Goal: Information Seeking & Learning: Learn about a topic

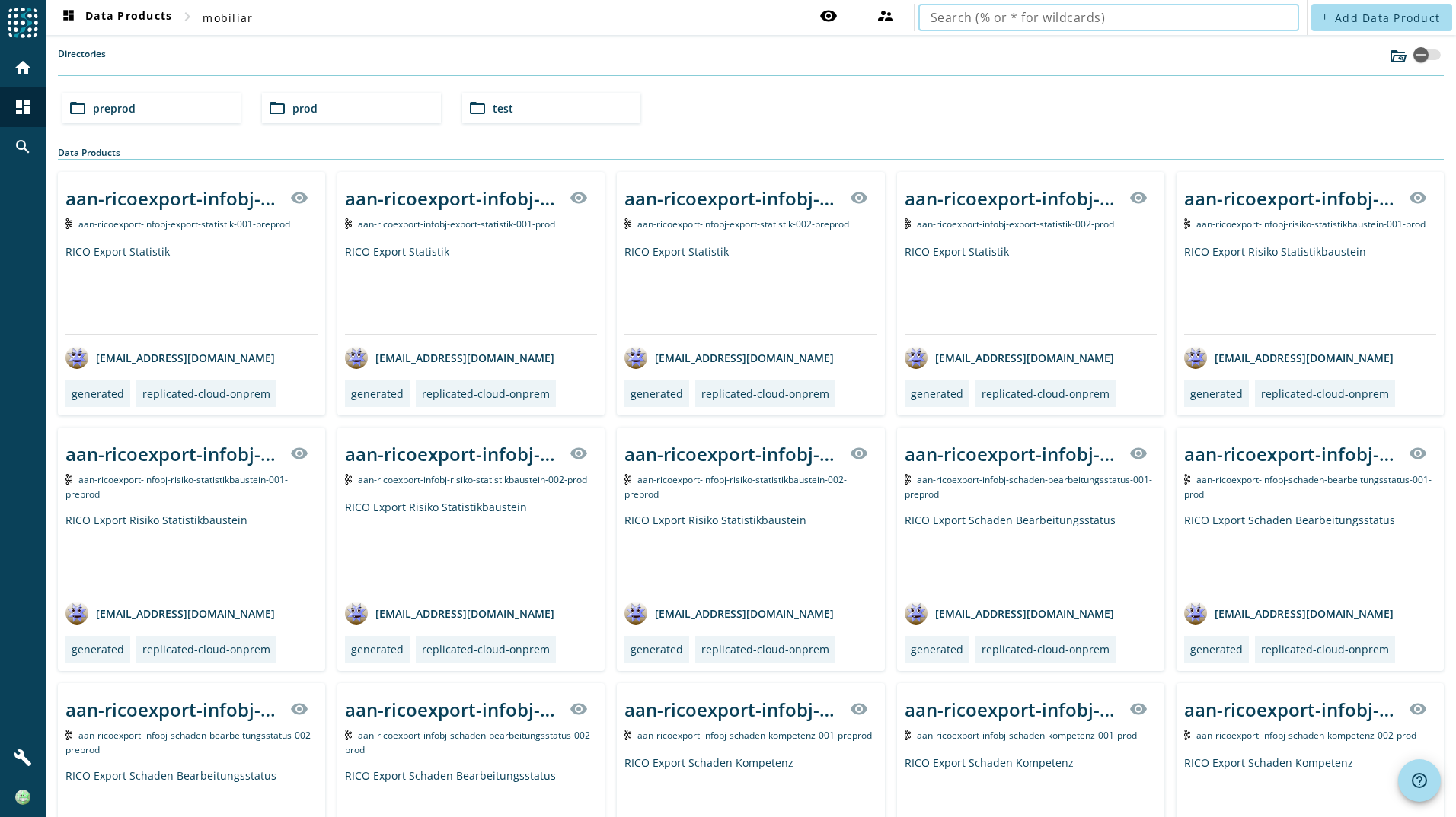
click at [964, 9] on input "text" at bounding box center [1109, 18] width 356 height 18
click at [939, 19] on input "text" at bounding box center [1109, 18] width 356 height 18
type input "univ"
click at [1004, 13] on input "univ" at bounding box center [1103, 18] width 344 height 18
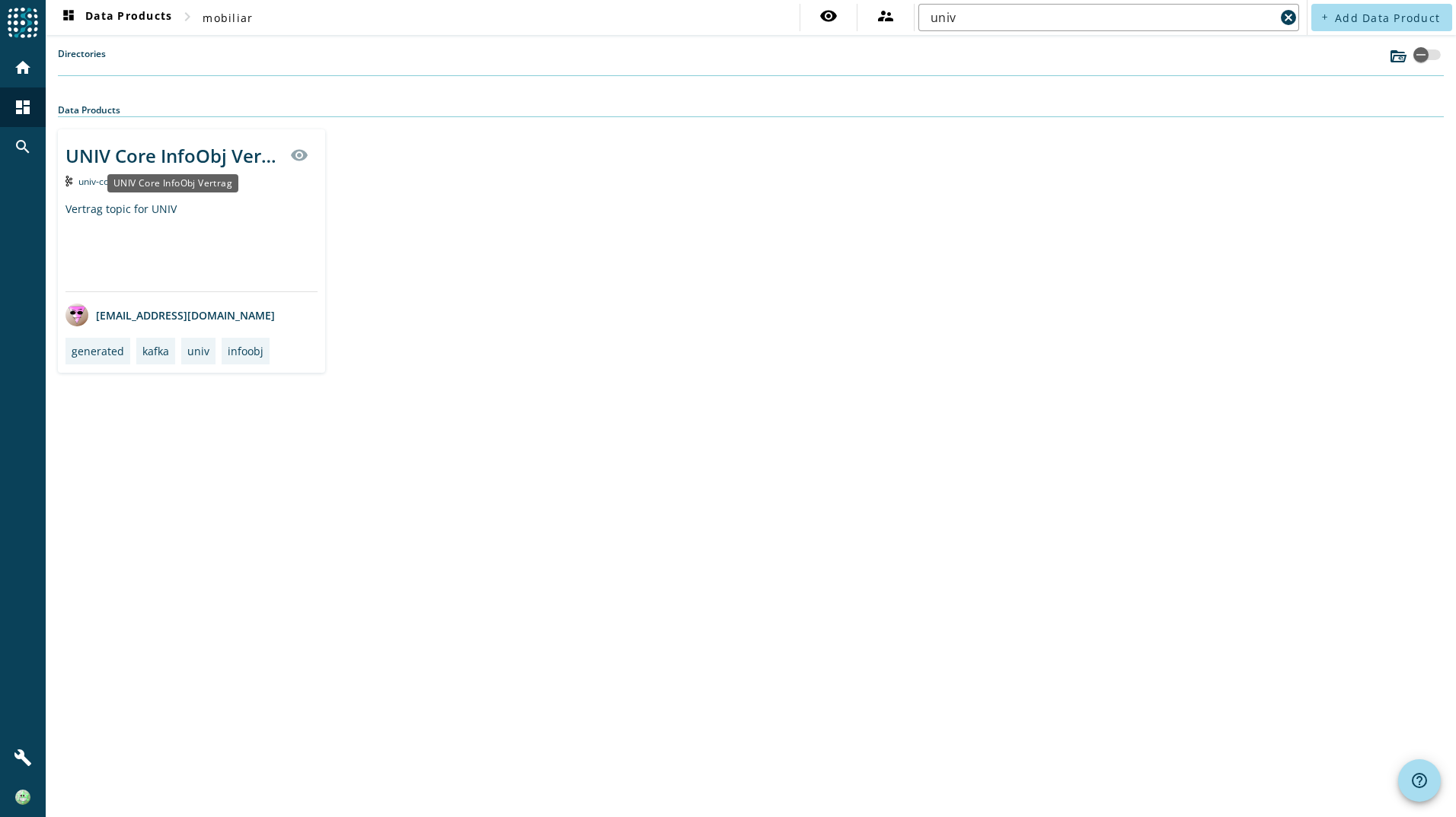
click at [165, 167] on div "UNIV Core InfoObj Vertrag" at bounding box center [174, 155] width 216 height 25
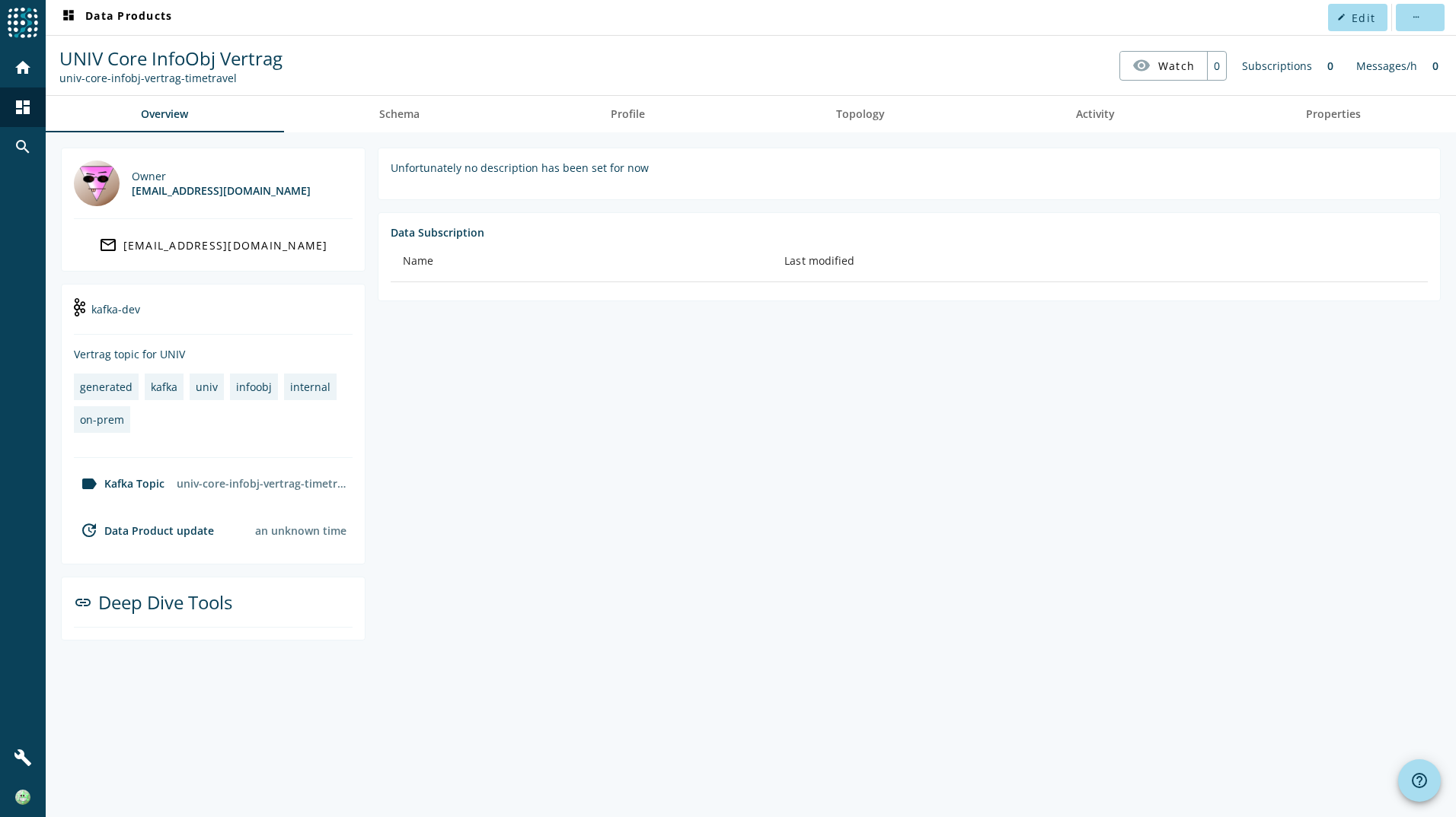
click at [590, 404] on section "Unfortunately no description has been set for now Data Subscription Name Last m…" at bounding box center [903, 394] width 1075 height 493
click at [574, 399] on section "Unfortunately no description has been set for now Data Subscription Name Last m…" at bounding box center [903, 394] width 1075 height 493
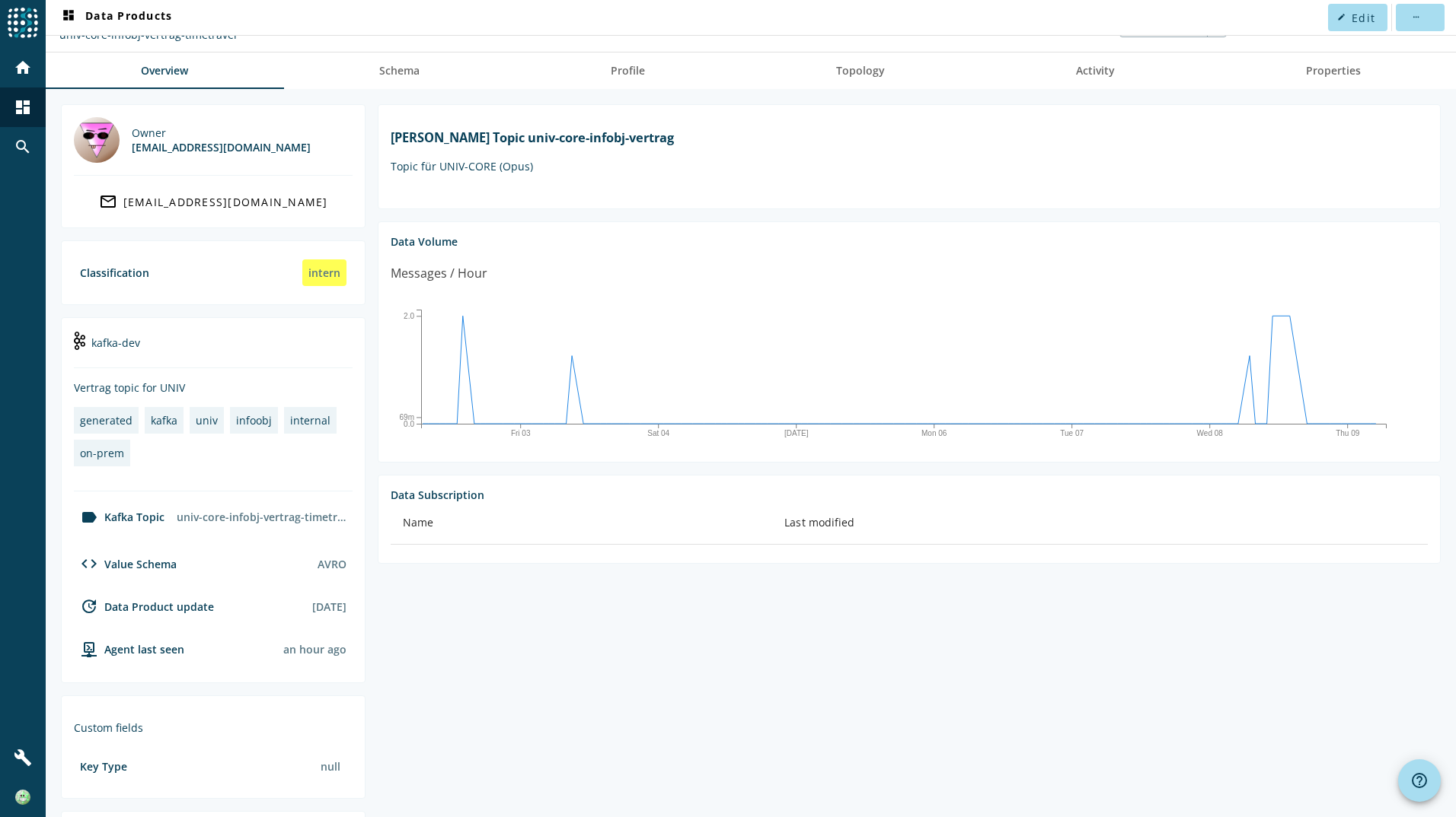
scroll to position [152, 0]
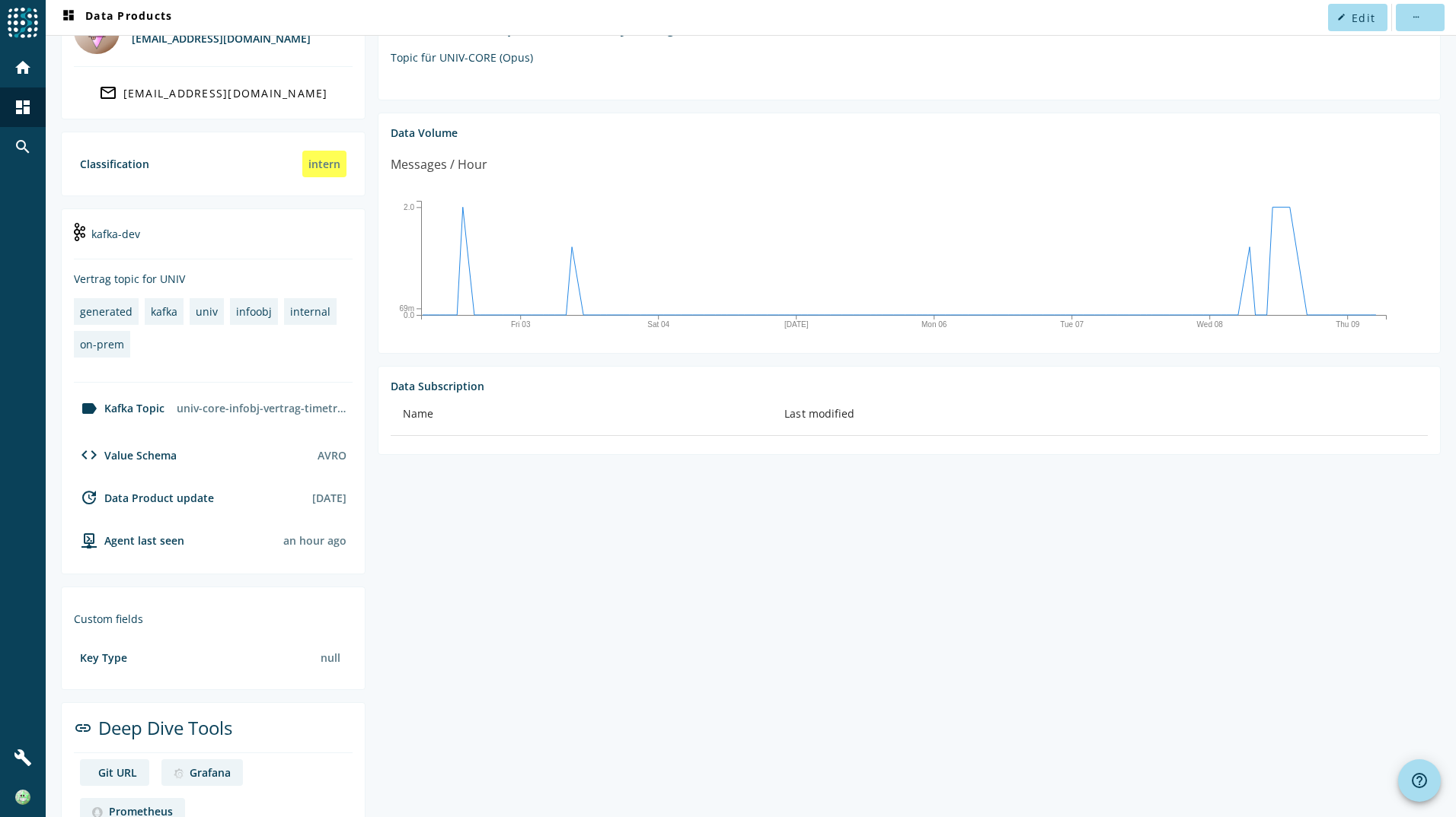
drag, startPoint x: 207, startPoint y: 410, endPoint x: 362, endPoint y: 410, distance: 155.0
click at [362, 410] on section "kafka-dev Vertrag topic for UNIV generated kafka univ infoobj internal on-prem …" at bounding box center [213, 391] width 304 height 366
drag, startPoint x: 362, startPoint y: 410, endPoint x: 538, endPoint y: 503, distance: 199.1
click at [538, 503] on section "Kafka Topic univ-core-infobj-vertrag Topic für UNIV-CORE (Opus) Data Volume Mes…" at bounding box center [903, 420] width 1075 height 848
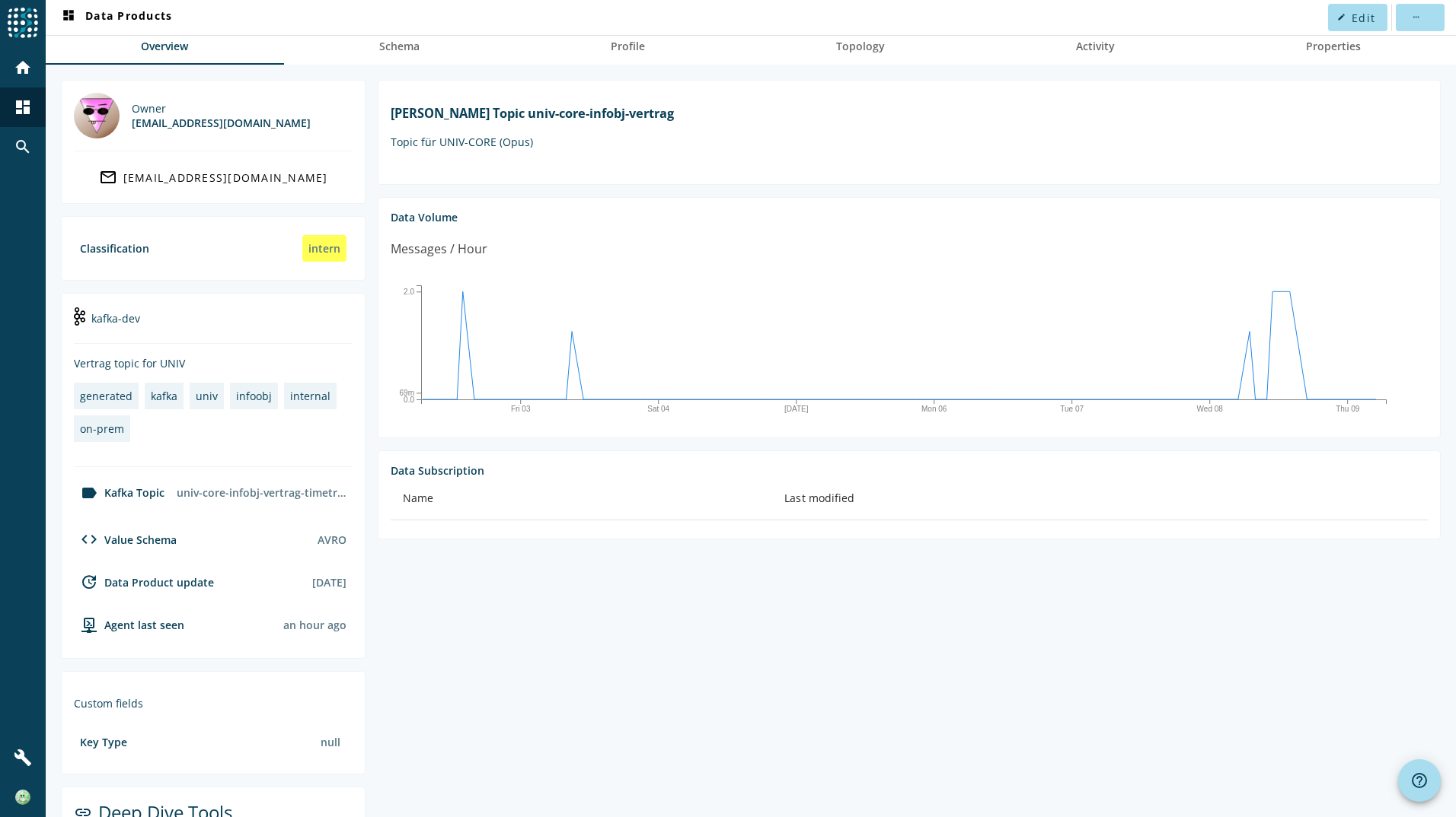
scroll to position [0, 0]
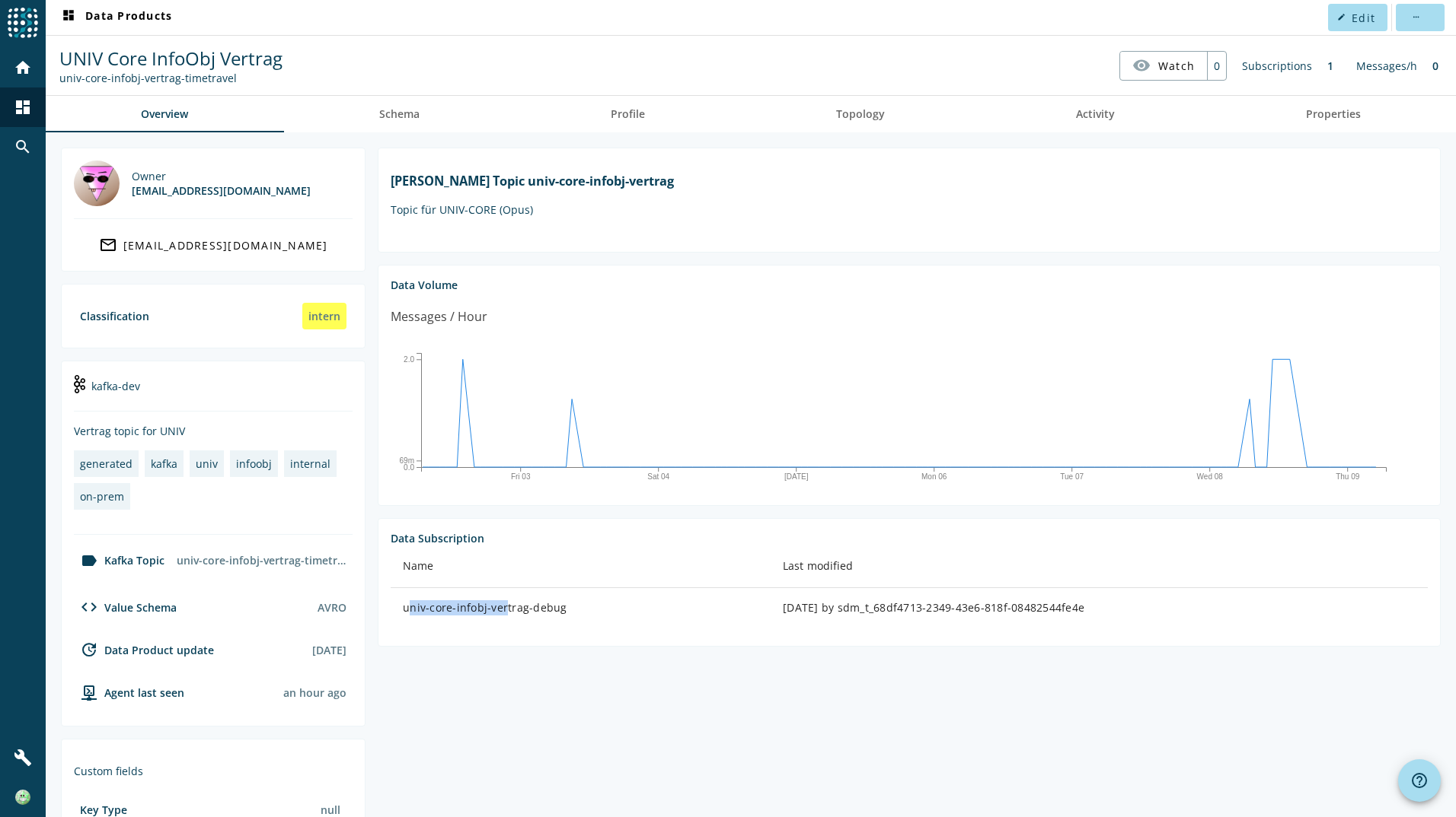
drag, startPoint x: 401, startPoint y: 619, endPoint x: 503, endPoint y: 622, distance: 102.0
click at [503, 622] on td "univ-core-infobj-vertrag-debug" at bounding box center [580, 608] width 380 height 40
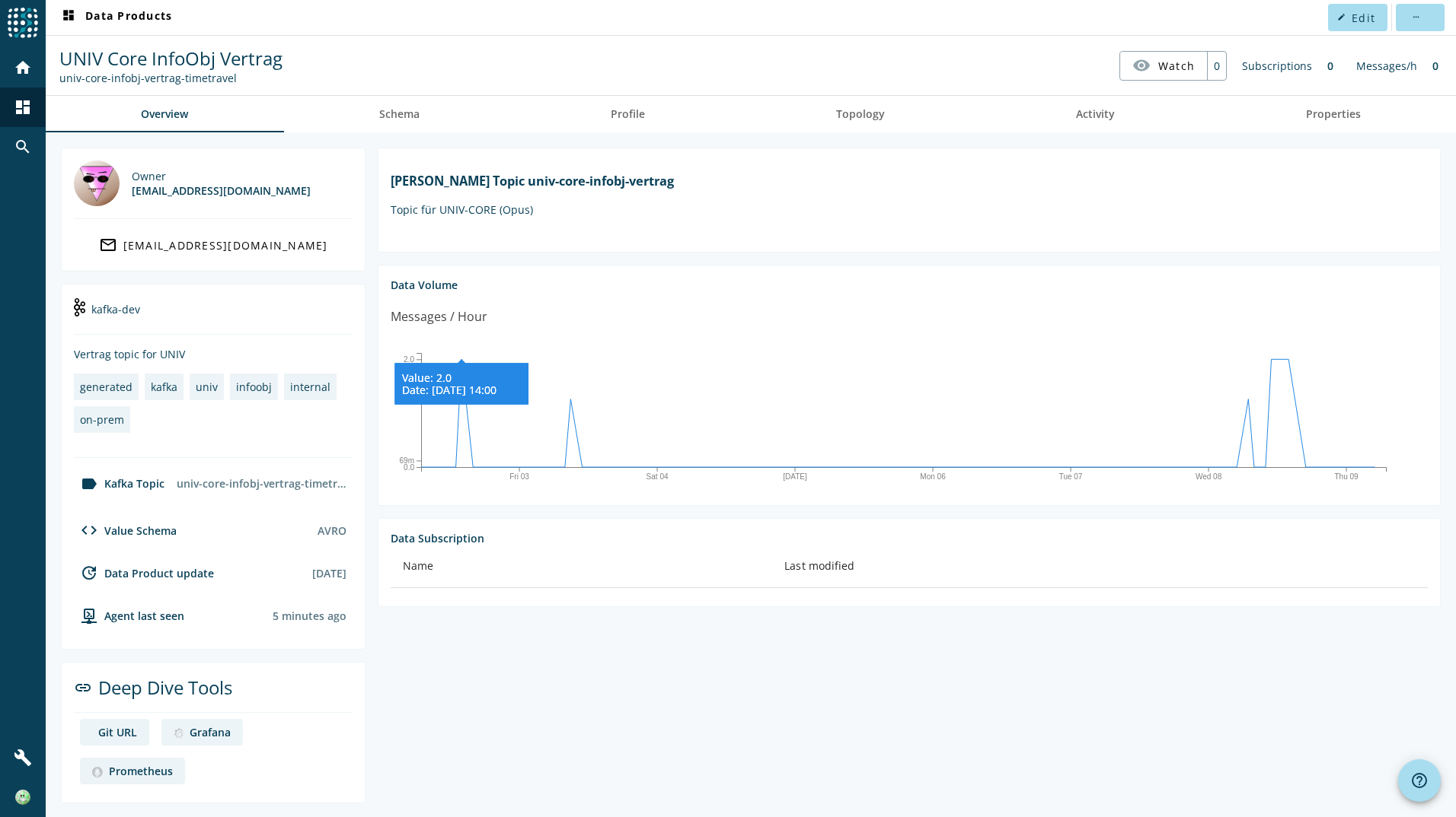
click at [463, 397] on tspan "Date: [DATE] 14:00" at bounding box center [449, 389] width 94 height 15
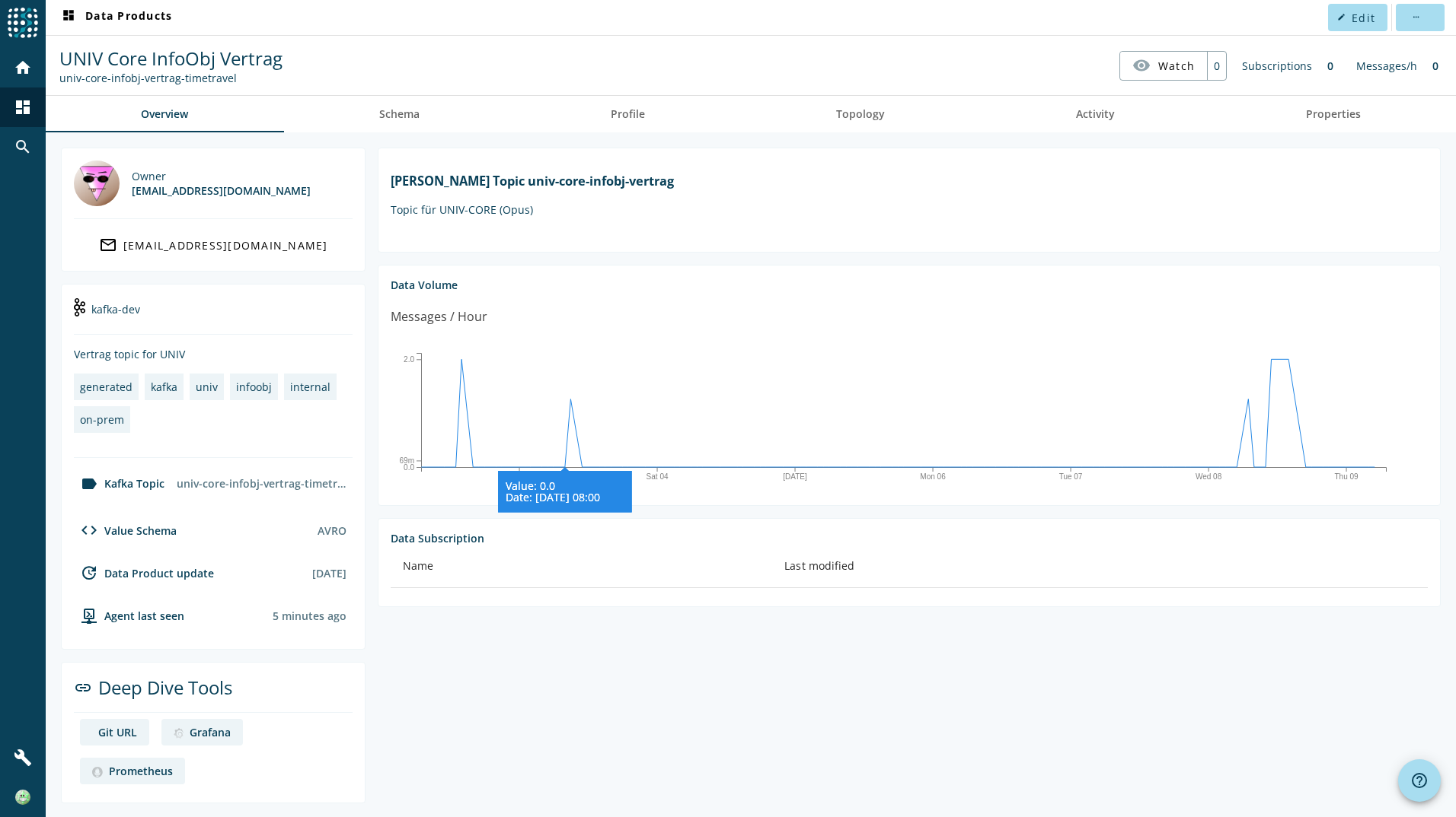
click at [567, 421] on icon "Fri 03 [DATE] Mon 06 Tue 07 Wed 08 Thu 09 0.0 69m 2.0 Value: 0.0 Date: [DATE] 0…" at bounding box center [903, 413] width 1025 height 152
drag, startPoint x: 460, startPoint y: 329, endPoint x: 497, endPoint y: 340, distance: 38.6
click at [497, 338] on div "Messages / Hour" at bounding box center [909, 323] width 1037 height 31
click at [694, 562] on th "Name" at bounding box center [581, 567] width 382 height 43
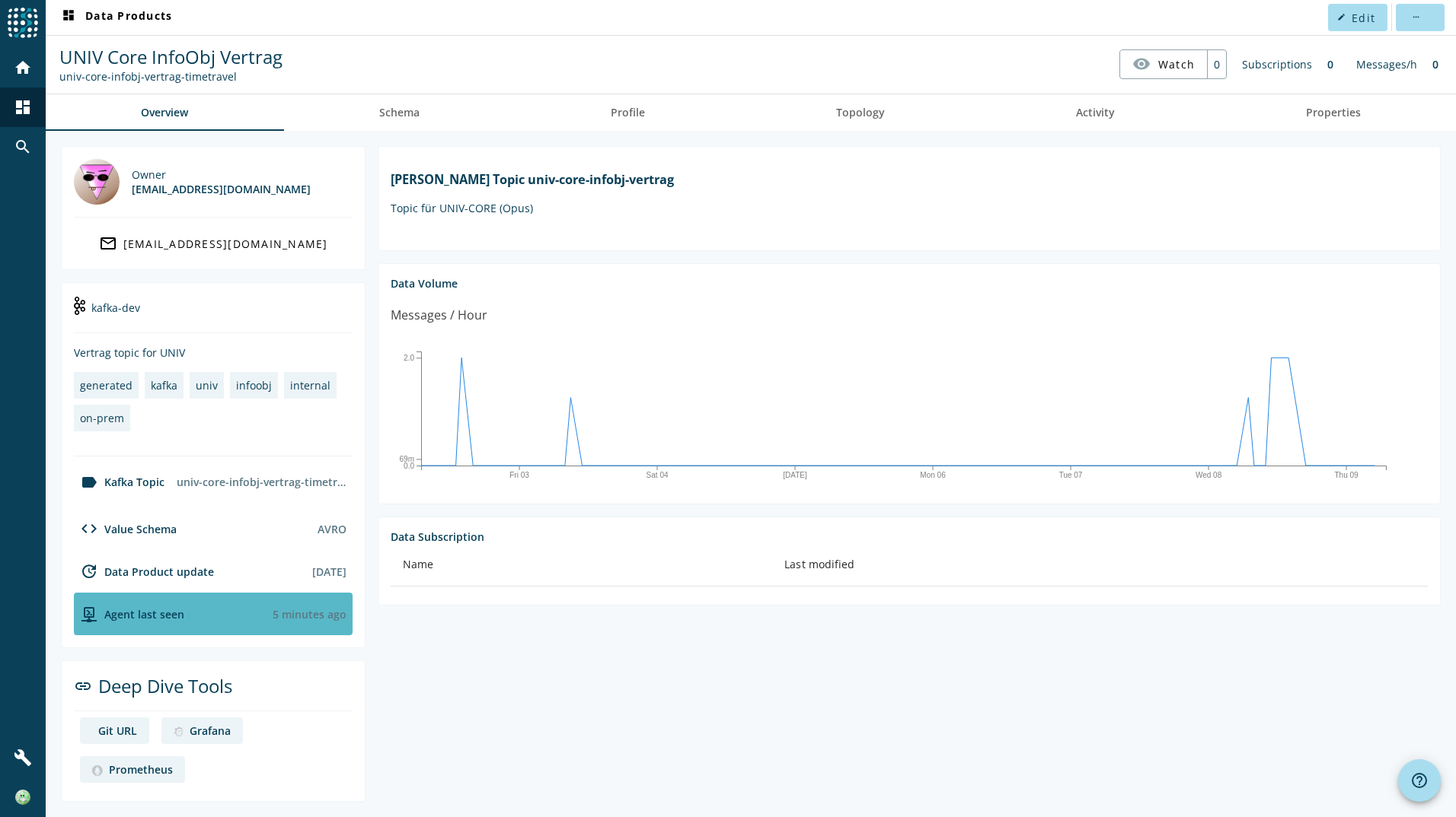
click at [214, 610] on div "Agent last seen 5 minutes ago" at bounding box center [213, 614] width 278 height 43
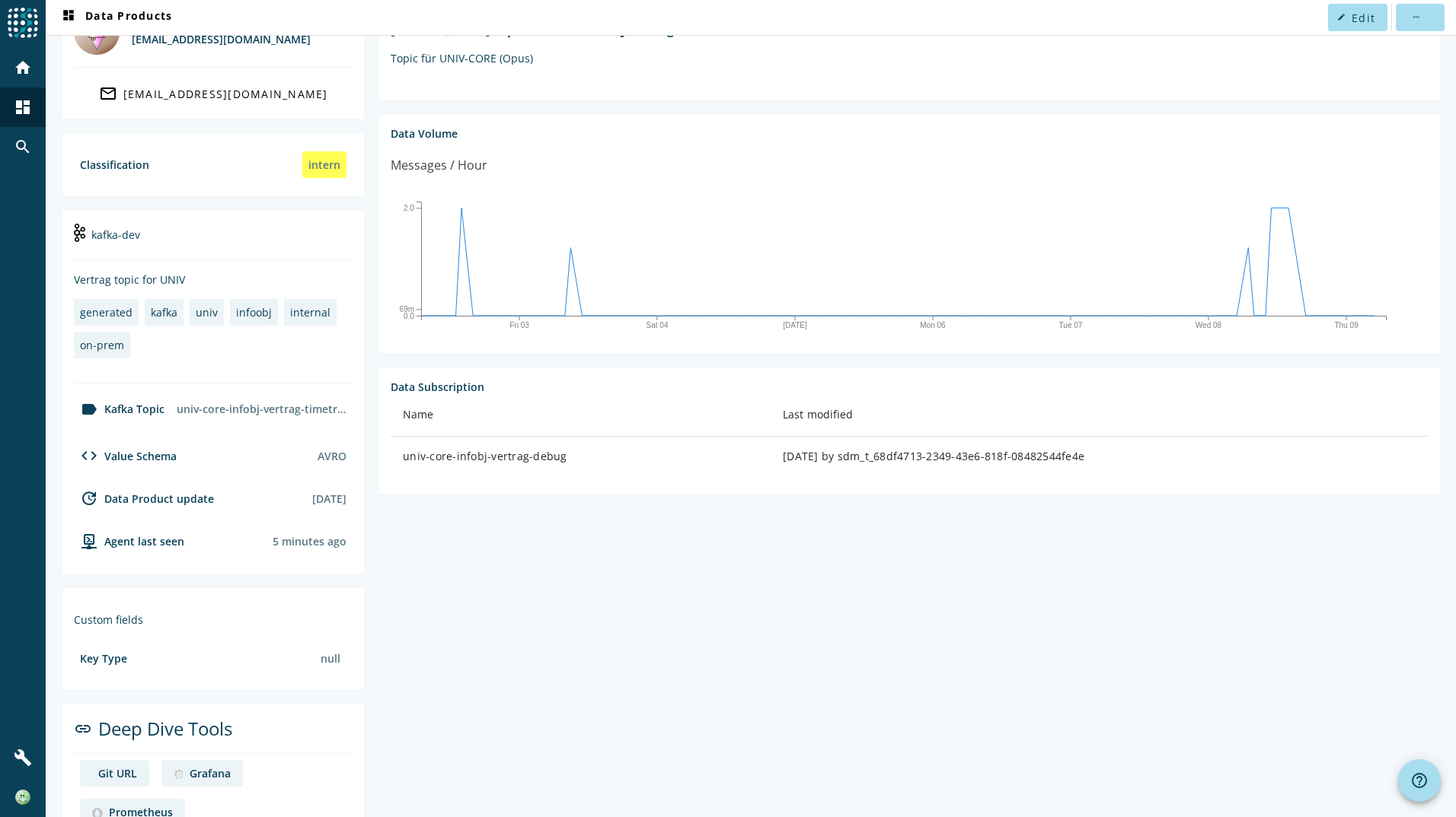
scroll to position [152, 0]
click at [148, 454] on div "code Value Schema" at bounding box center [125, 455] width 102 height 18
click at [340, 459] on div "AVRO" at bounding box center [332, 455] width 29 height 15
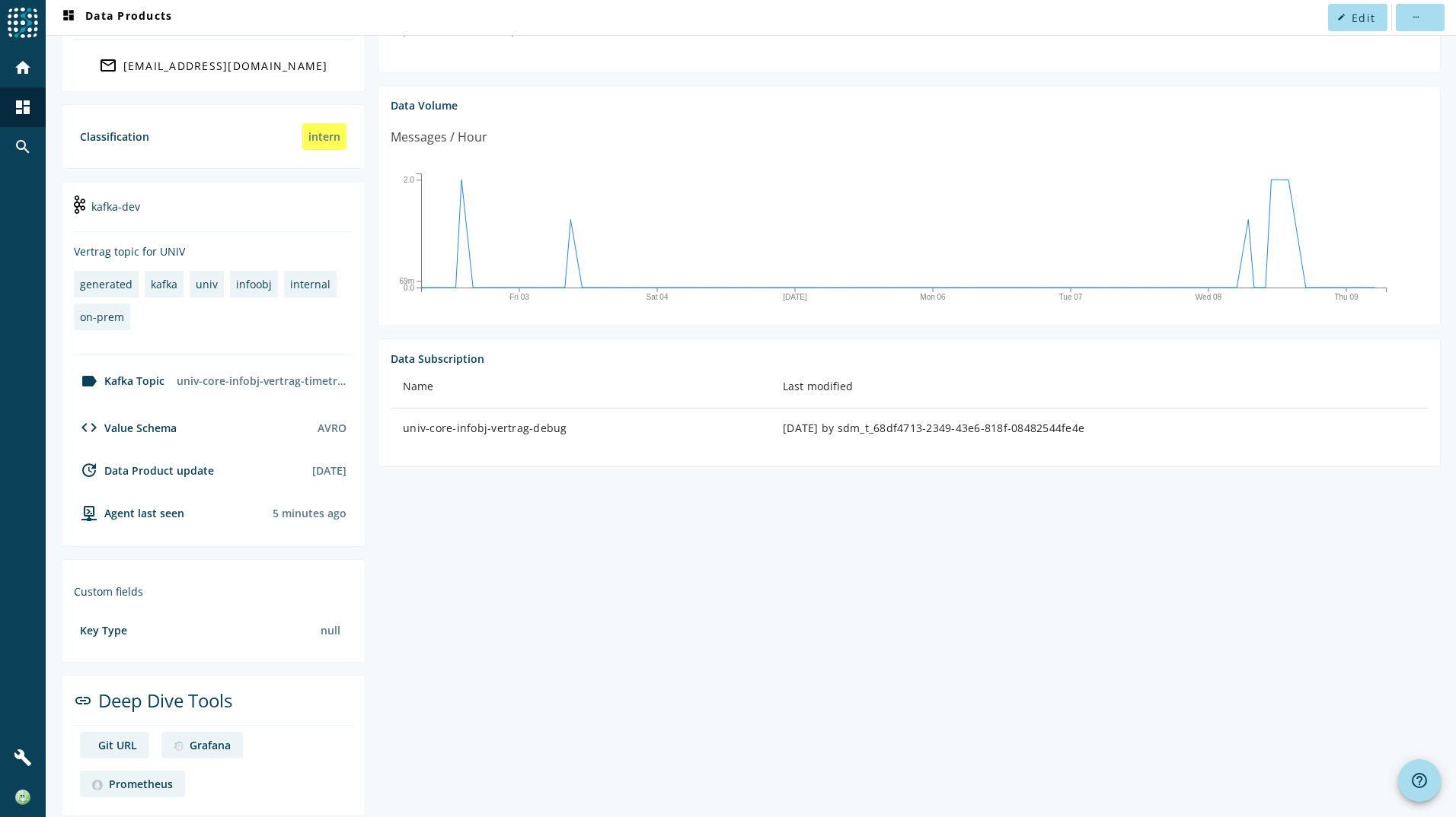
scroll to position [194, 0]
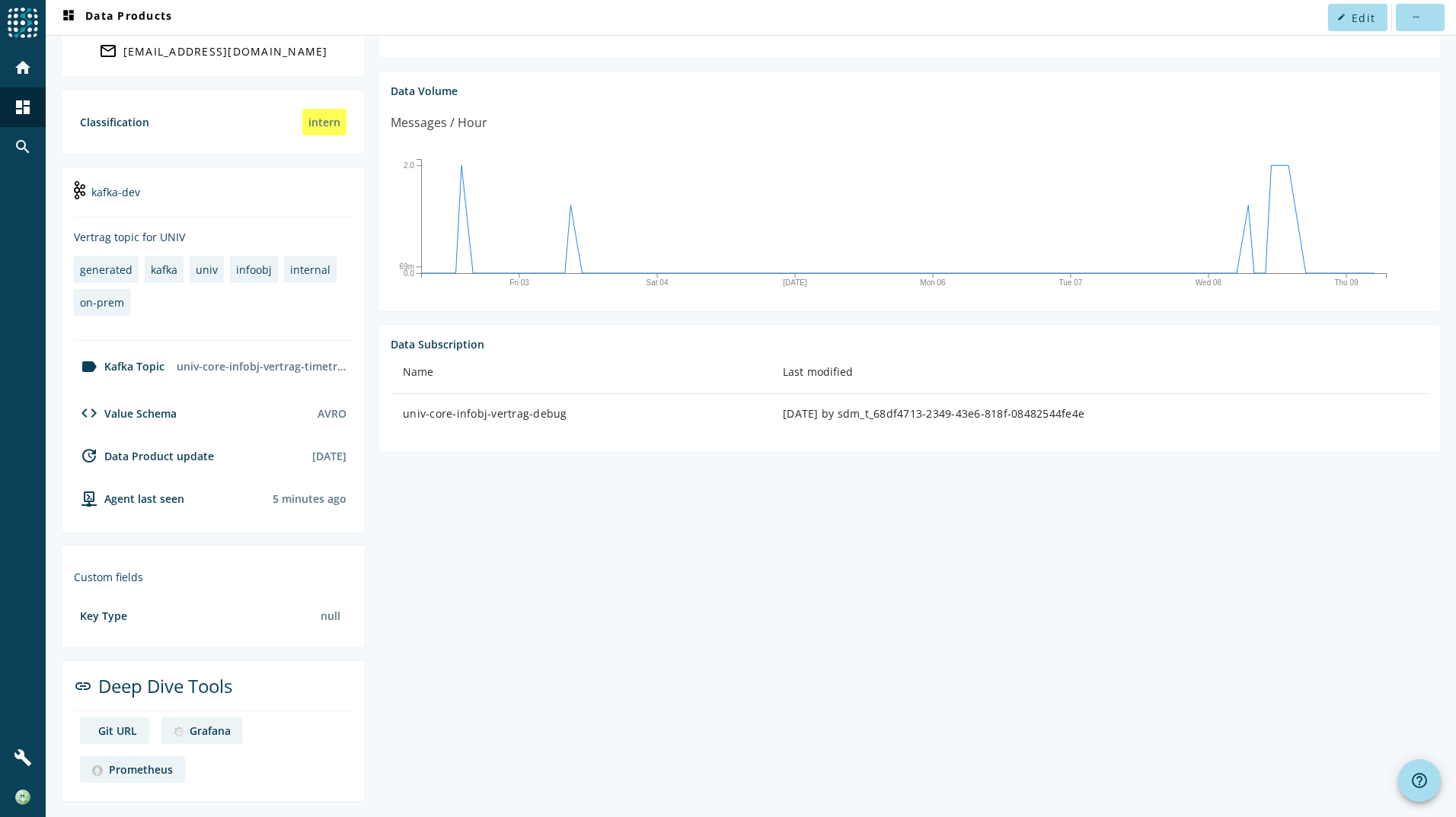
click at [187, 456] on div "update Data Product update" at bounding box center [144, 456] width 140 height 18
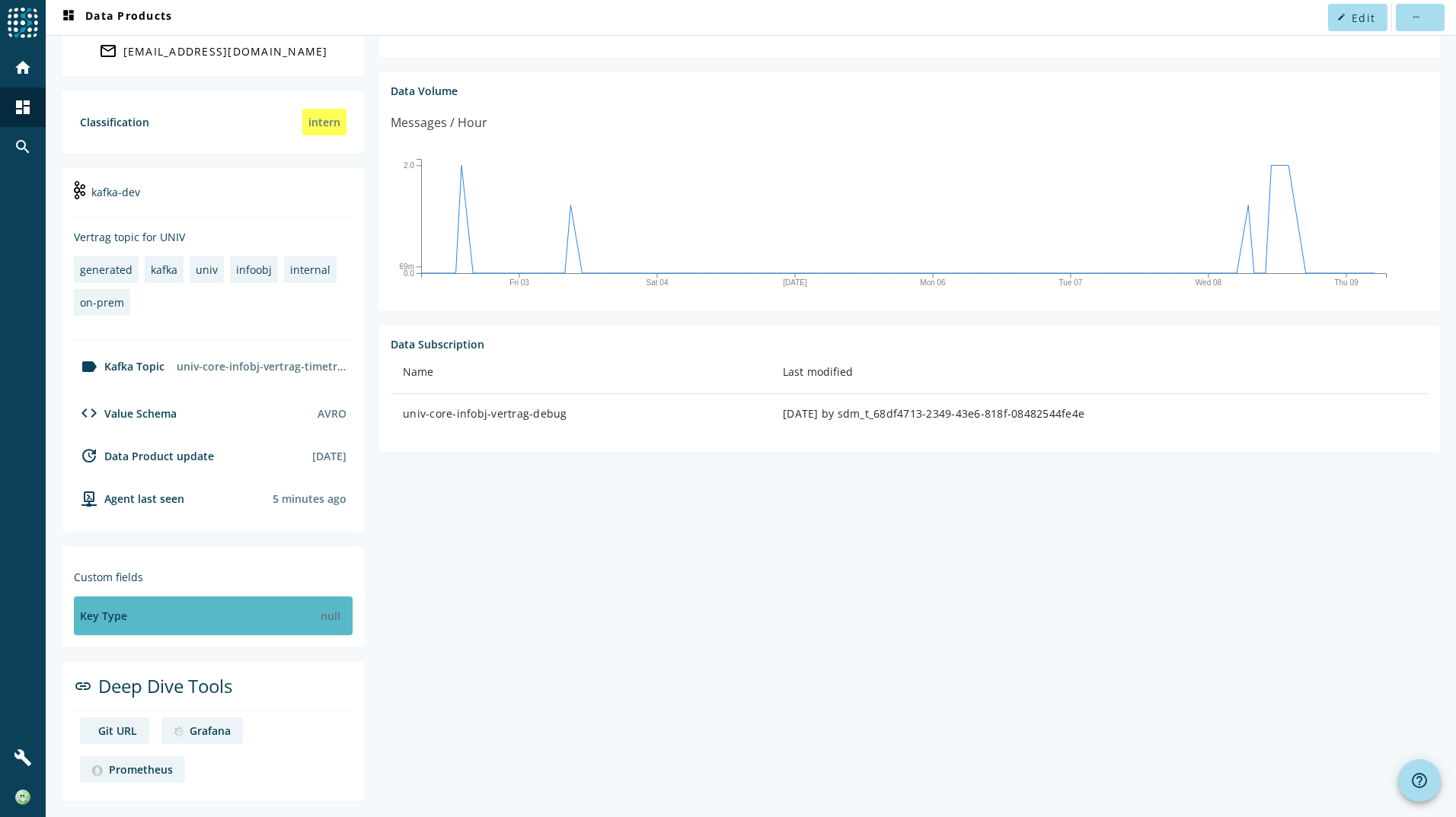
click at [181, 618] on div "Key Type null" at bounding box center [213, 616] width 278 height 39
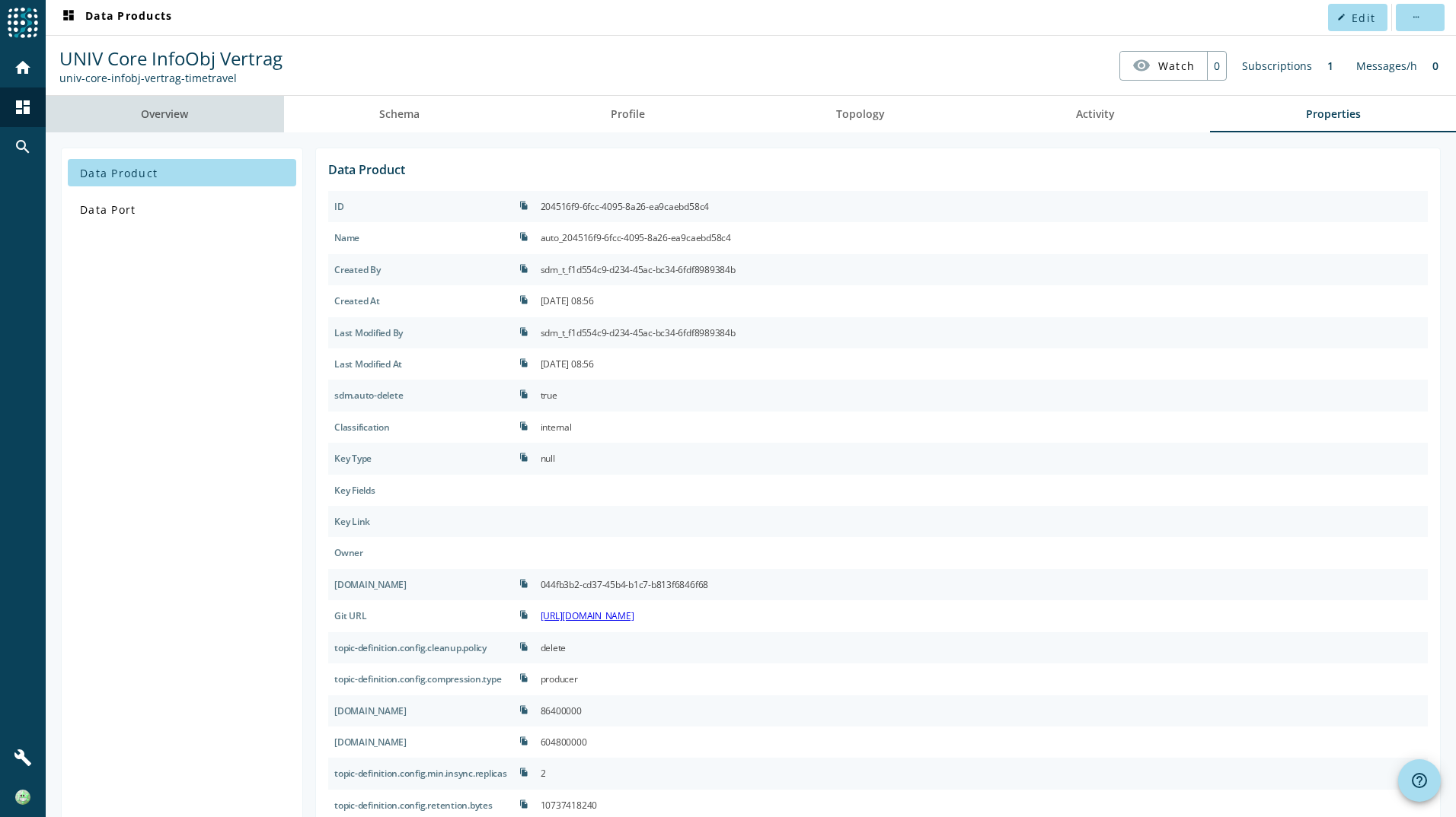
click at [177, 122] on span "Overview" at bounding box center [164, 114] width 47 height 37
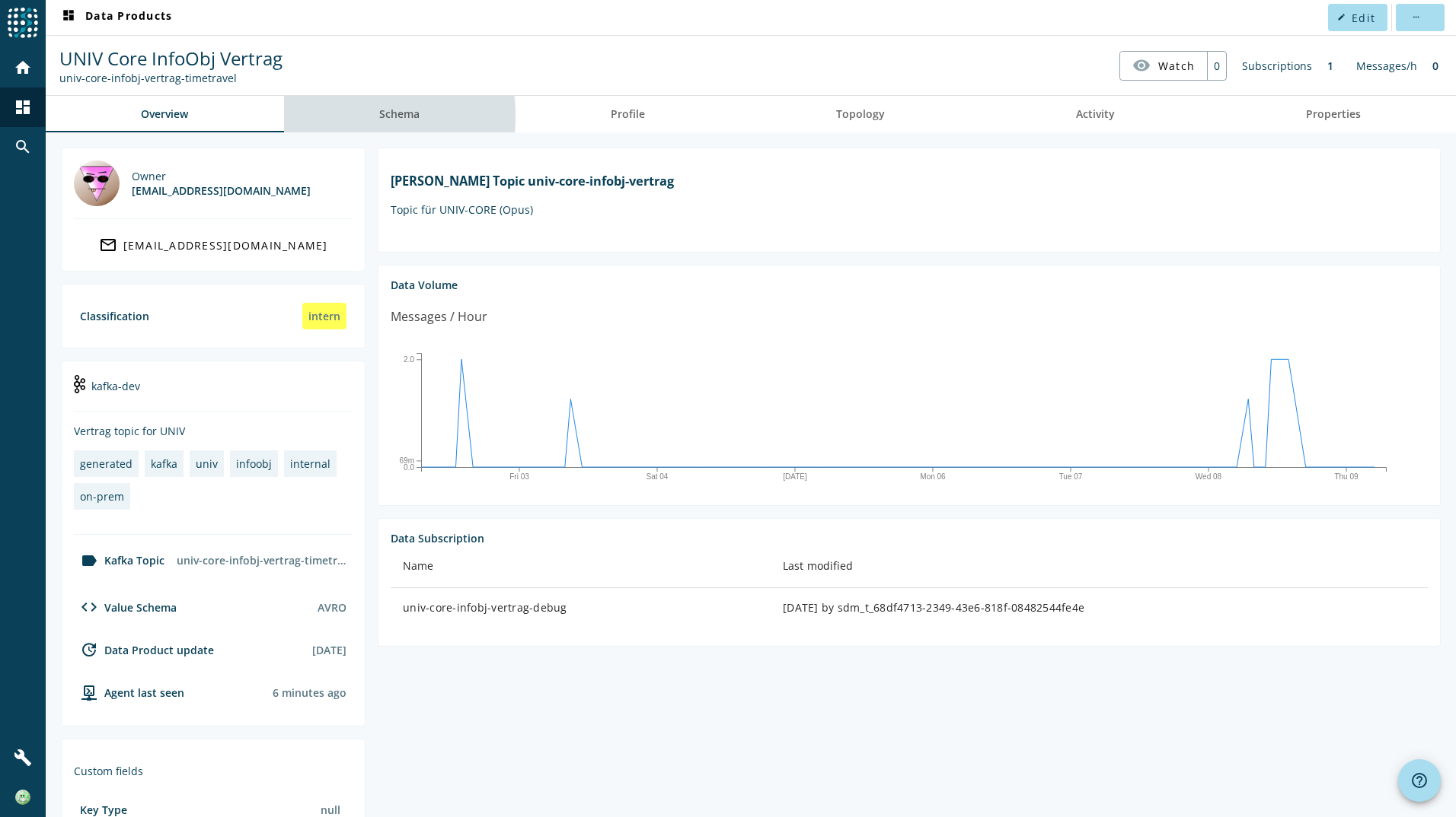
click at [372, 116] on link "Schema" at bounding box center [399, 114] width 232 height 37
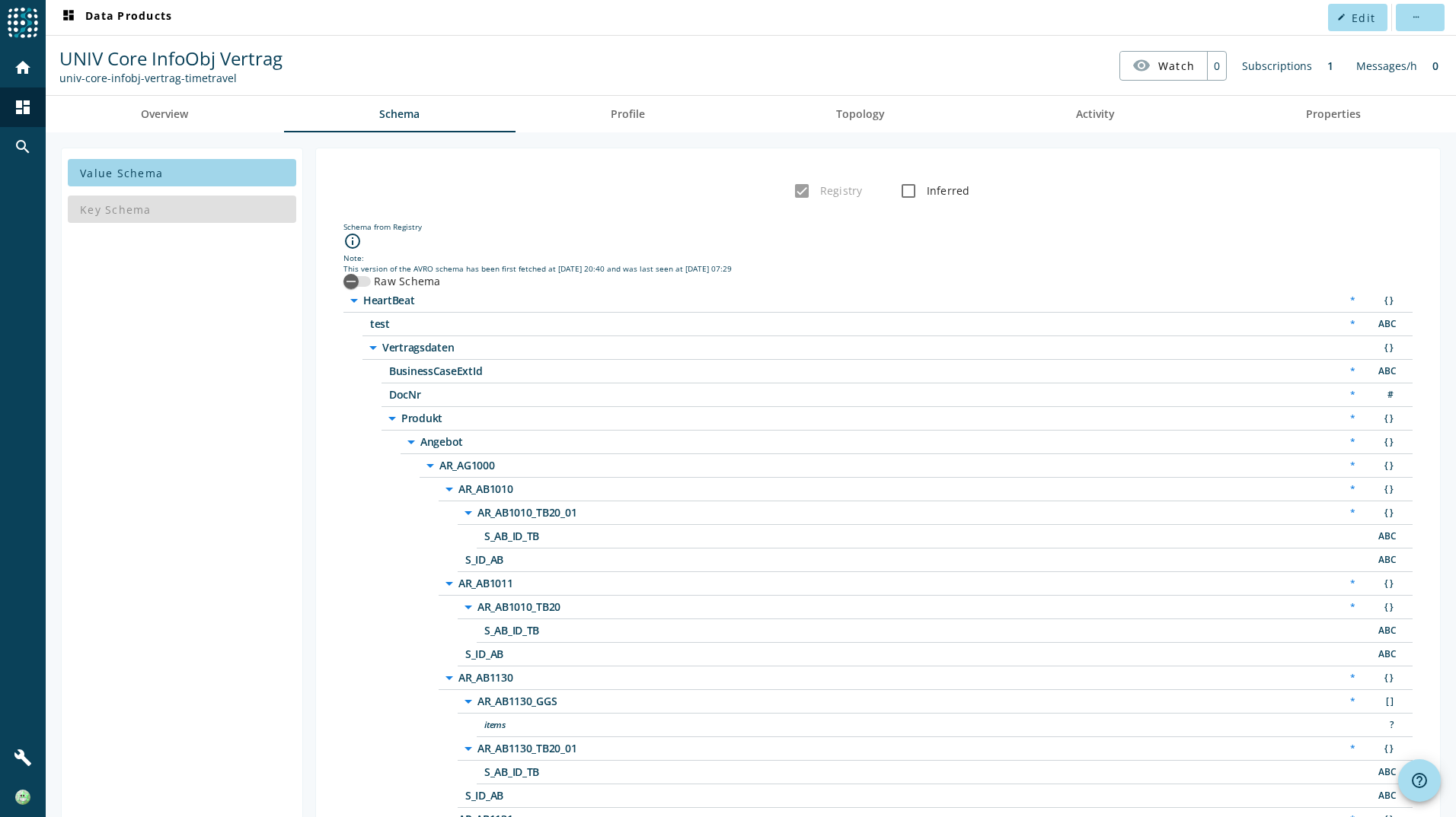
click at [178, 173] on span at bounding box center [182, 173] width 229 height 37
click at [165, 210] on div "Key Schema" at bounding box center [182, 209] width 229 height 37
drag, startPoint x: 171, startPoint y: 133, endPoint x: 170, endPoint y: 142, distance: 9.1
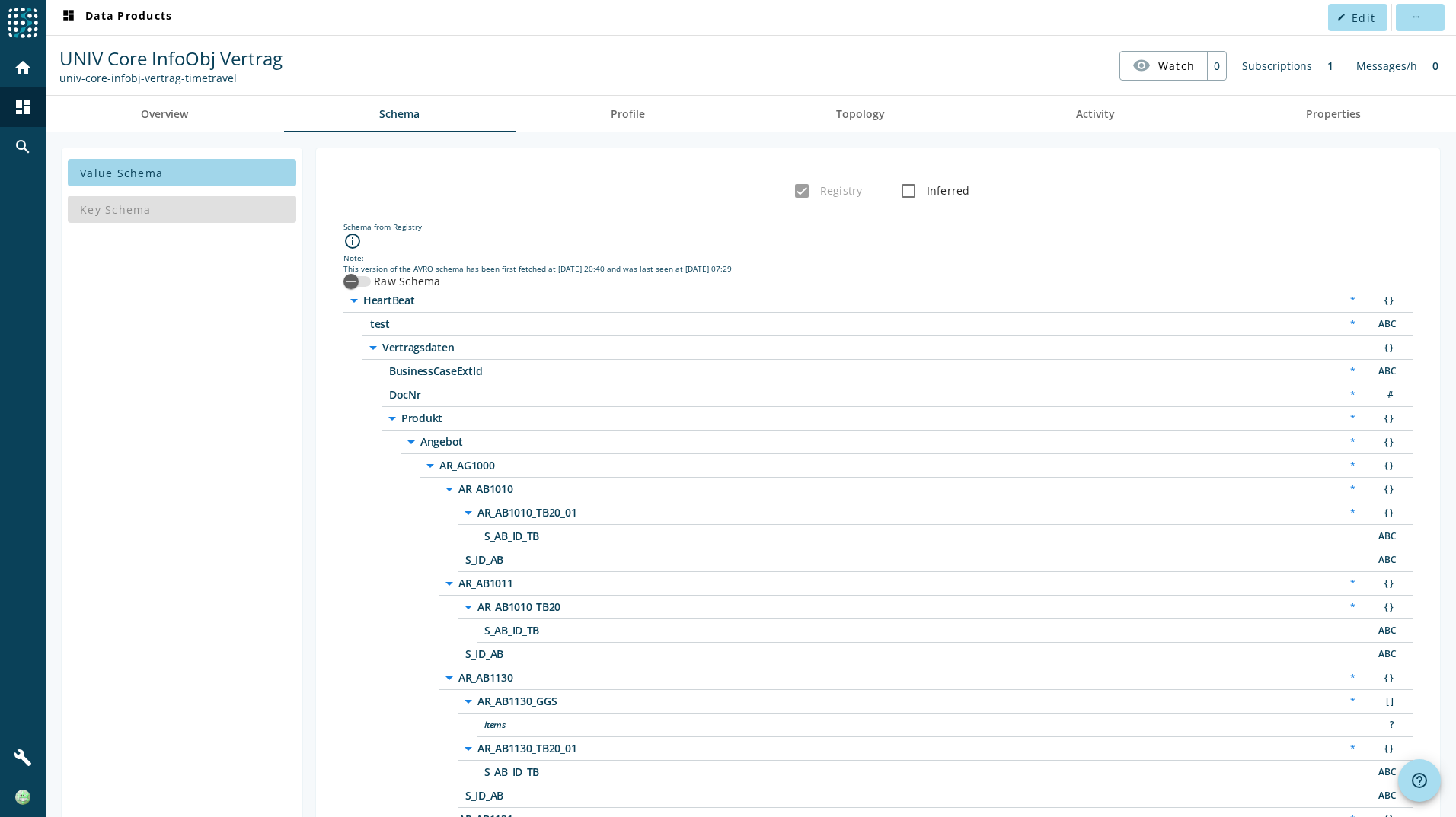
click at [162, 170] on span at bounding box center [182, 173] width 229 height 37
click at [347, 280] on icon "button" at bounding box center [351, 281] width 14 height 14
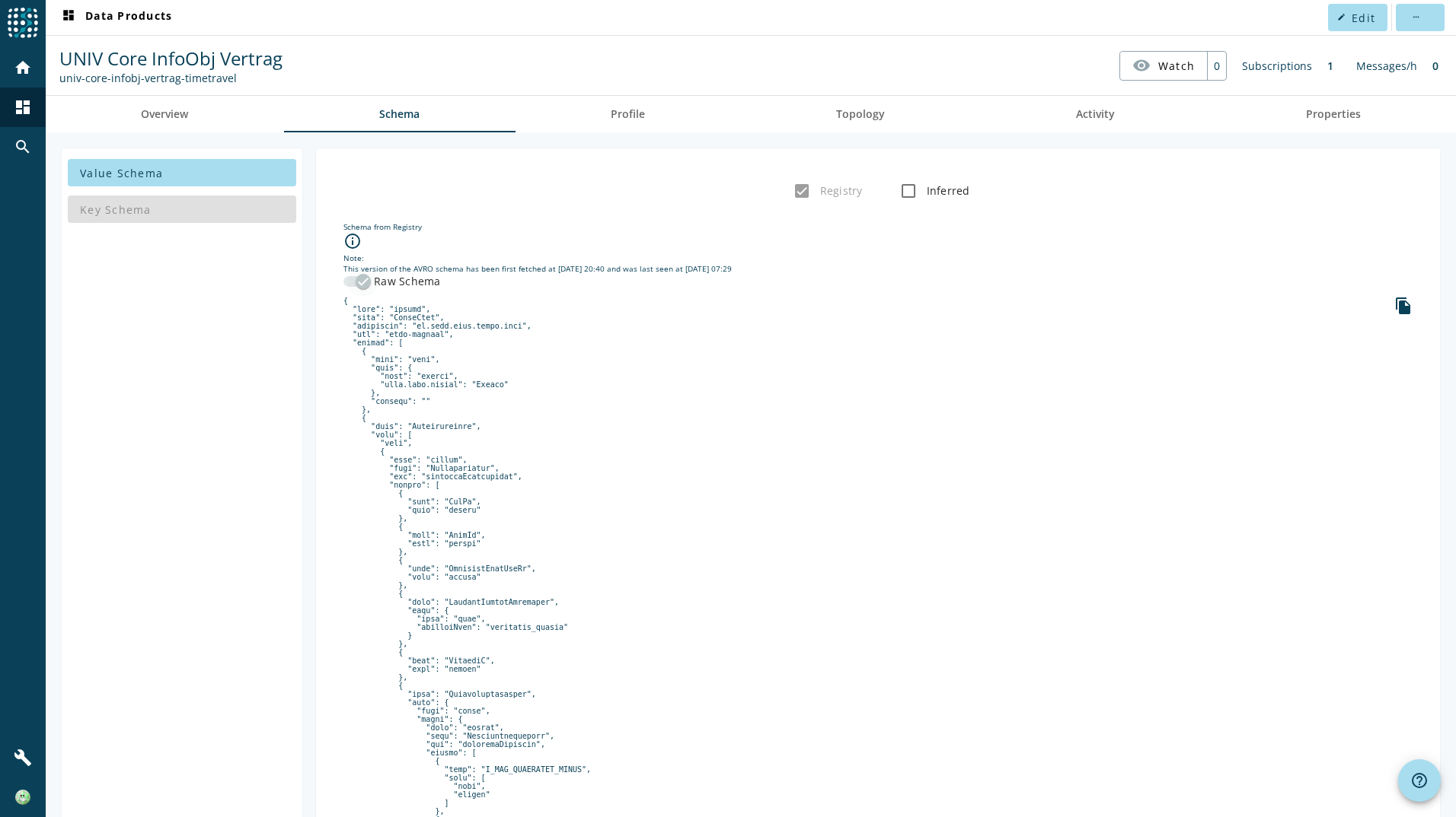
click at [357, 279] on icon "button" at bounding box center [363, 281] width 14 height 14
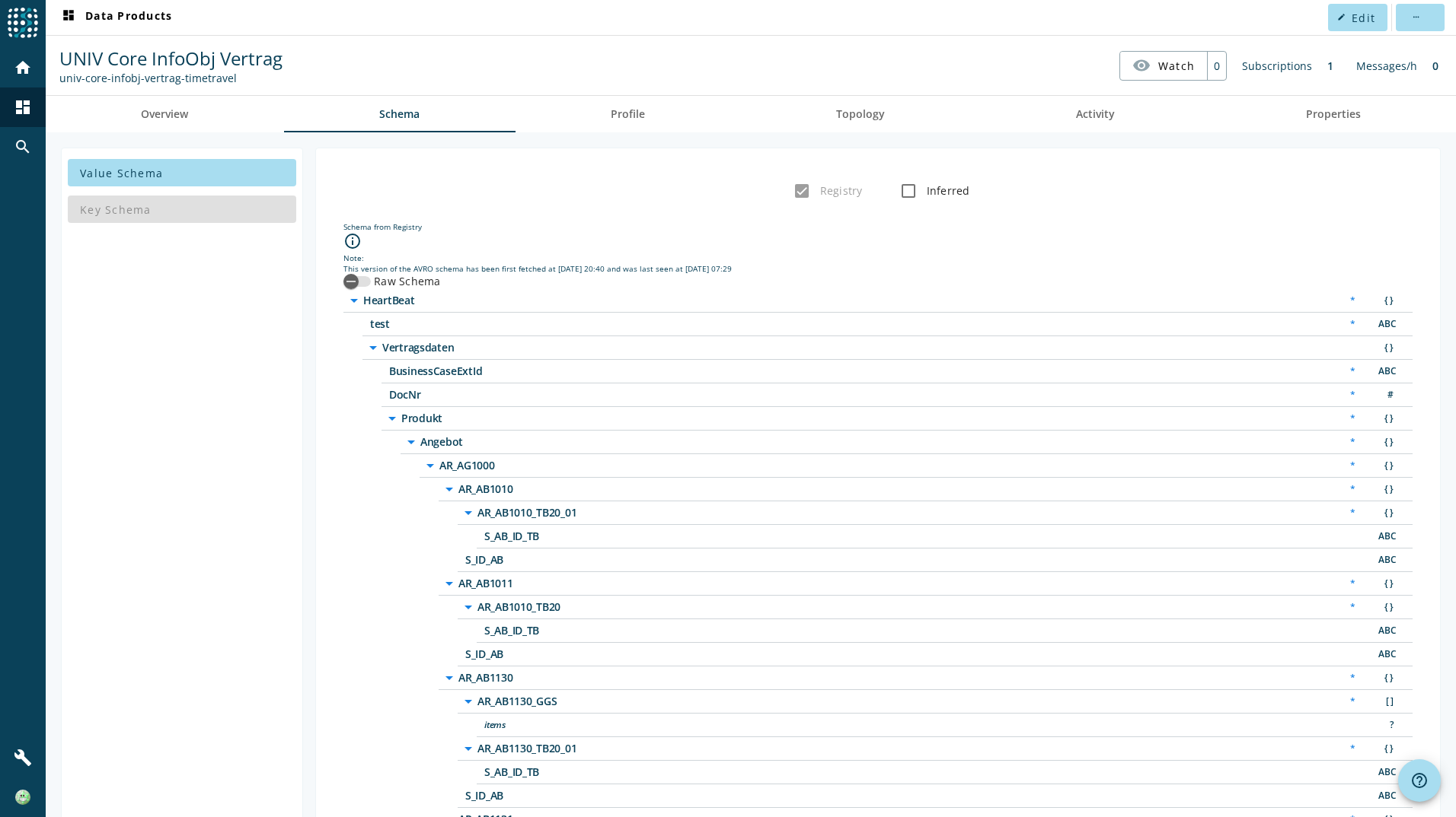
click at [807, 195] on div "Registry Inferred" at bounding box center [878, 191] width 1100 height 31
click at [908, 193] on input "Inferred" at bounding box center [908, 191] width 31 height 31
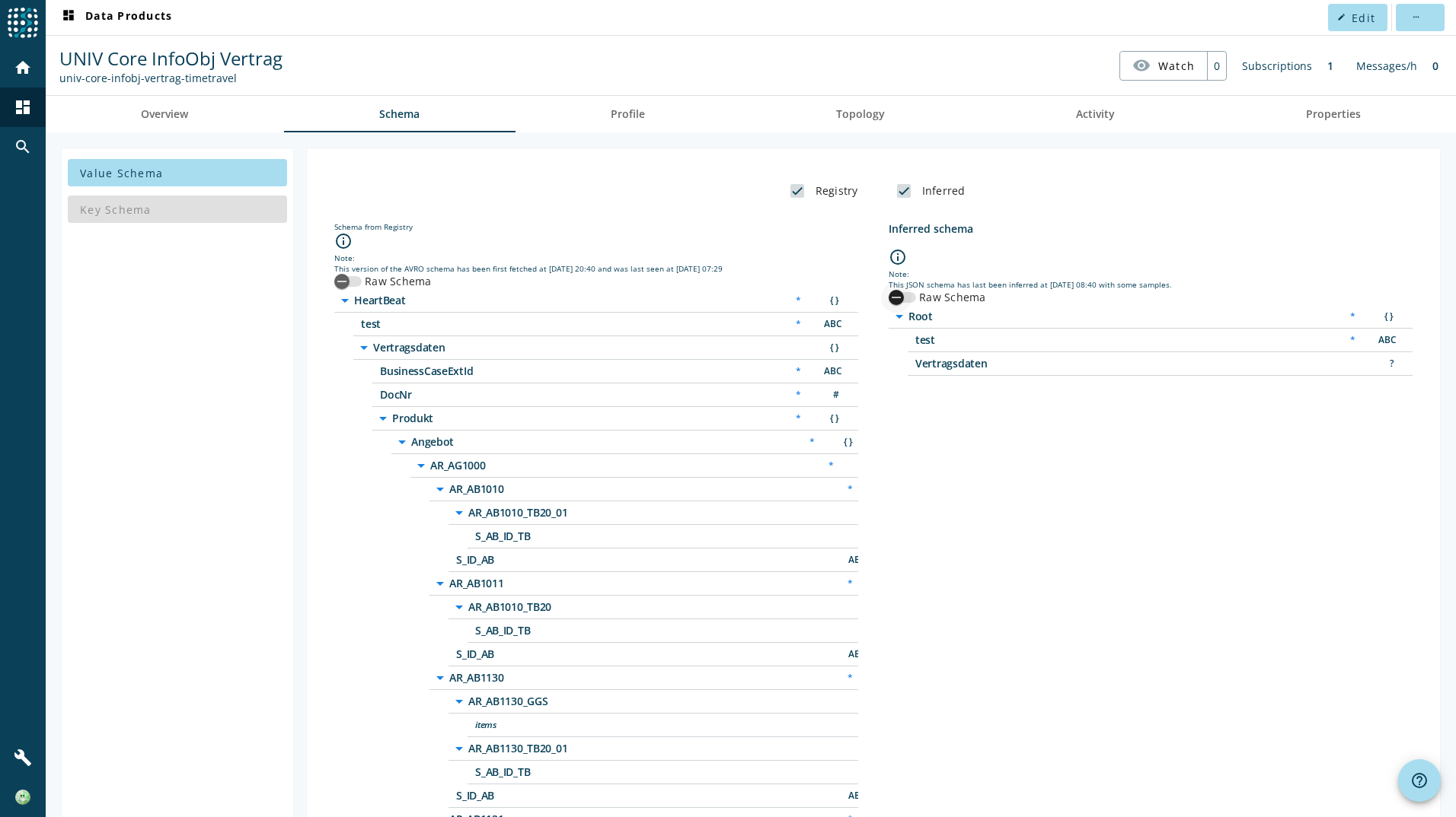
click at [890, 297] on icon "button" at bounding box center [896, 297] width 14 height 14
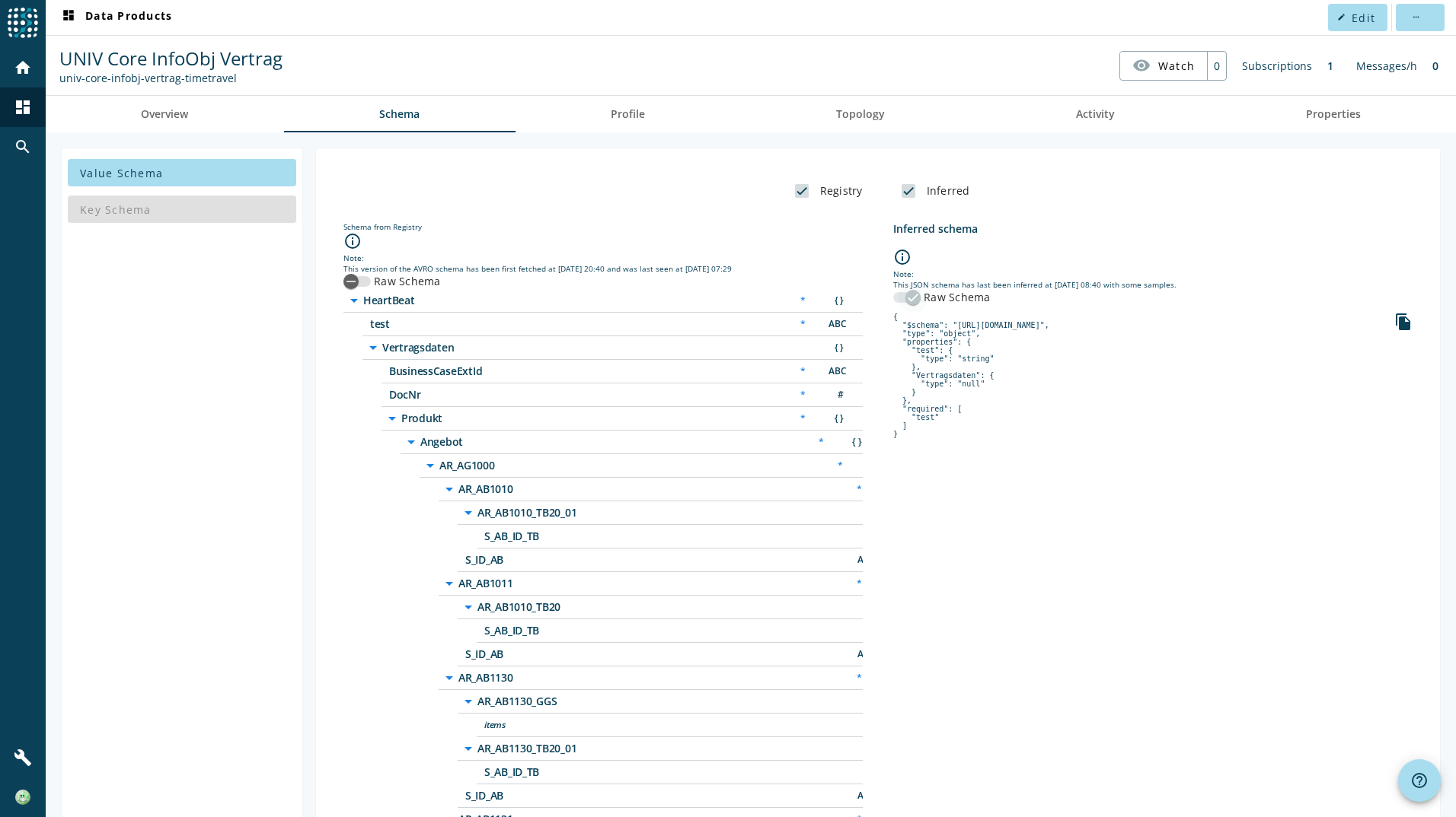
click at [905, 294] on div "button" at bounding box center [913, 297] width 15 height 15
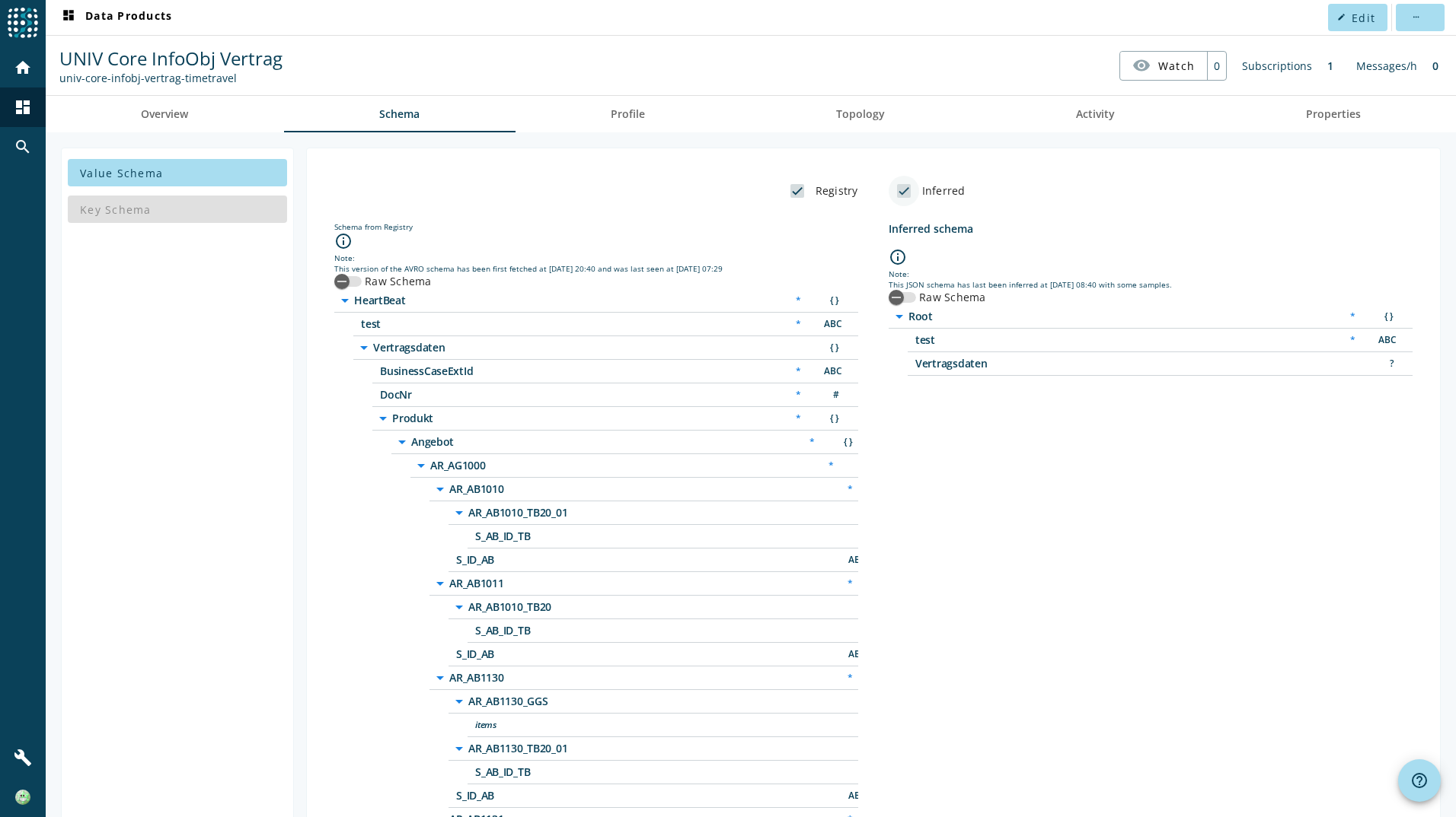
click at [901, 189] on input "Inferred" at bounding box center [904, 191] width 31 height 31
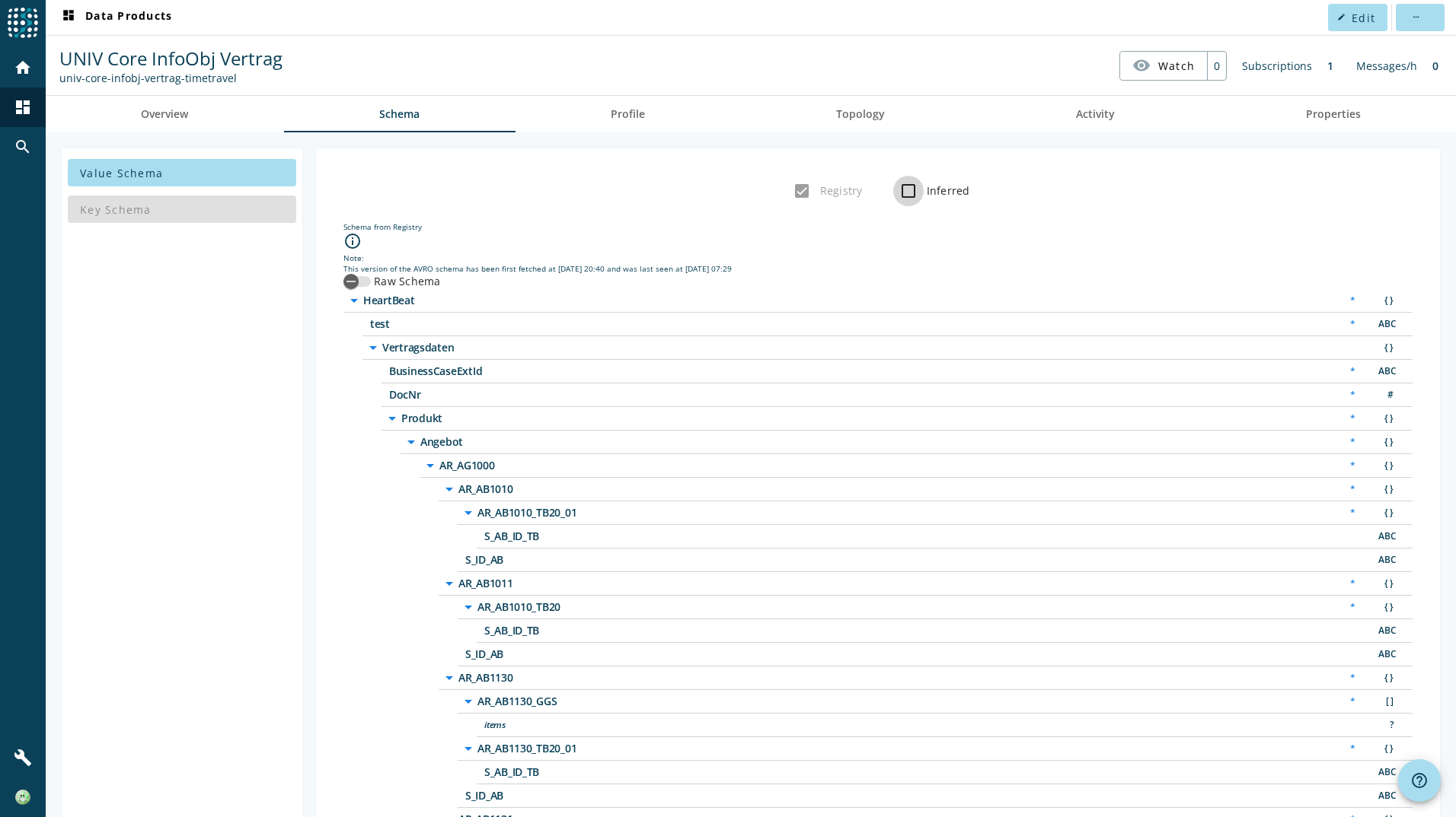
click at [901, 189] on input "Inferred" at bounding box center [908, 191] width 31 height 31
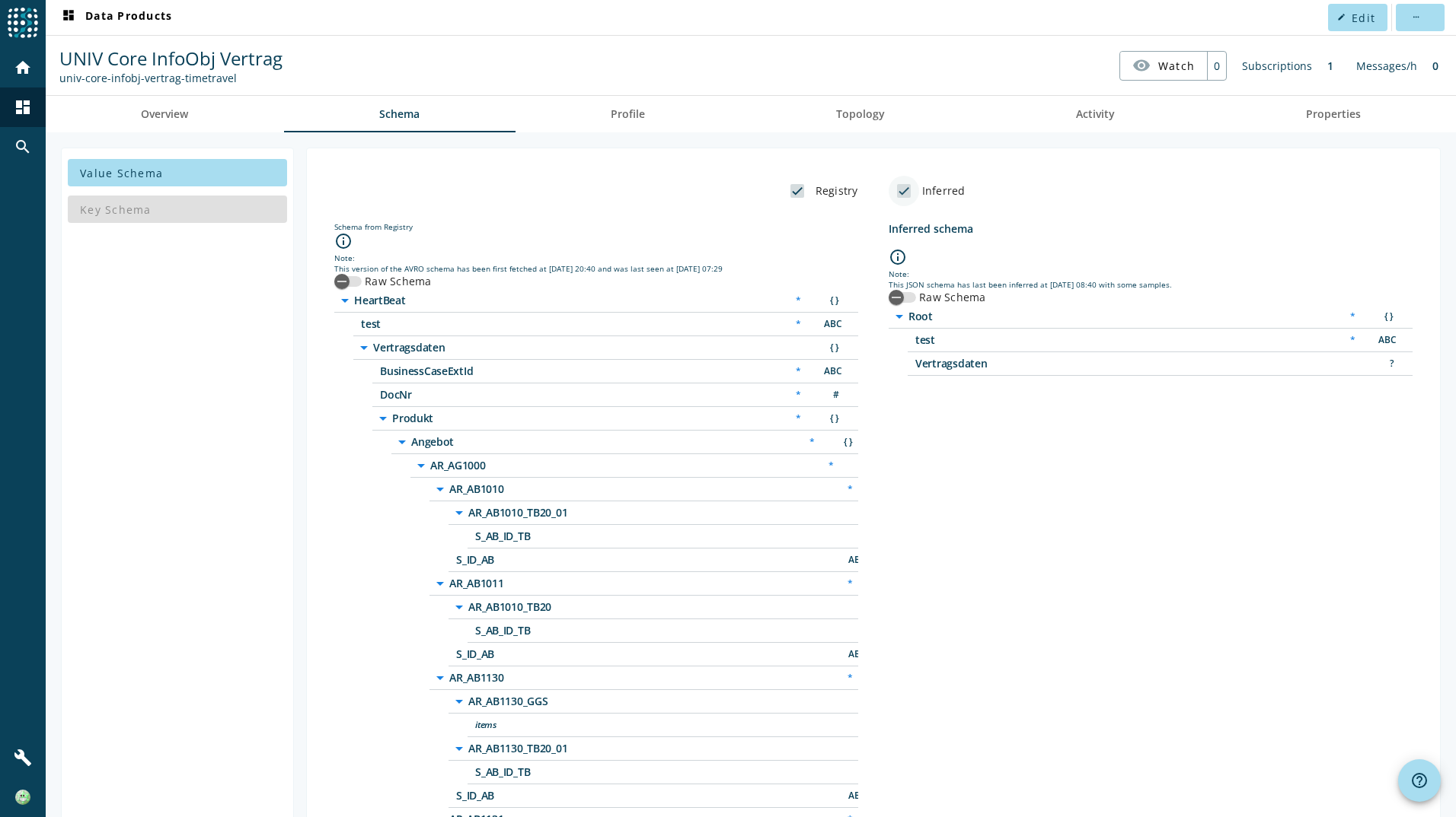
click at [901, 189] on input "Inferred" at bounding box center [904, 191] width 31 height 31
checkbox input "false"
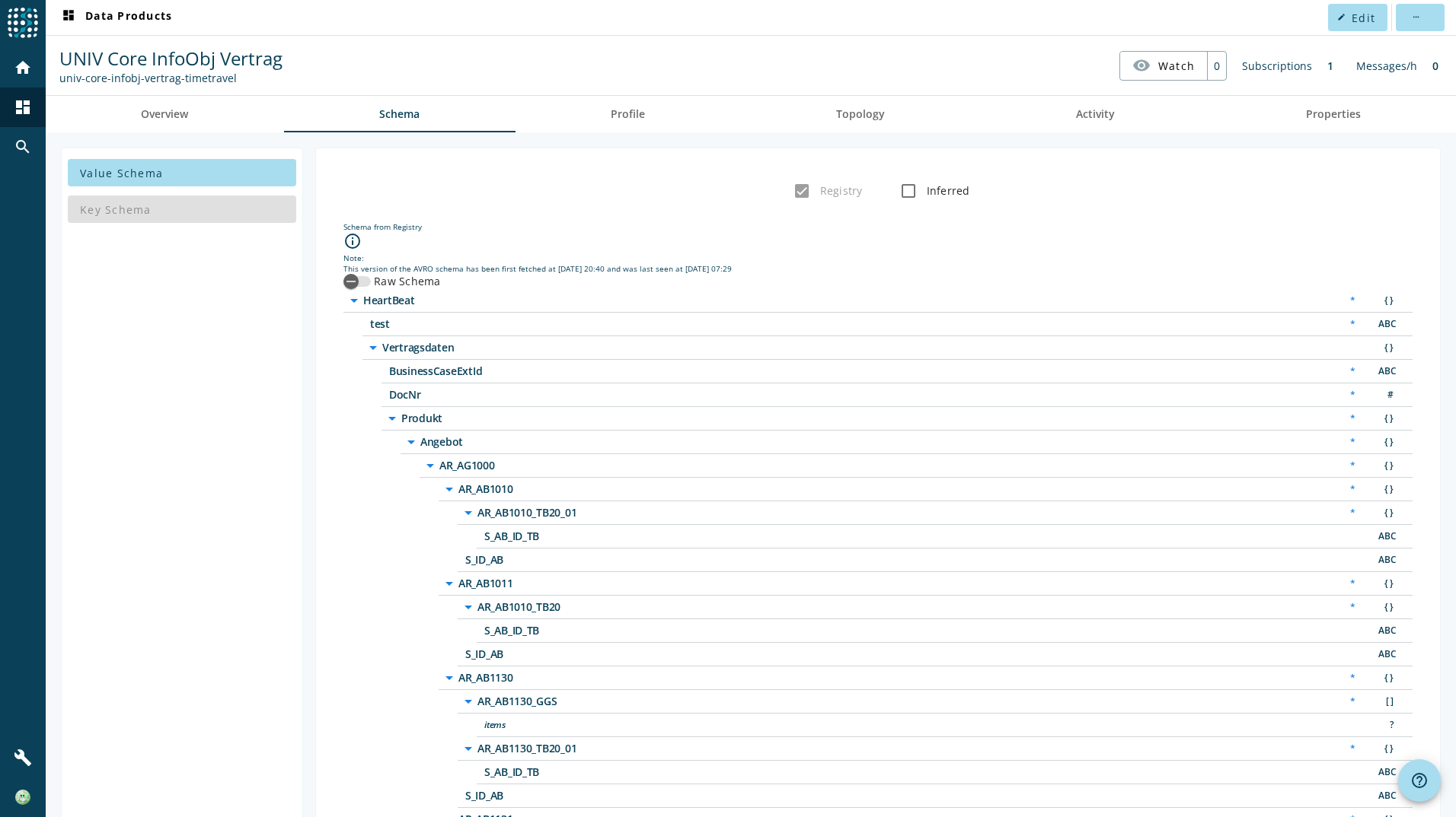
click at [357, 301] on icon "arrow_drop_down" at bounding box center [354, 300] width 18 height 18
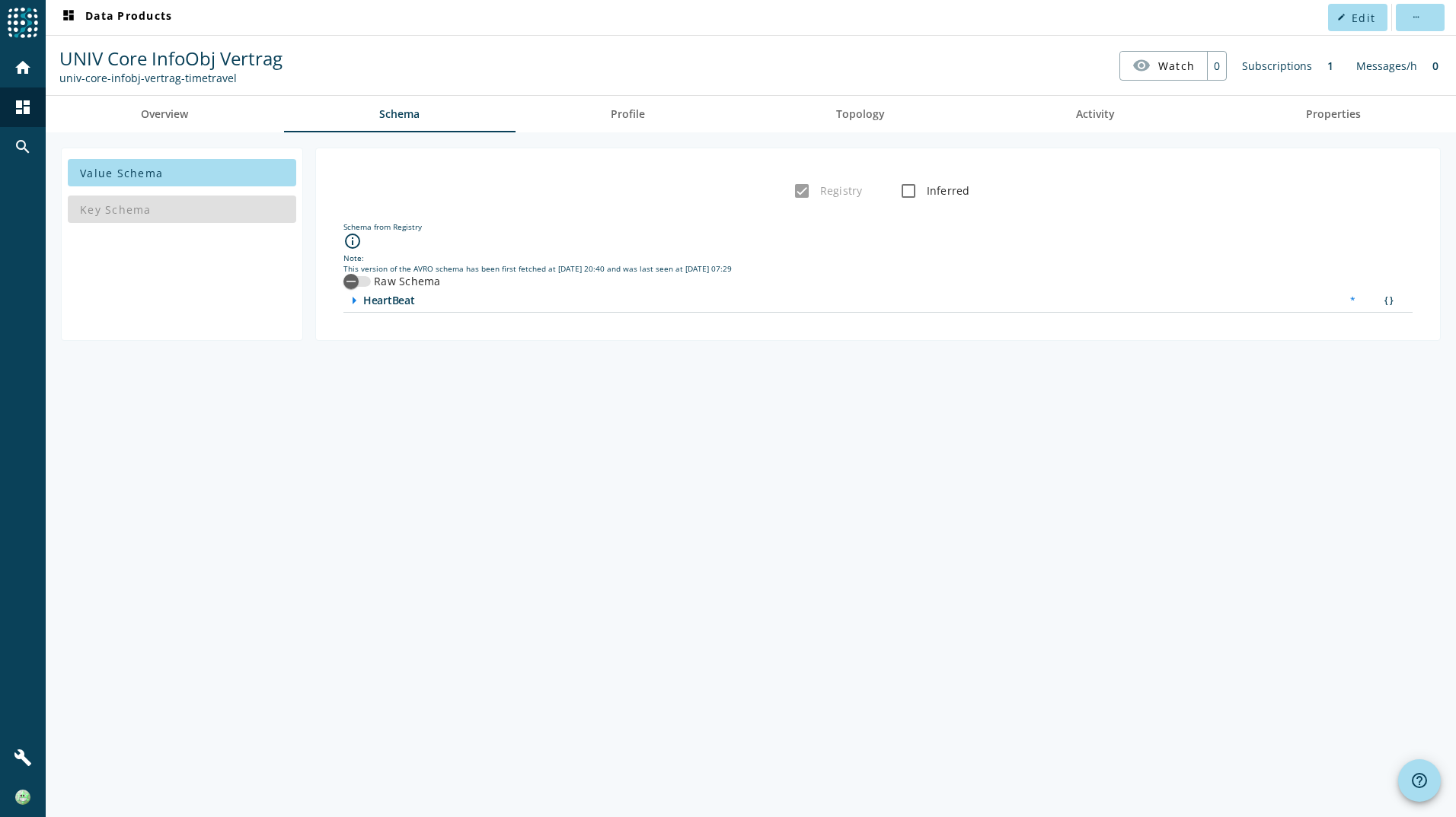
click at [357, 301] on icon "arrow_right" at bounding box center [354, 300] width 18 height 18
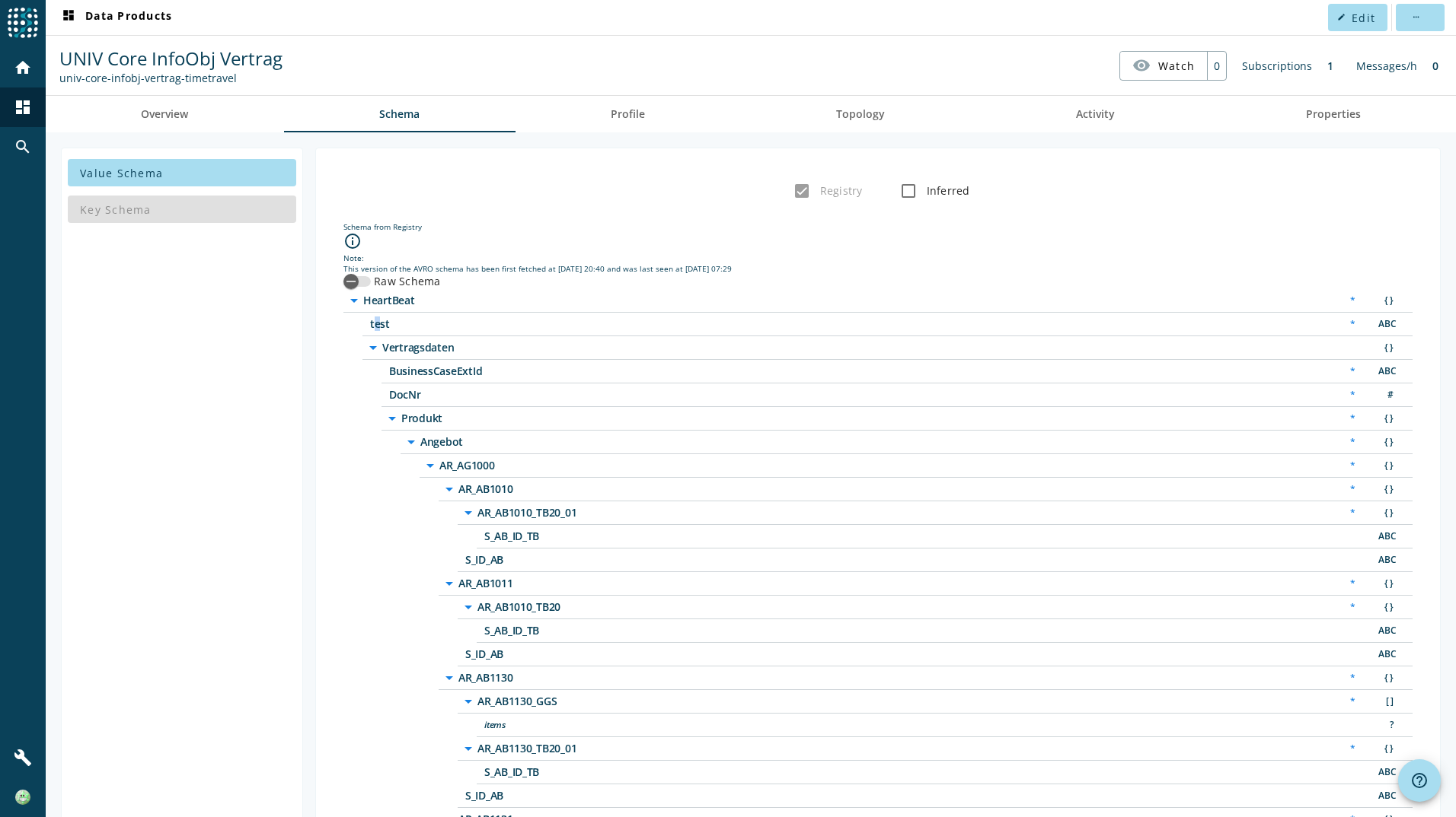
click at [373, 322] on span "test" at bounding box center [561, 324] width 381 height 11
drag, startPoint x: 373, startPoint y: 322, endPoint x: 380, endPoint y: 352, distance: 30.8
click at [380, 352] on icon "arrow_drop_down" at bounding box center [373, 348] width 18 height 18
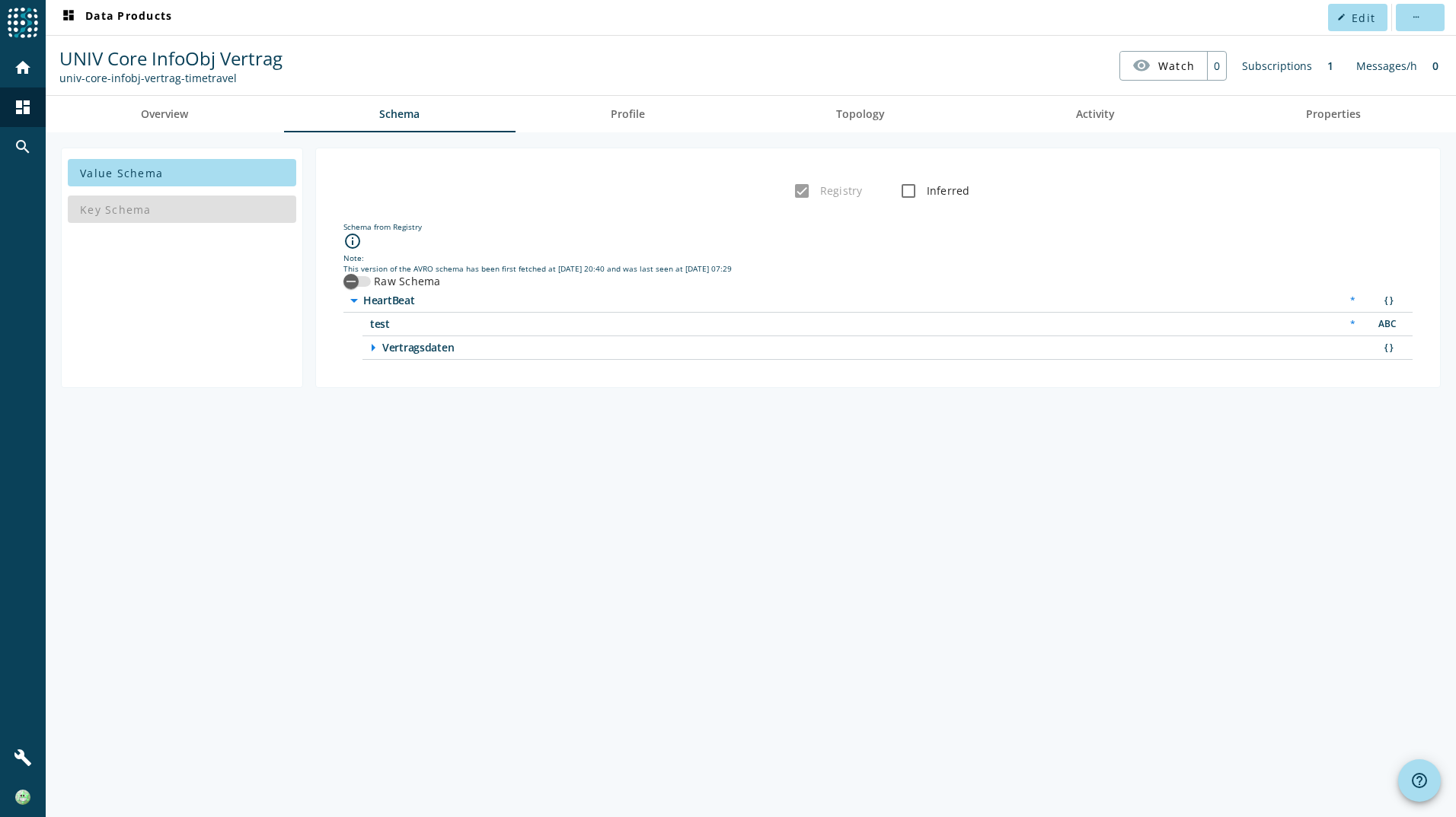
click at [382, 348] on span "Vertragsdaten" at bounding box center [573, 348] width 381 height 11
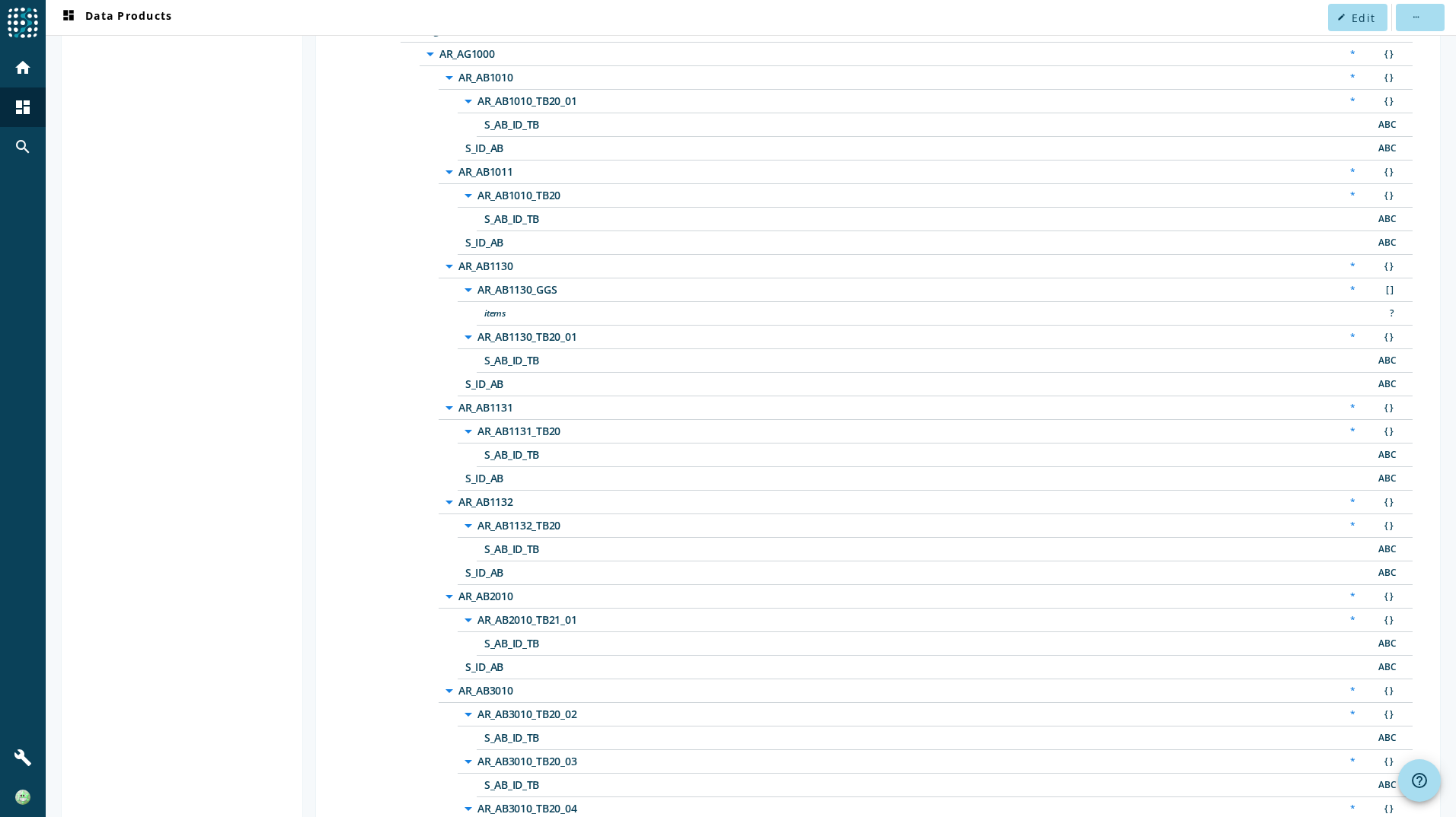
scroll to position [456, 0]
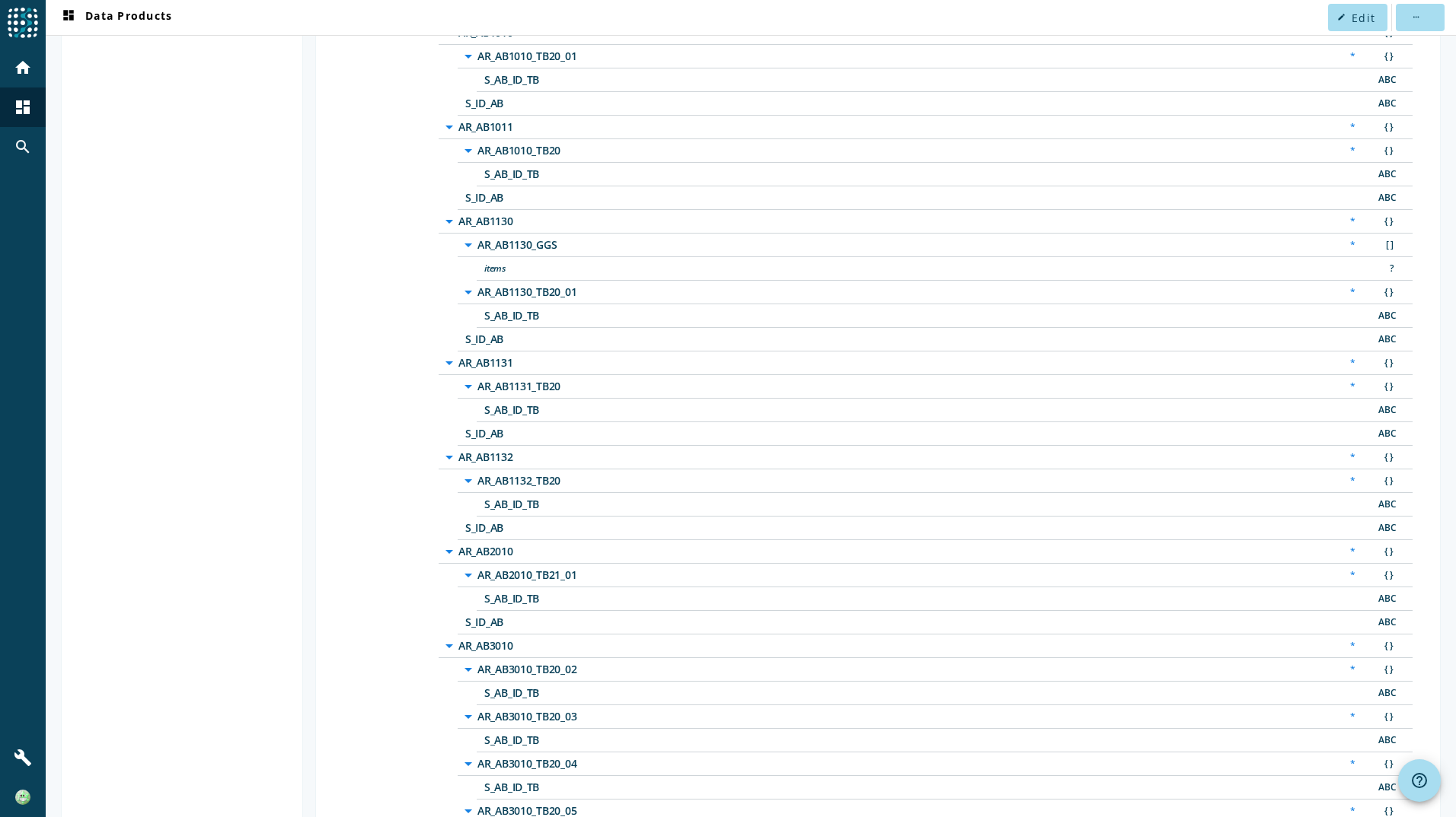
click at [1342, 455] on div "*" at bounding box center [1352, 457] width 21 height 16
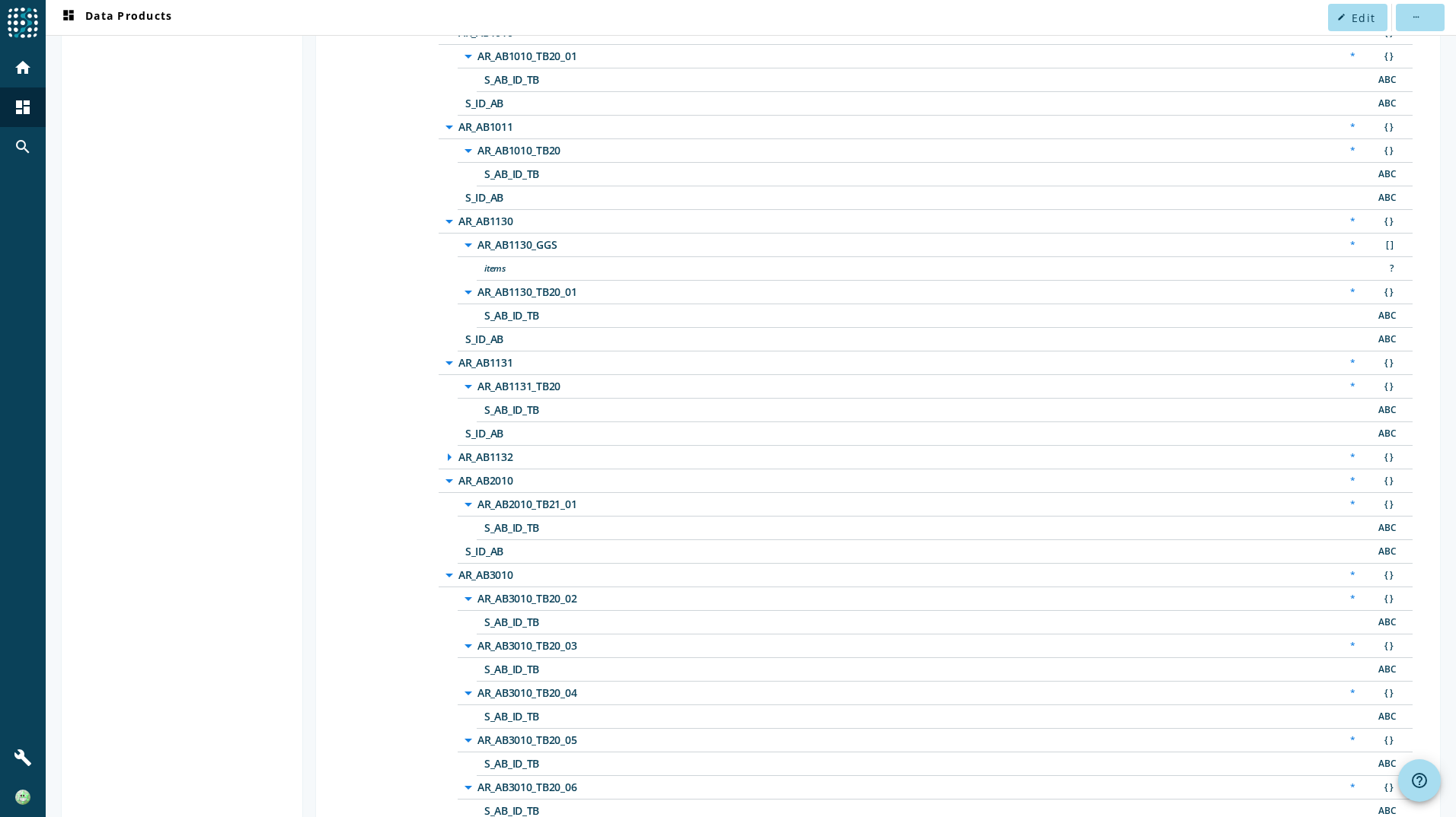
click at [1342, 451] on div "*" at bounding box center [1352, 457] width 21 height 16
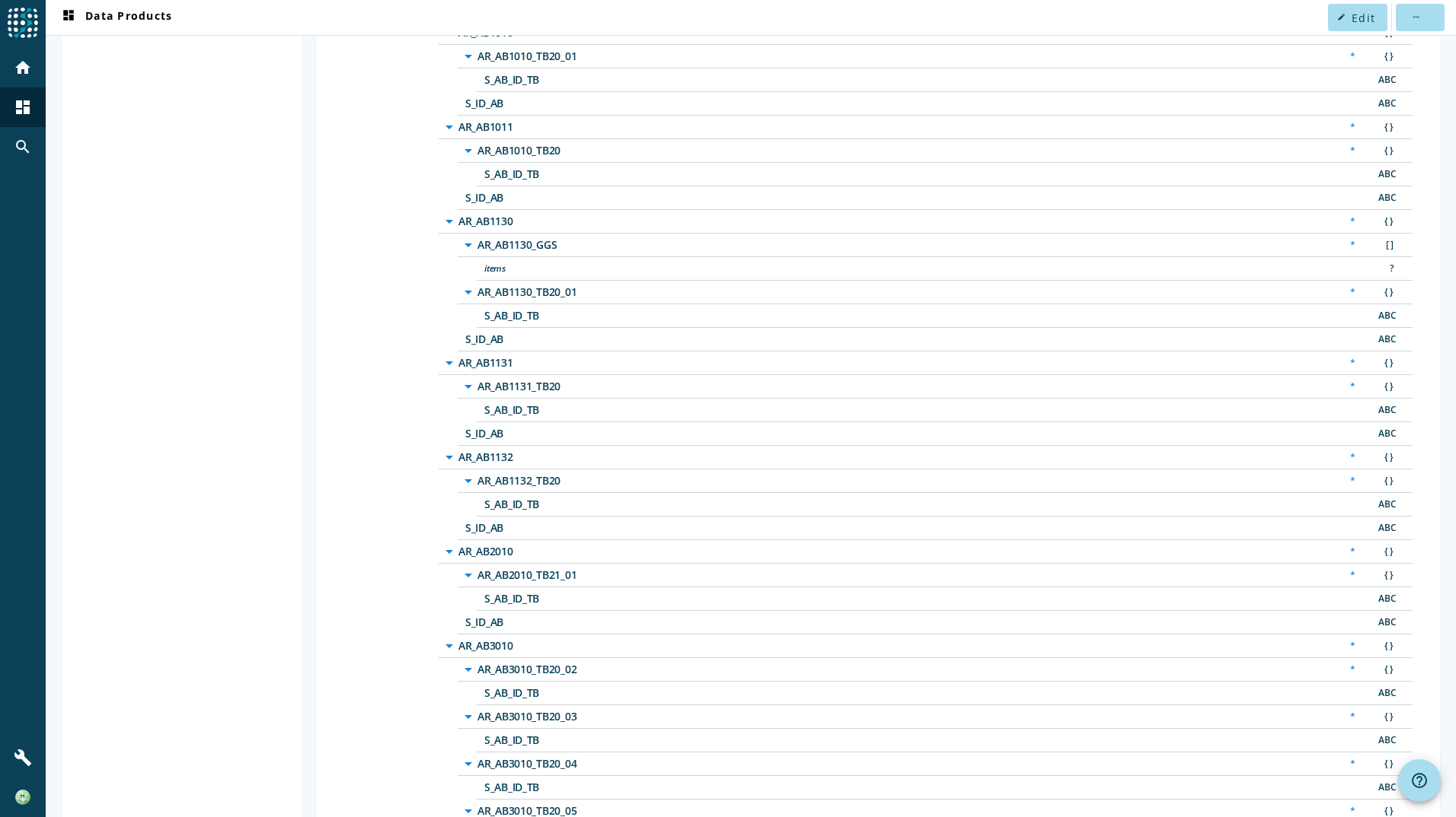
click at [1342, 451] on div "*" at bounding box center [1352, 457] width 21 height 16
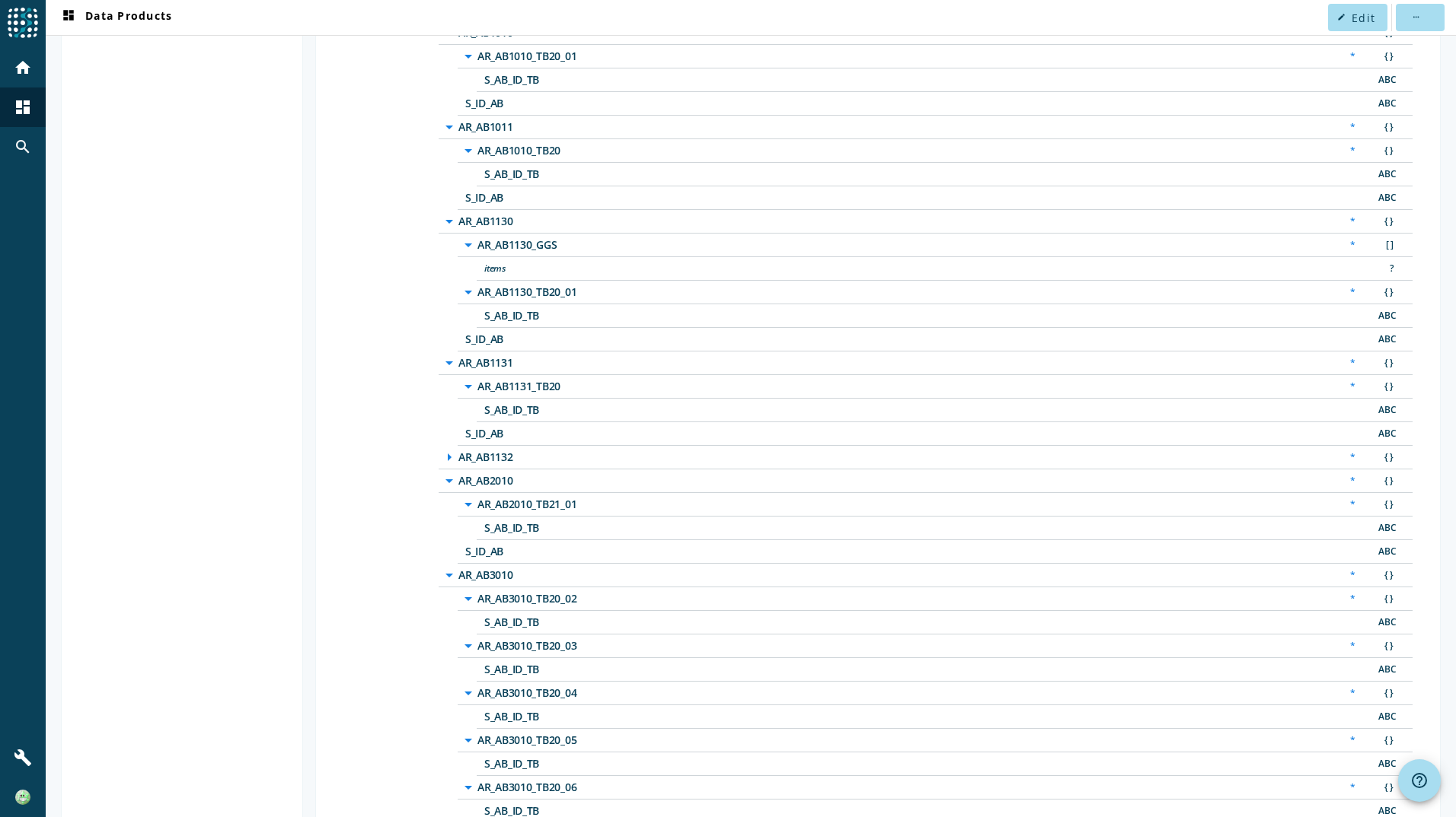
click at [1342, 451] on div "*" at bounding box center [1352, 457] width 21 height 16
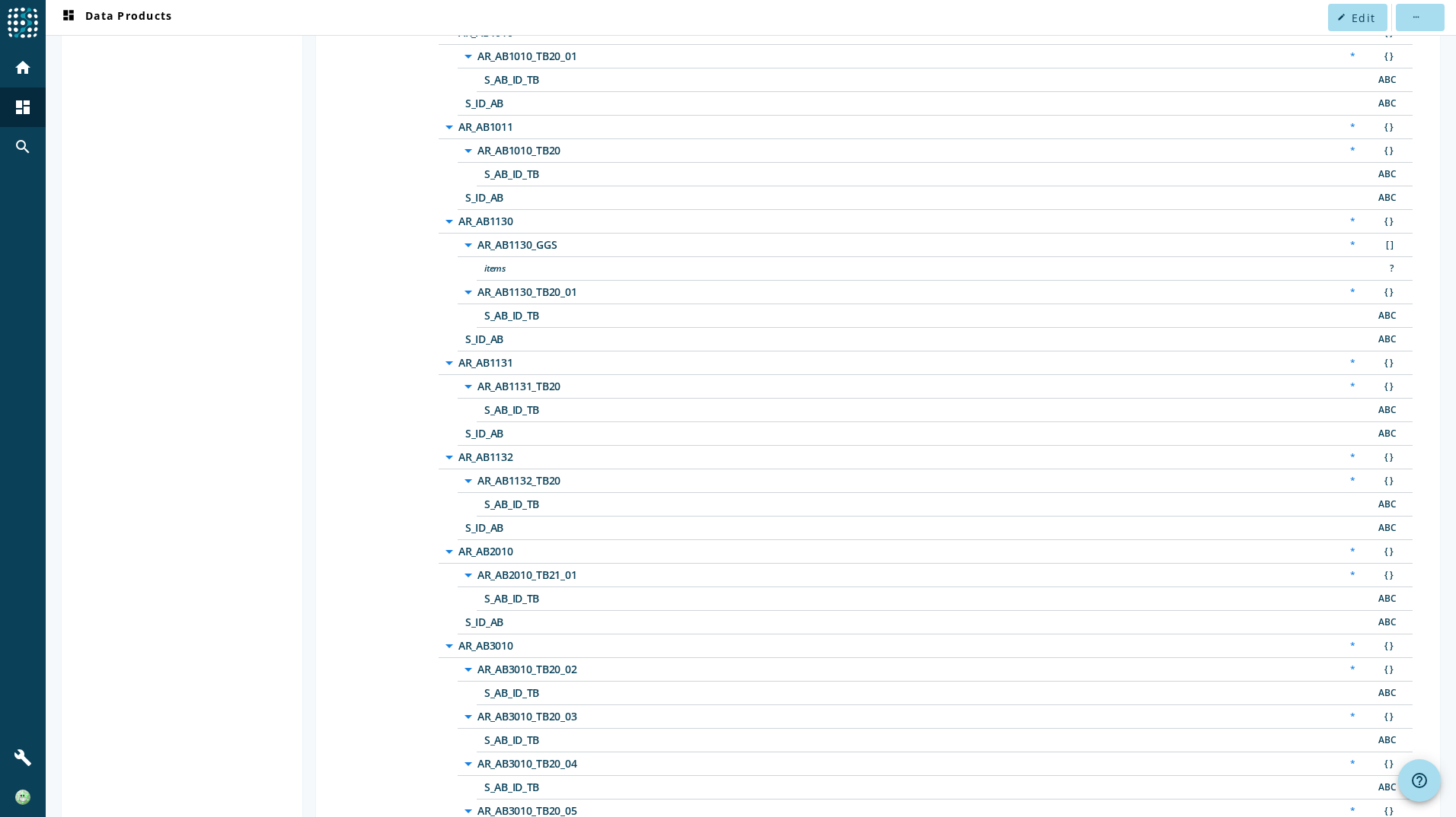
click at [1342, 451] on div "*" at bounding box center [1352, 457] width 21 height 16
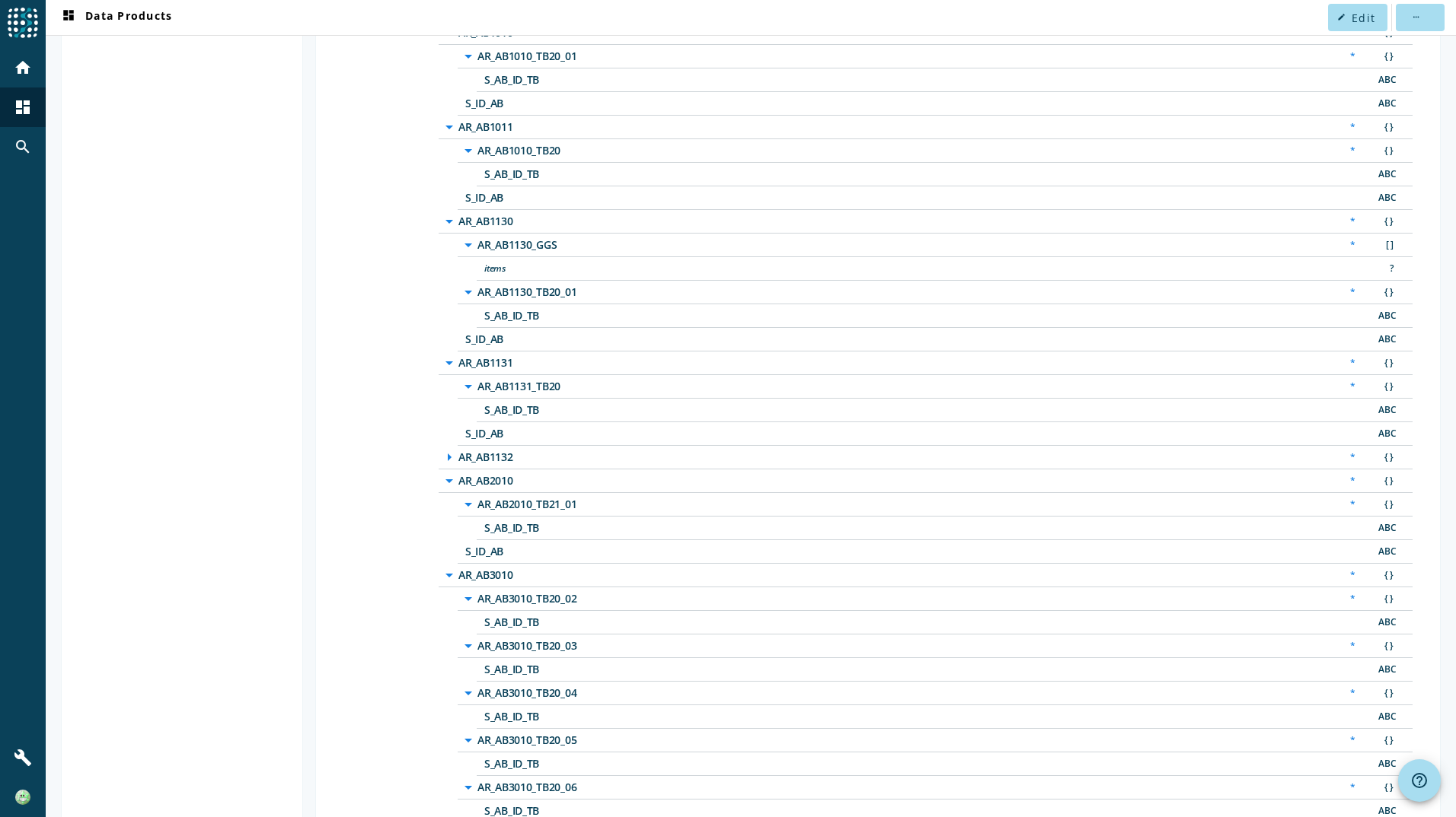
click at [1342, 451] on div "*" at bounding box center [1352, 457] width 21 height 16
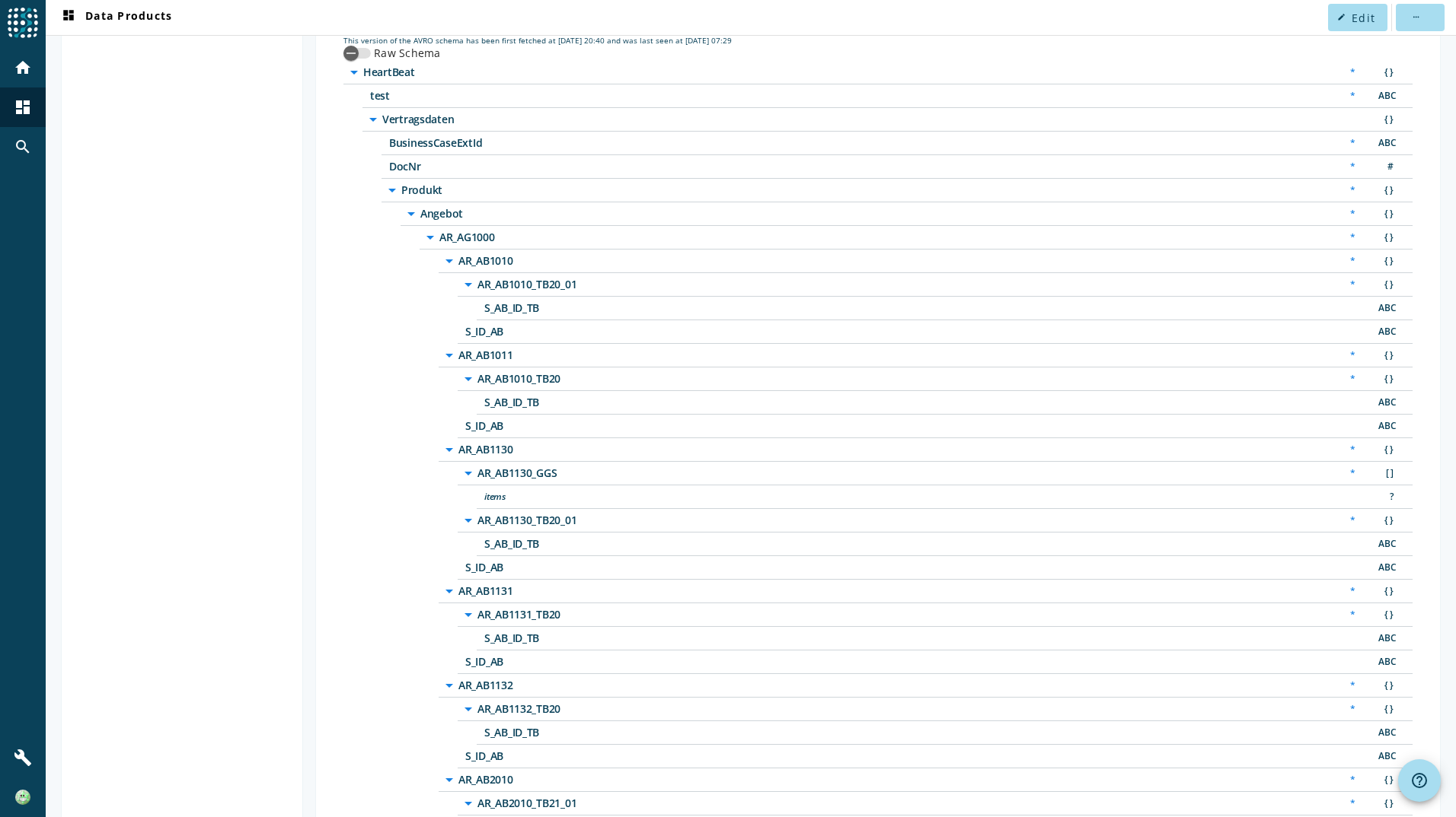
scroll to position [0, 0]
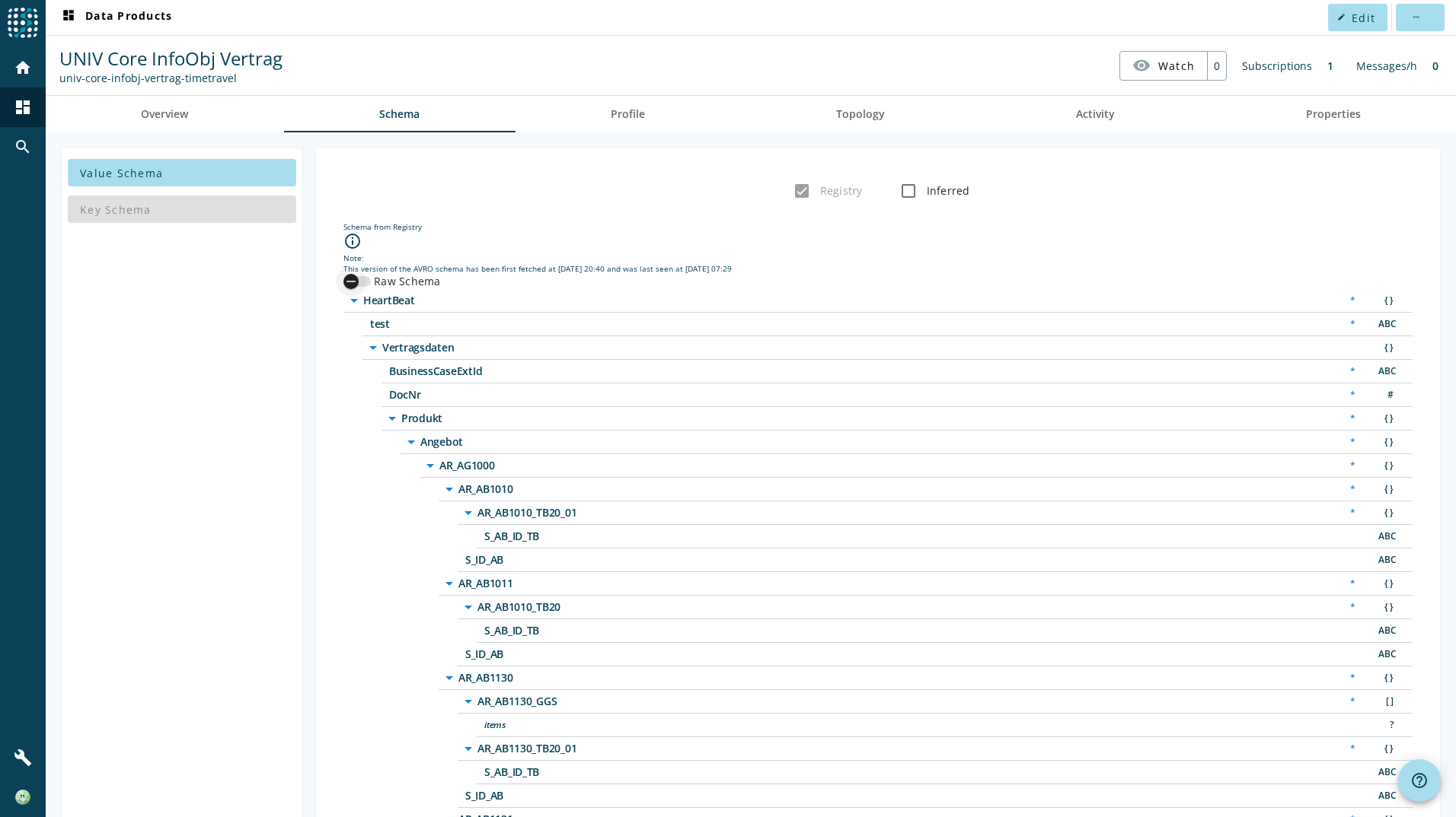
click at [354, 286] on icon "button" at bounding box center [351, 281] width 14 height 14
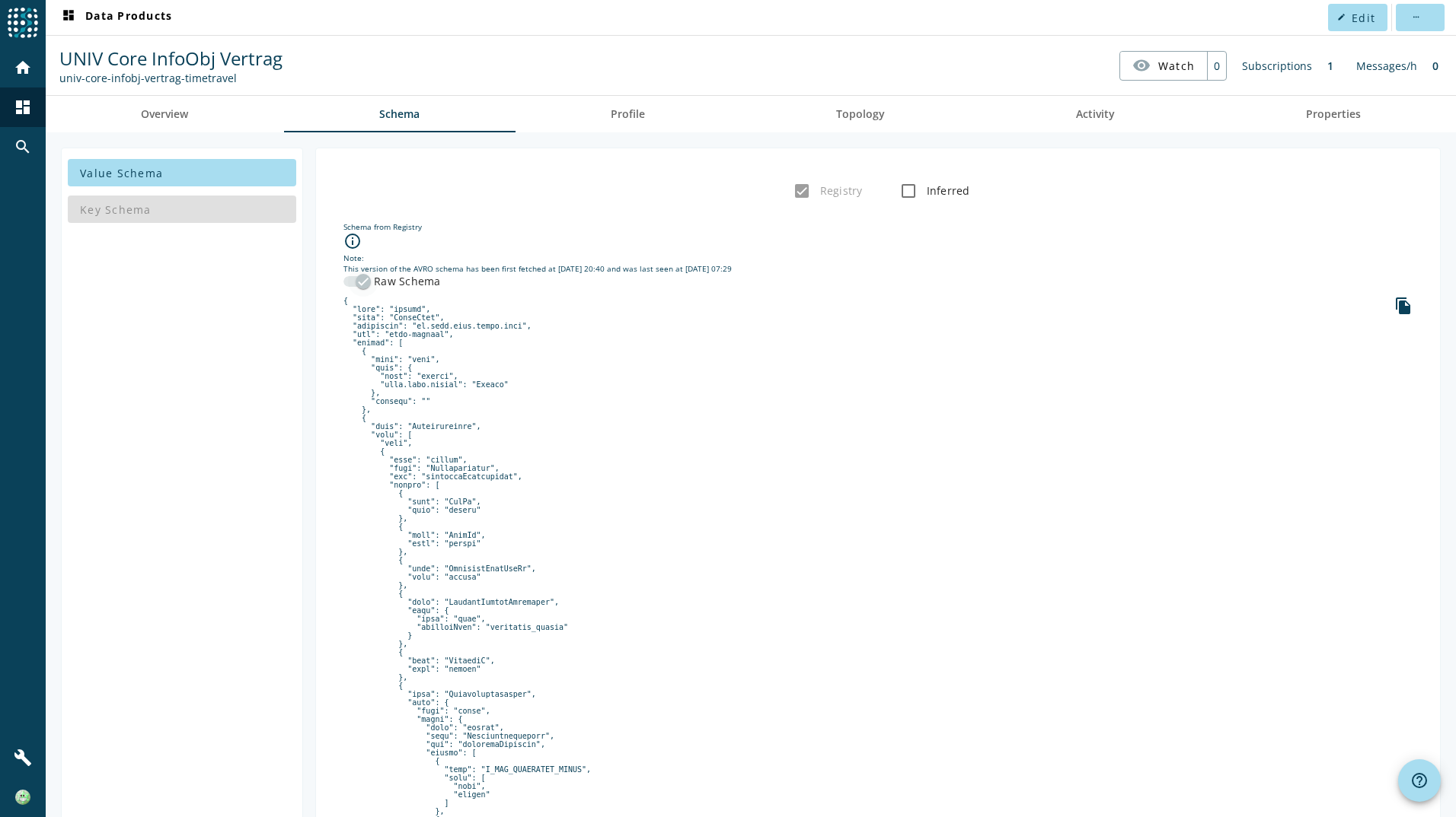
click at [354, 286] on div "button" at bounding box center [363, 281] width 31 height 31
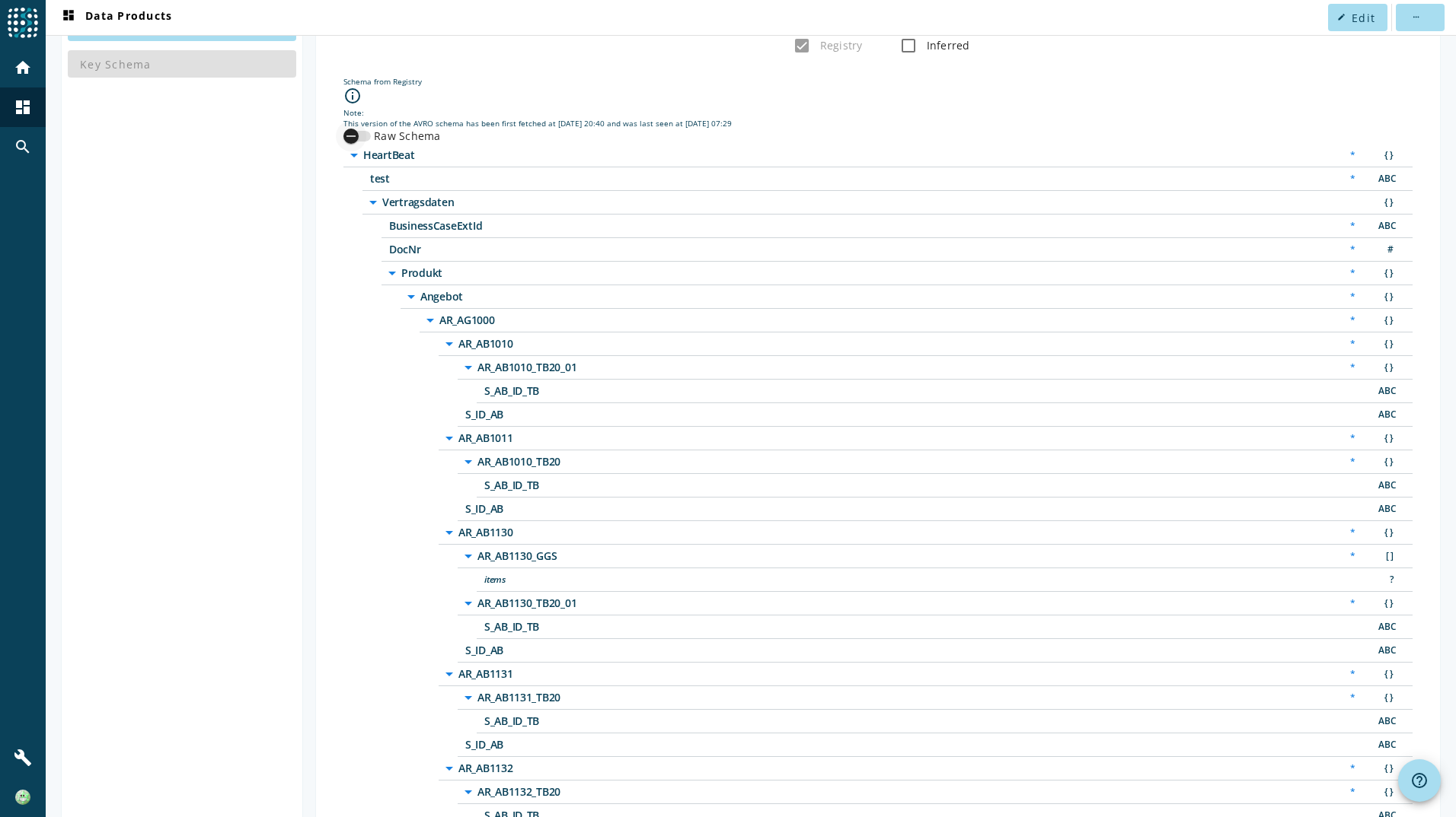
scroll to position [152, 0]
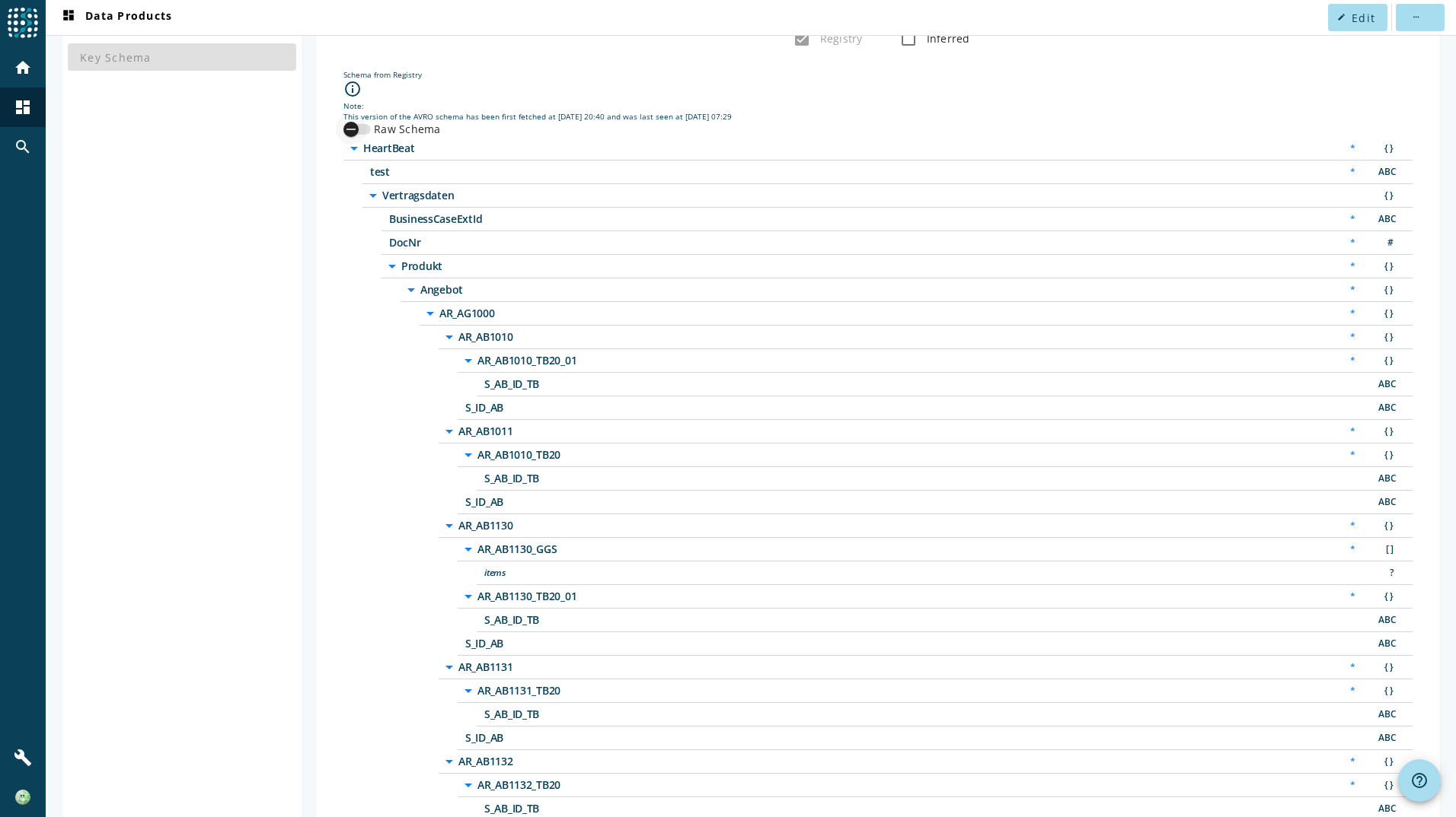
click at [353, 128] on icon "button" at bounding box center [351, 129] width 14 height 14
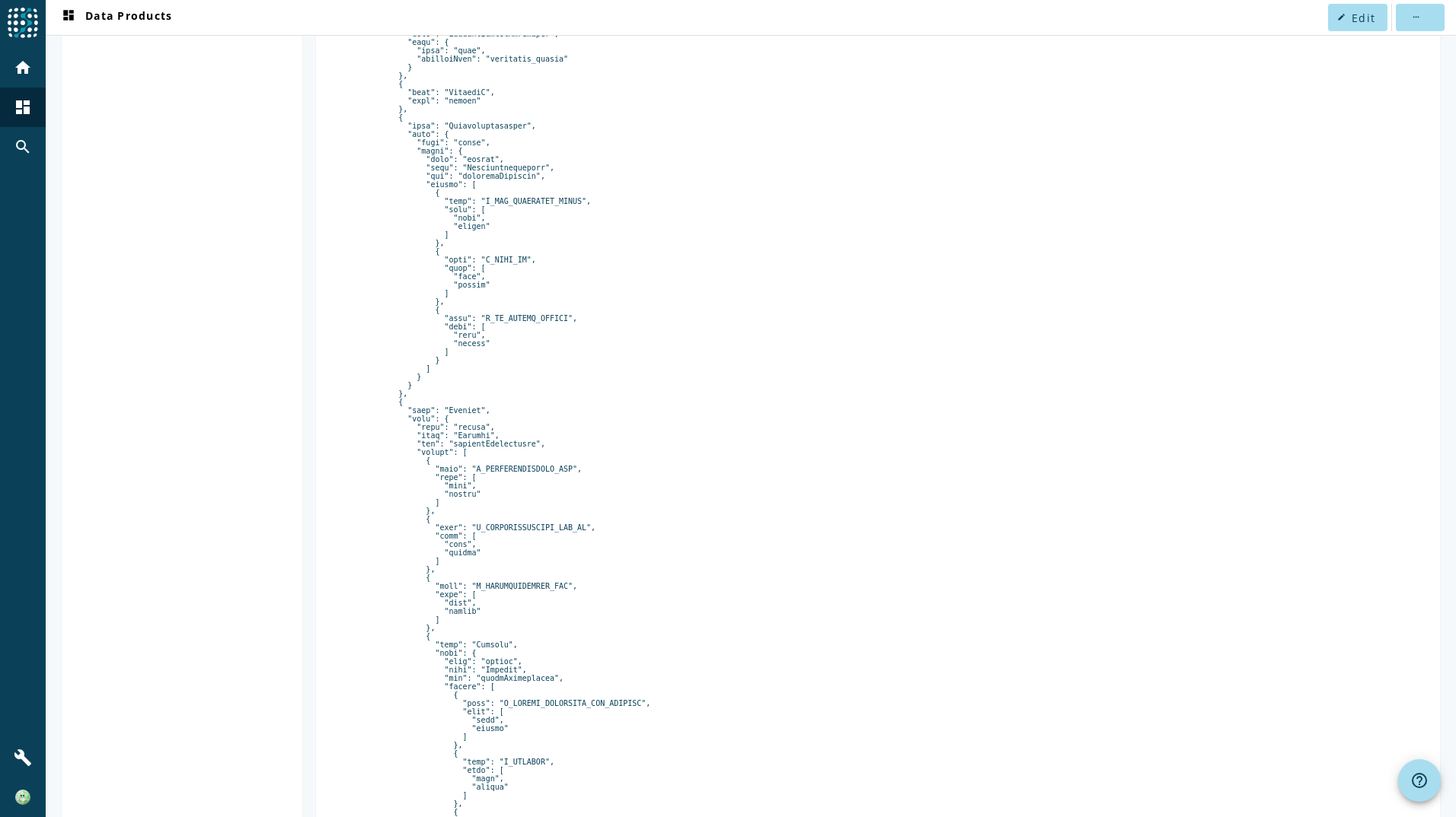
scroll to position [0, 0]
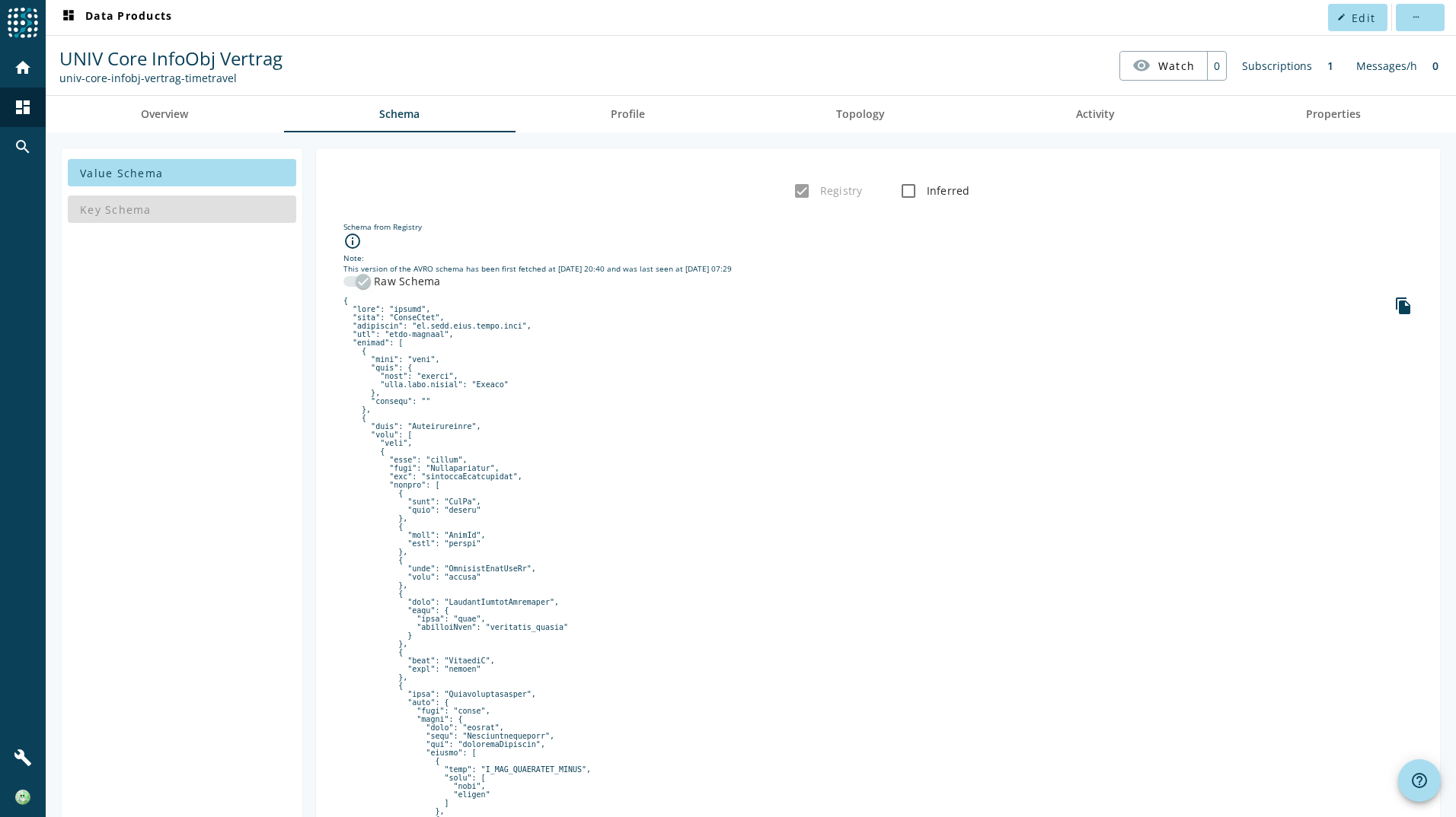
click at [366, 283] on icon "button" at bounding box center [363, 281] width 14 height 14
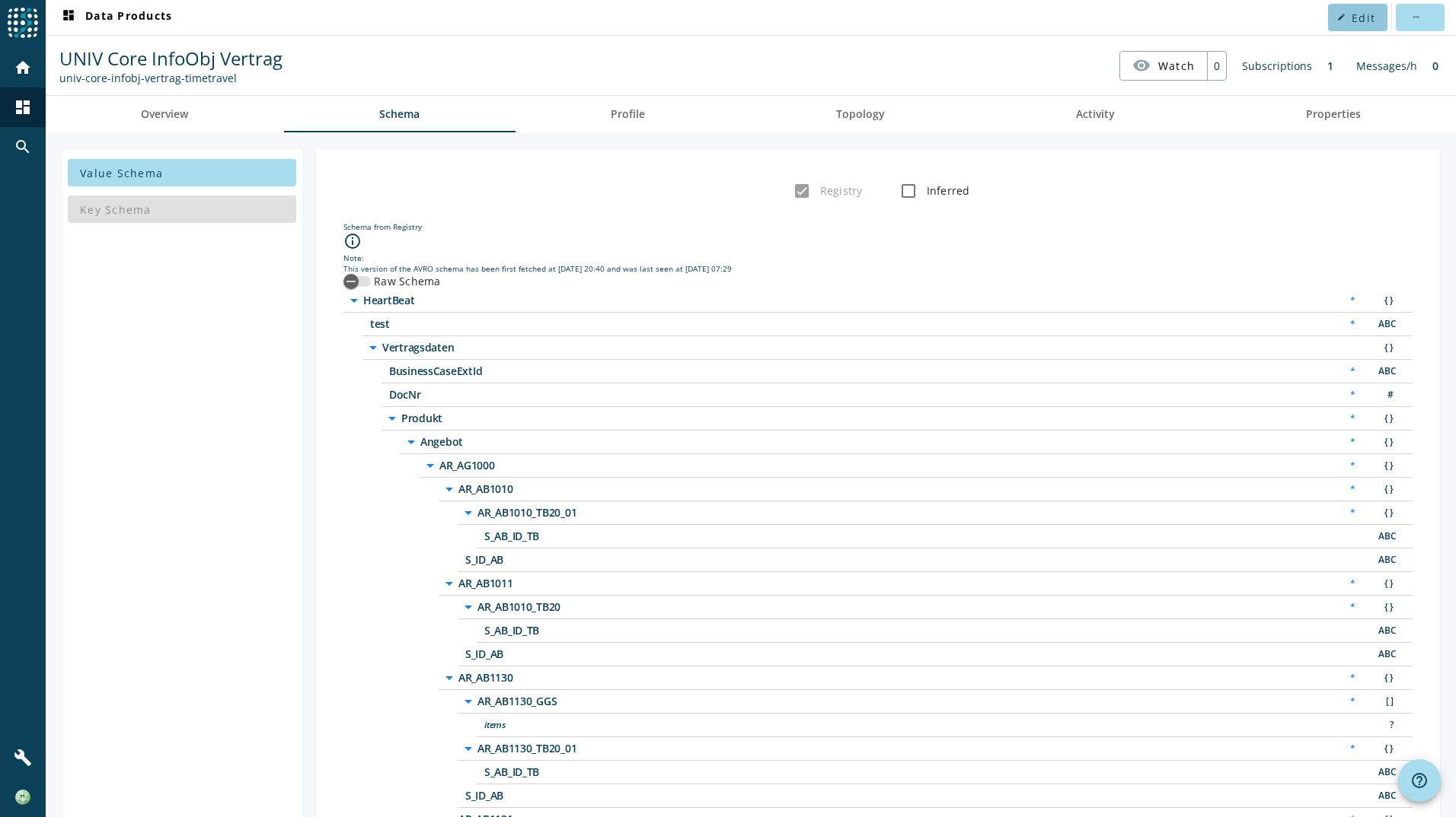
click at [1337, 18] on mat-icon "edit" at bounding box center [1341, 17] width 8 height 8
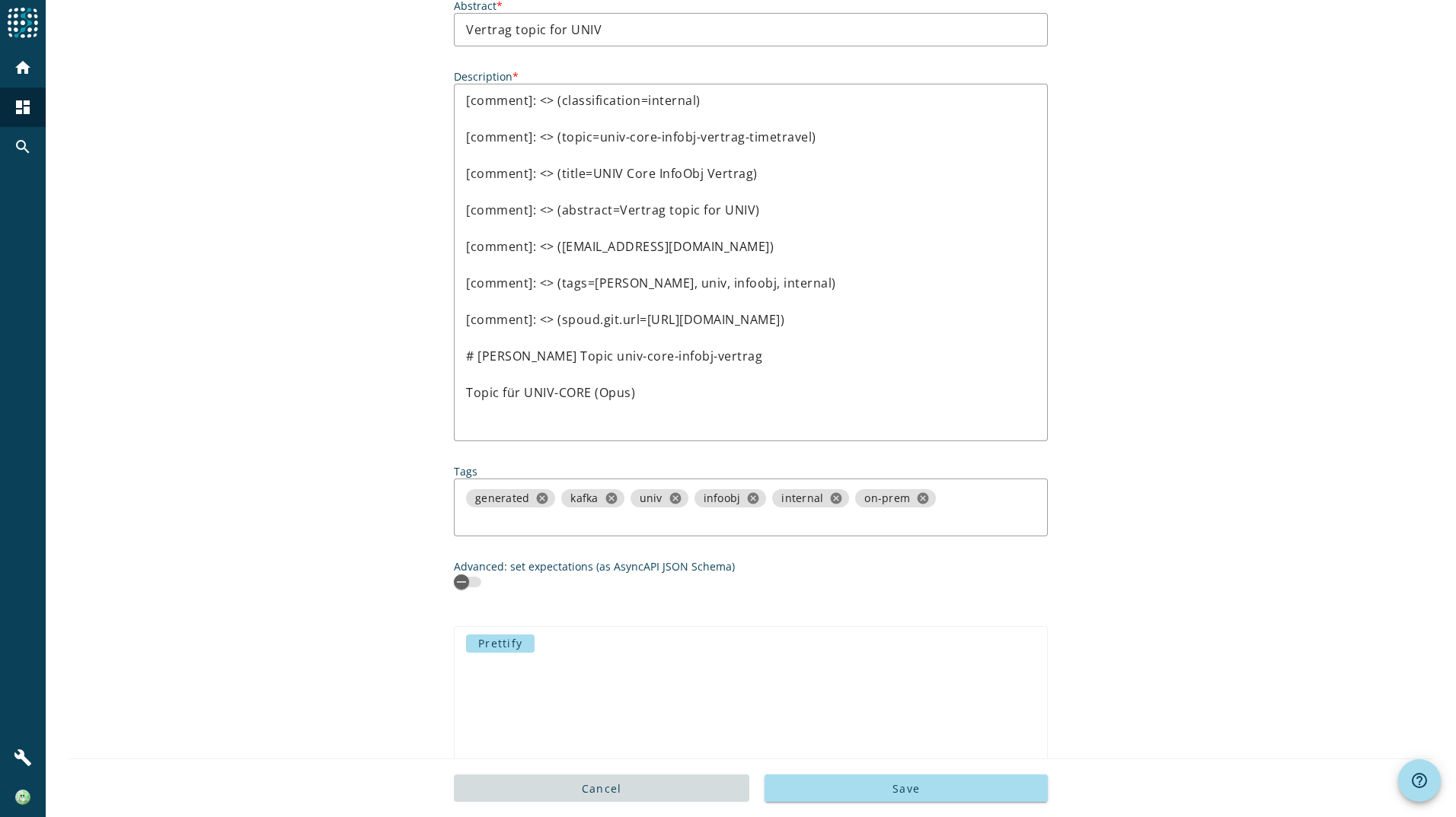
scroll to position [144, 0]
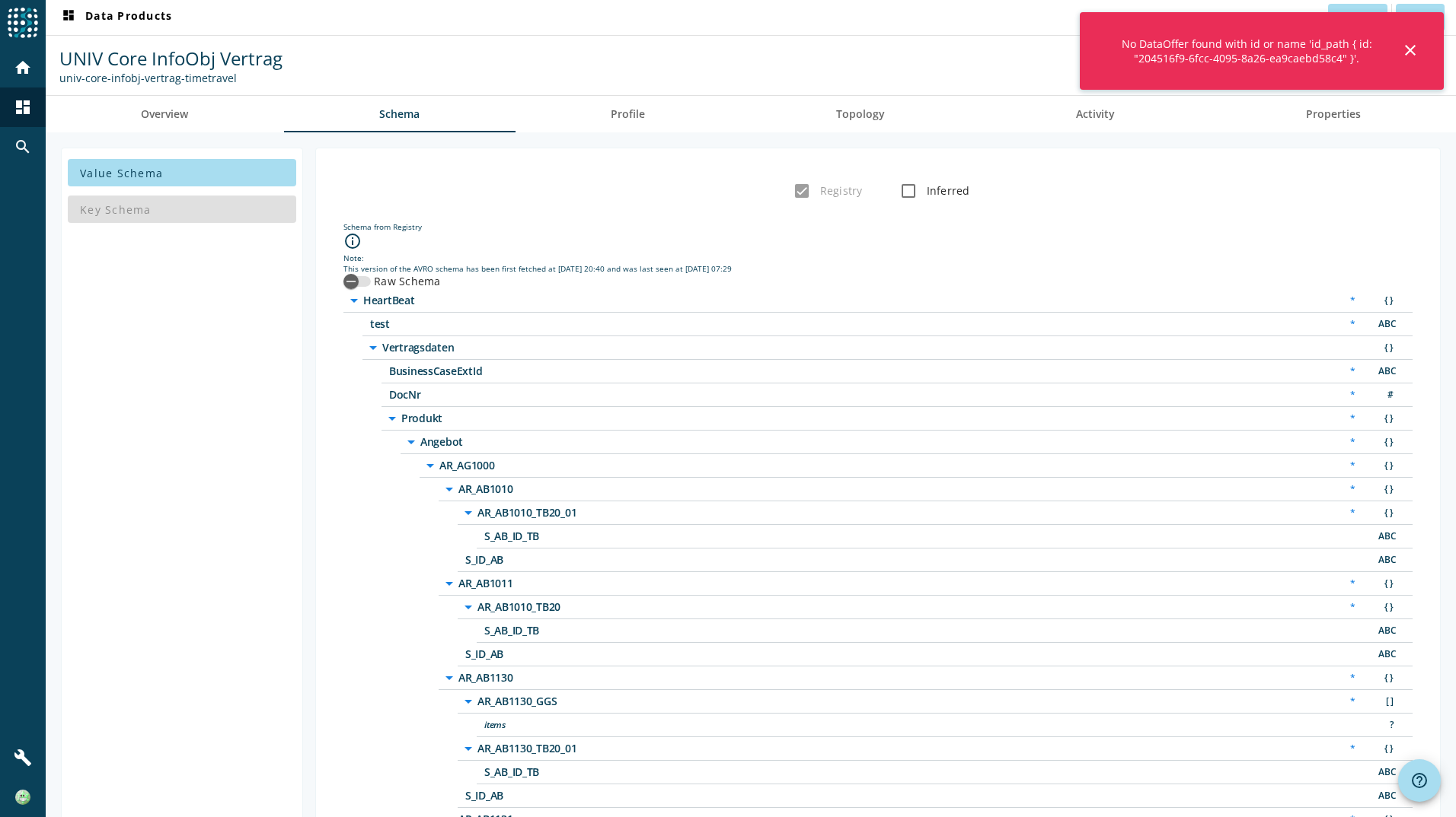
click at [1419, 54] on div "No DataOffer found with id or name 'id_path { id: "204516f9-6fcc-4095-8a26-ea9c…" at bounding box center [1262, 51] width 364 height 78
click at [1419, 48] on mat-icon "close" at bounding box center [1410, 50] width 18 height 18
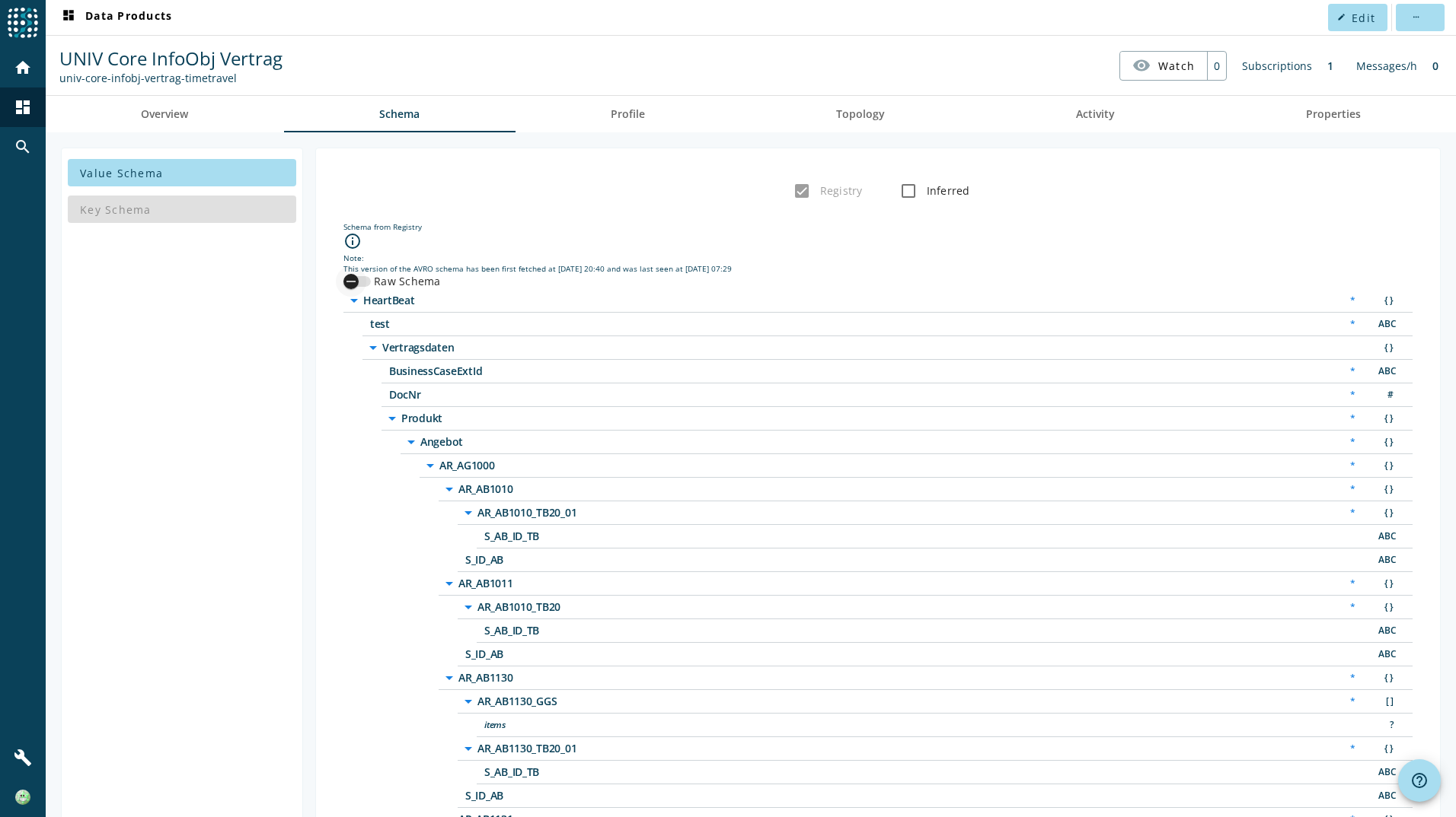
click at [348, 280] on icon "button" at bounding box center [351, 281] width 14 height 14
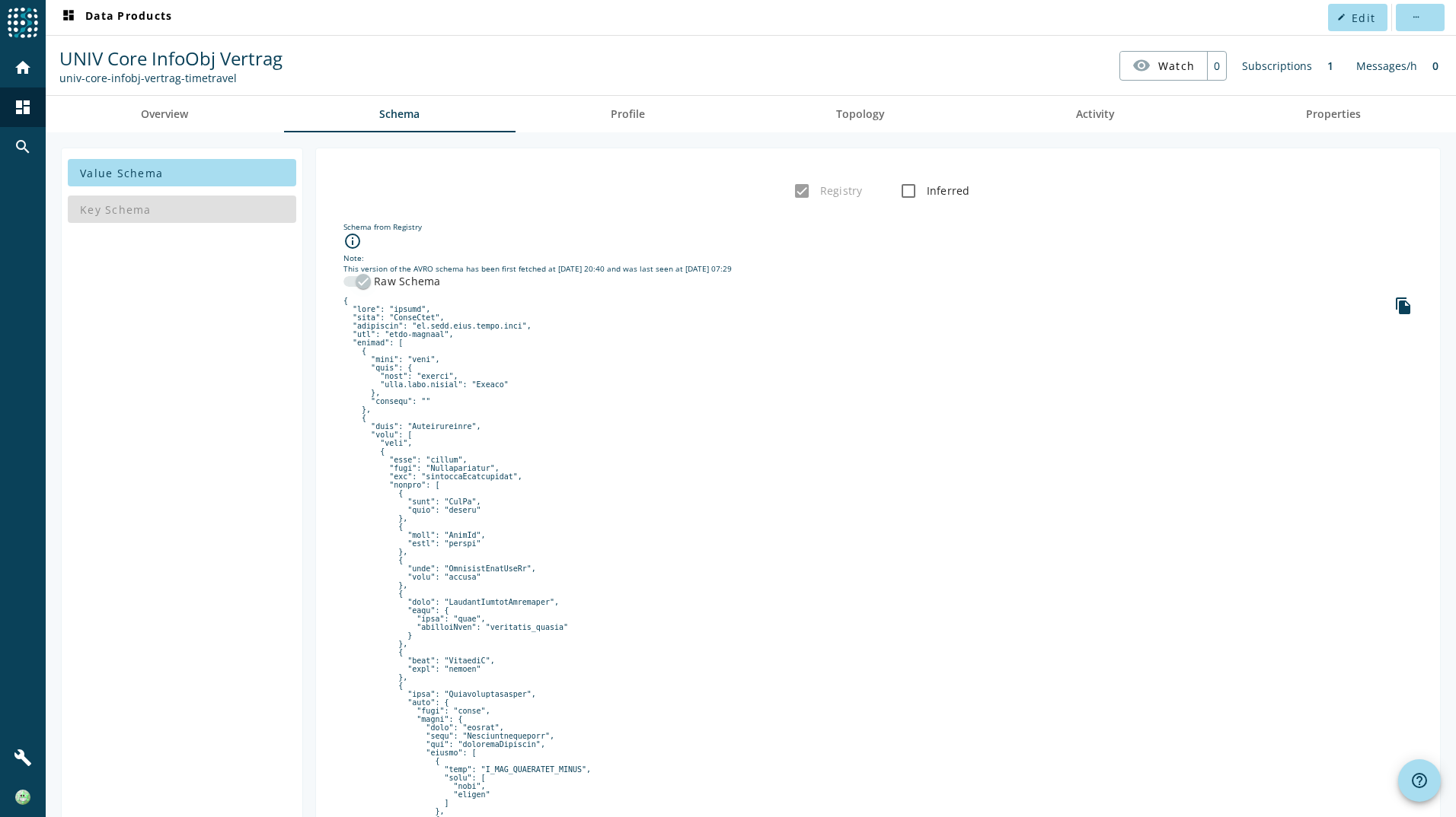
scroll to position [76, 0]
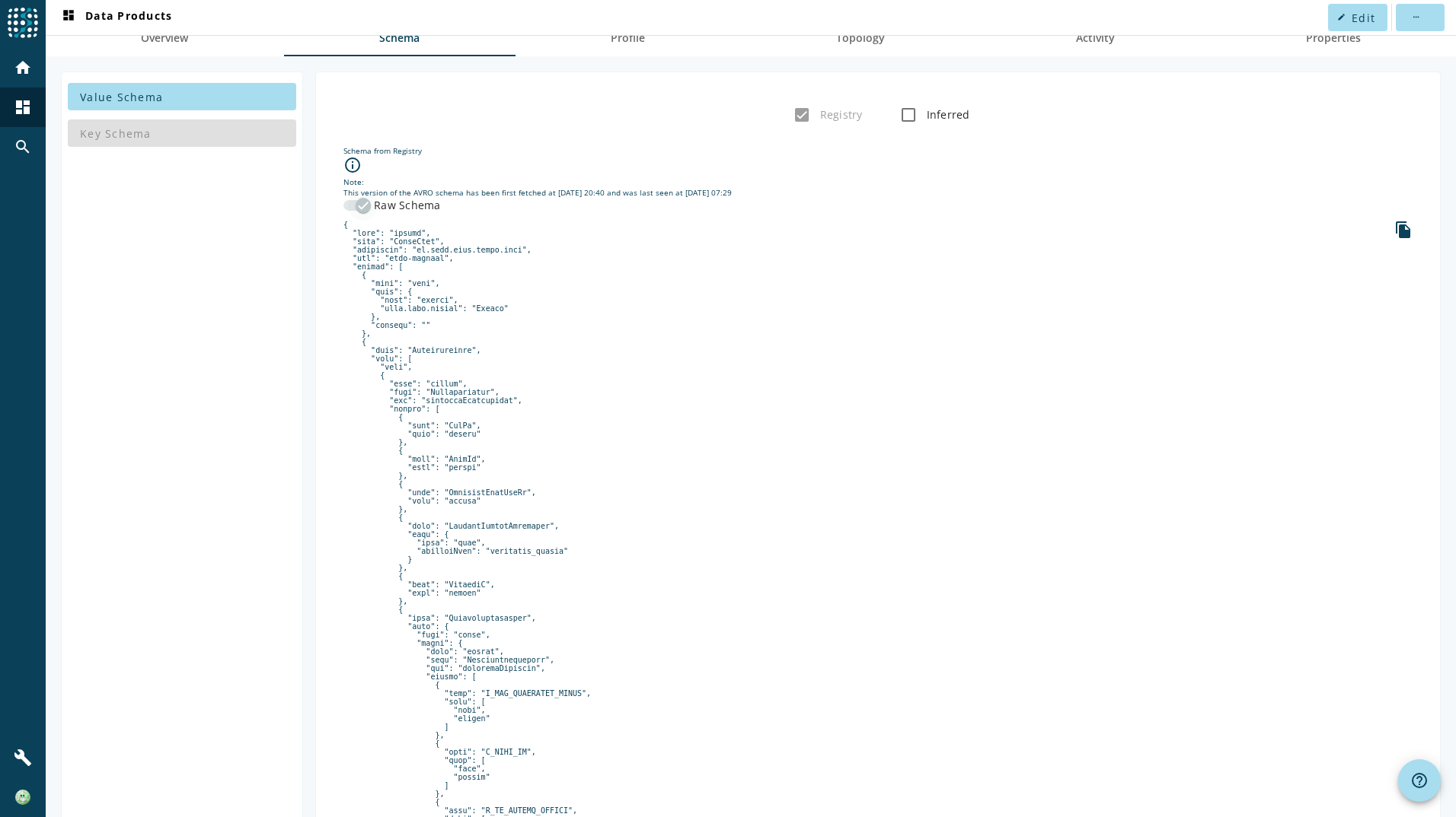
click at [366, 213] on div "button" at bounding box center [363, 206] width 31 height 31
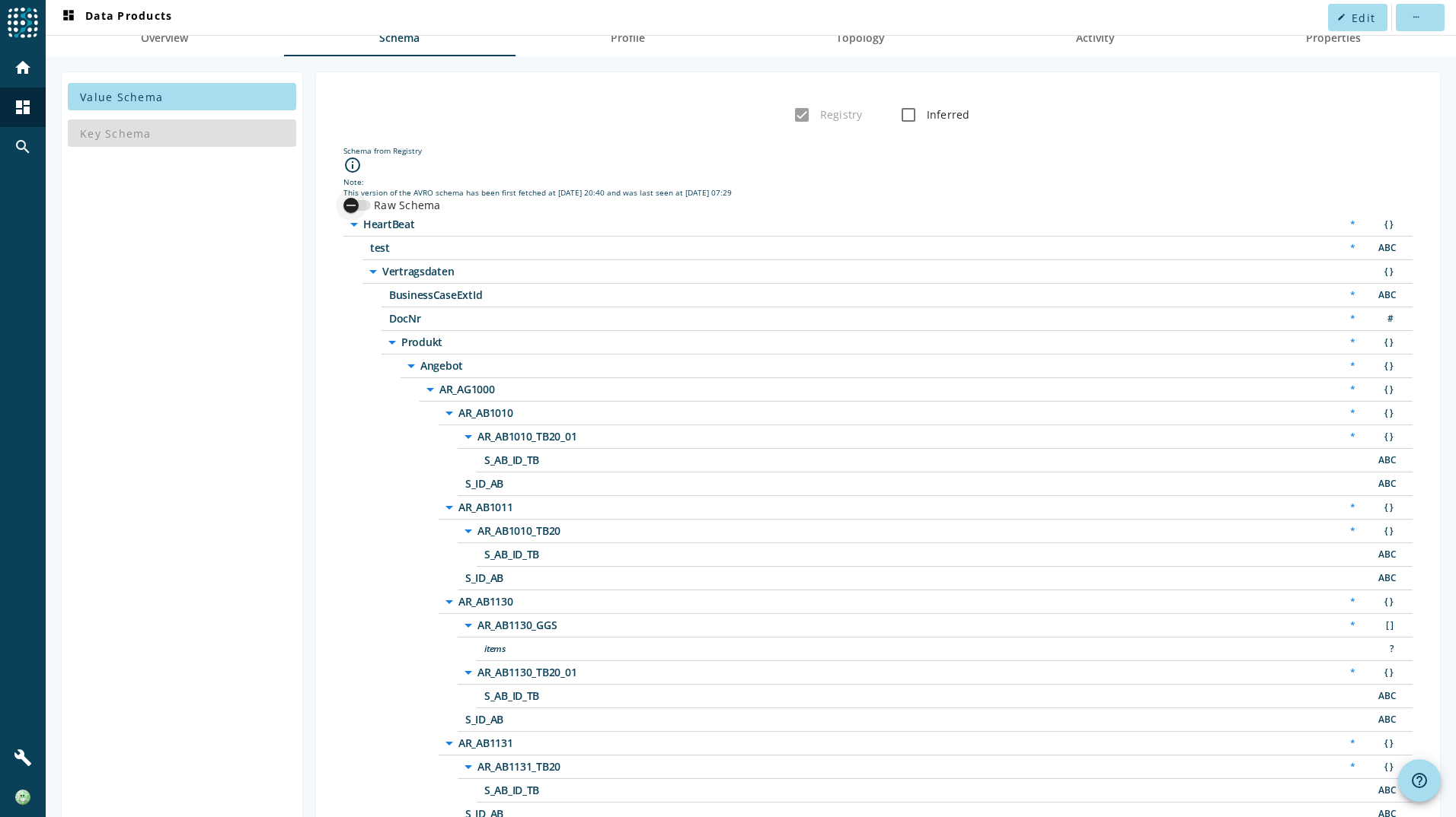
click at [359, 213] on div "button" at bounding box center [351, 206] width 31 height 31
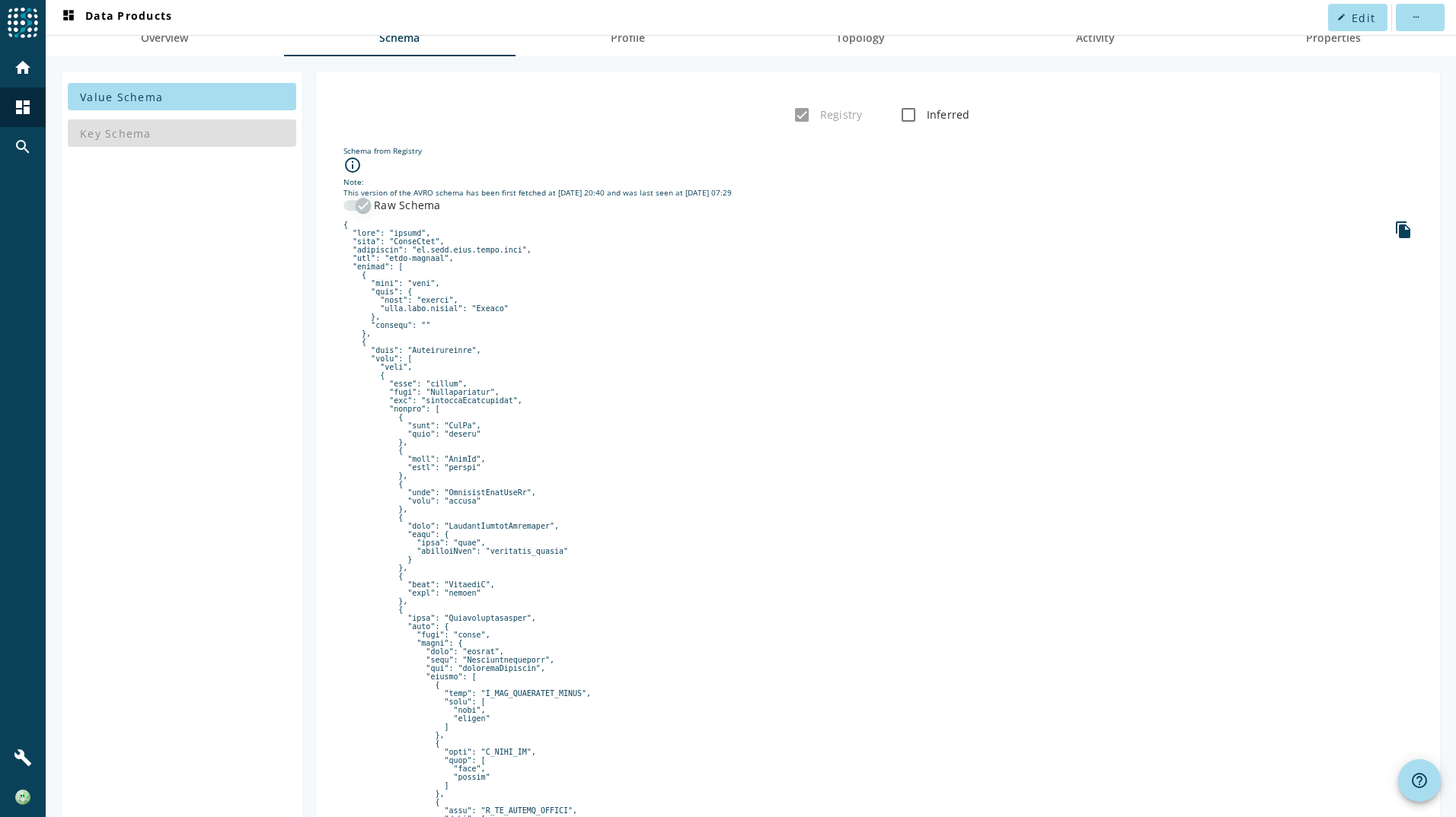
click at [359, 213] on div "button" at bounding box center [363, 206] width 31 height 31
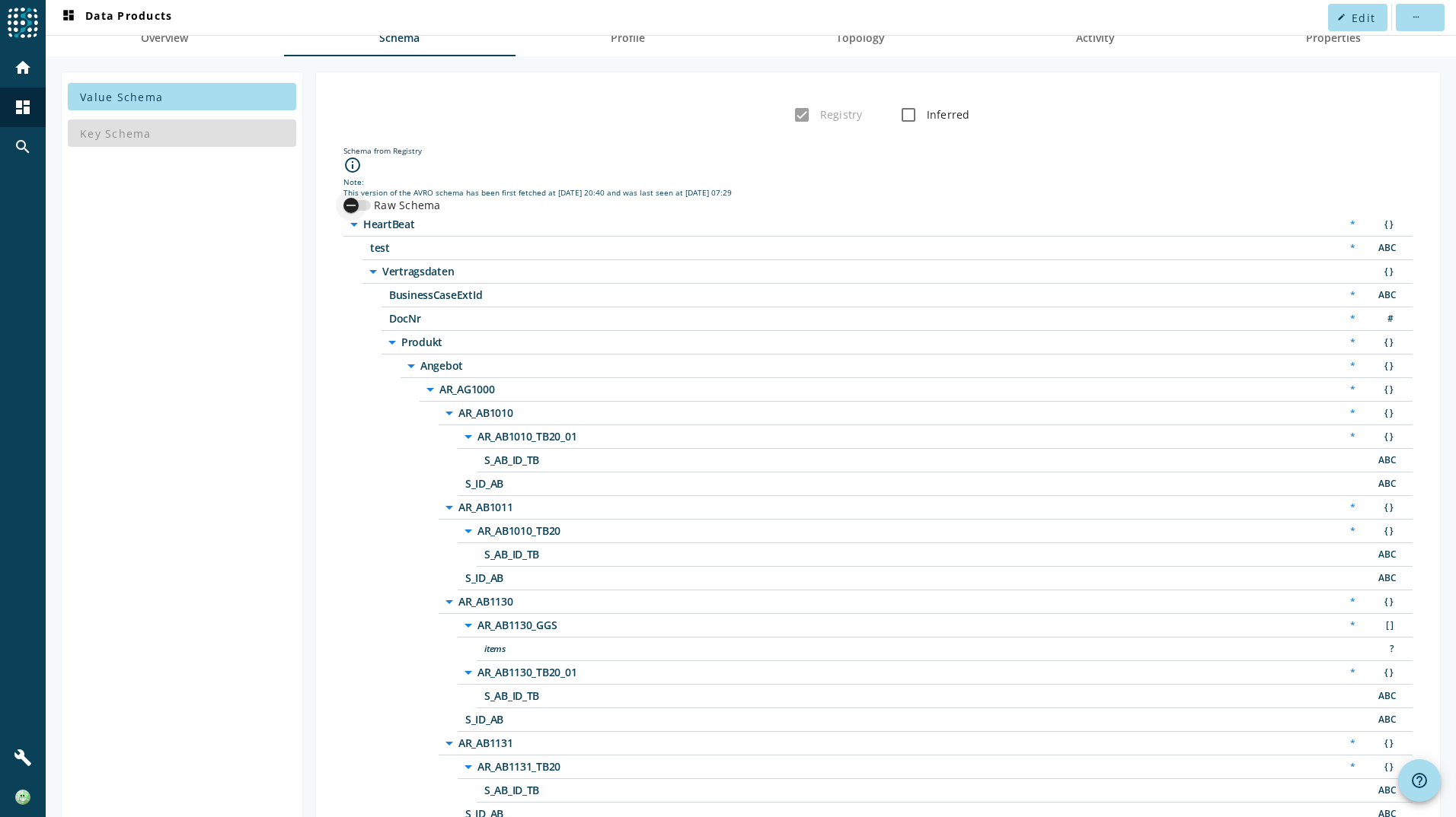
click at [359, 213] on div "button" at bounding box center [351, 206] width 31 height 31
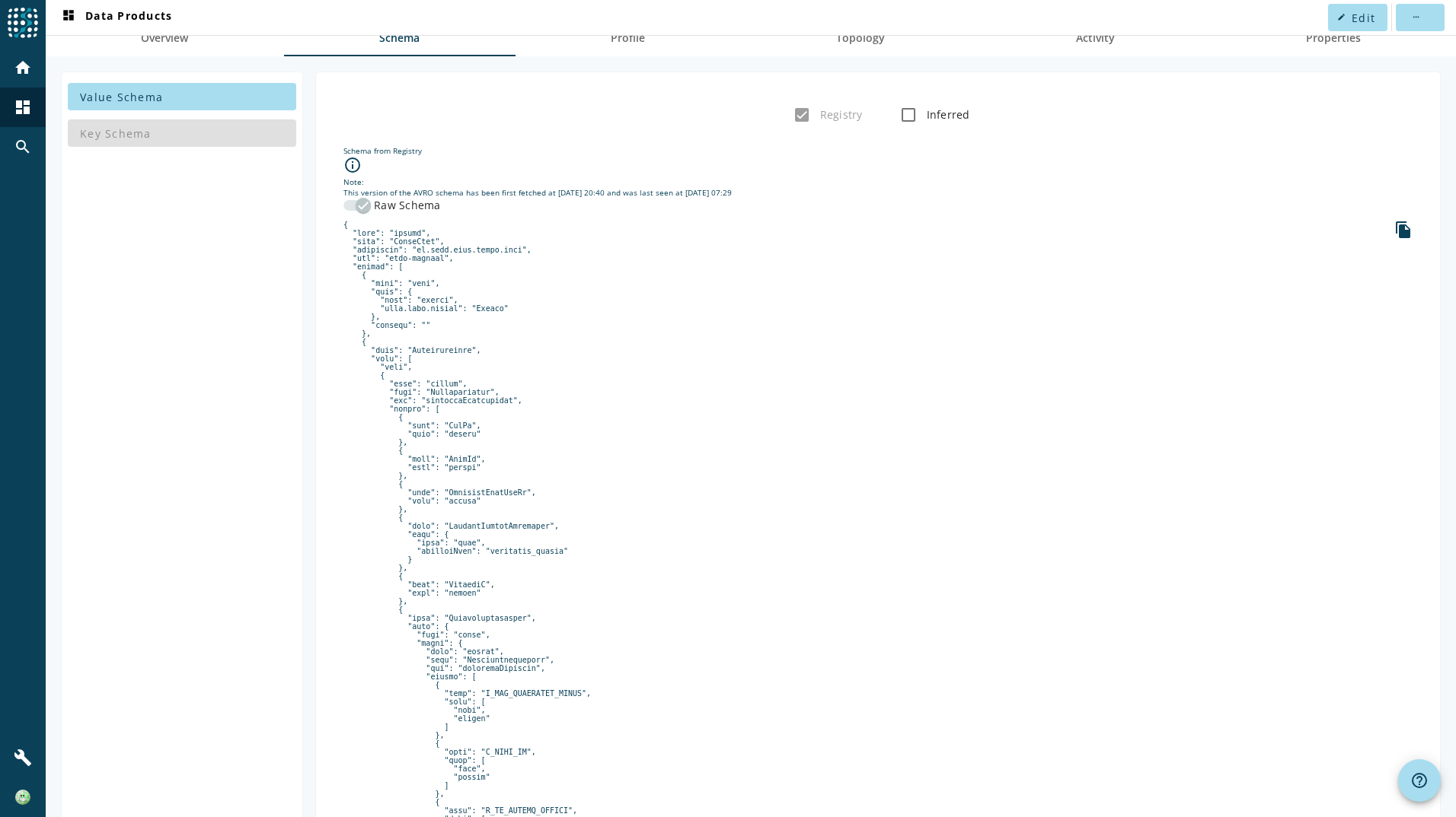
click at [362, 203] on icon "button" at bounding box center [363, 206] width 14 height 14
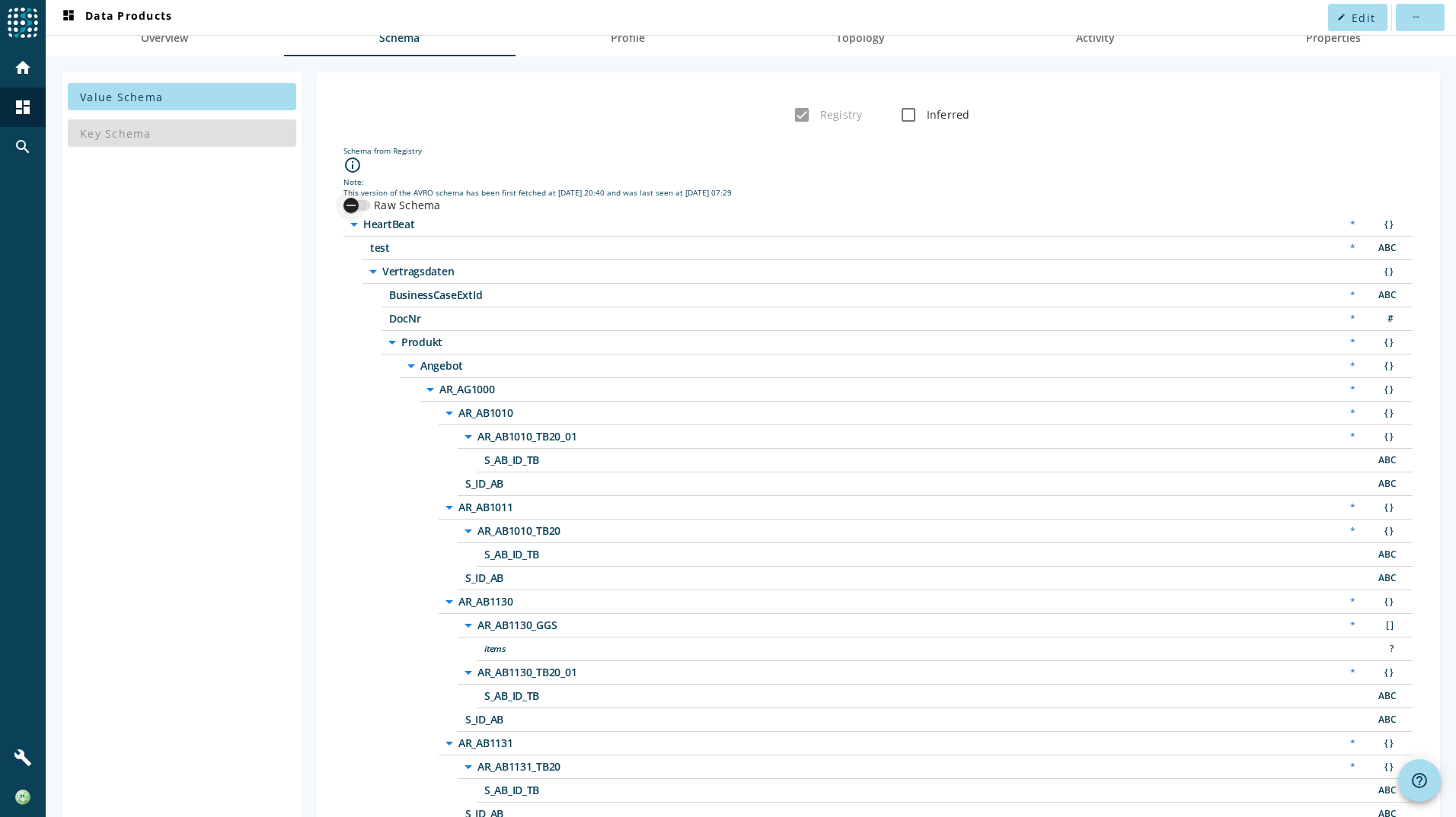
click at [362, 203] on div "button" at bounding box center [351, 206] width 31 height 31
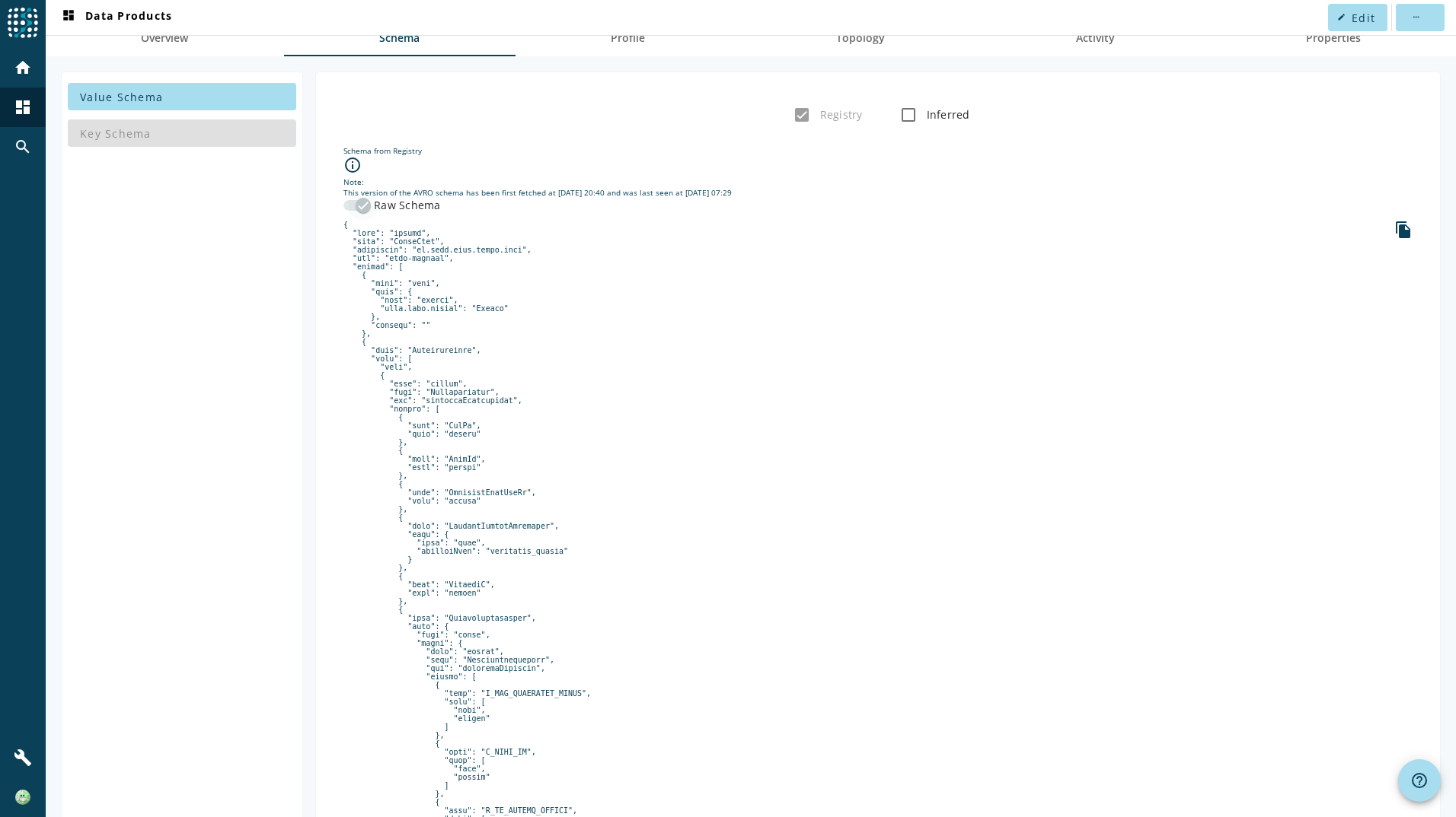
click at [362, 203] on icon "button" at bounding box center [363, 206] width 14 height 14
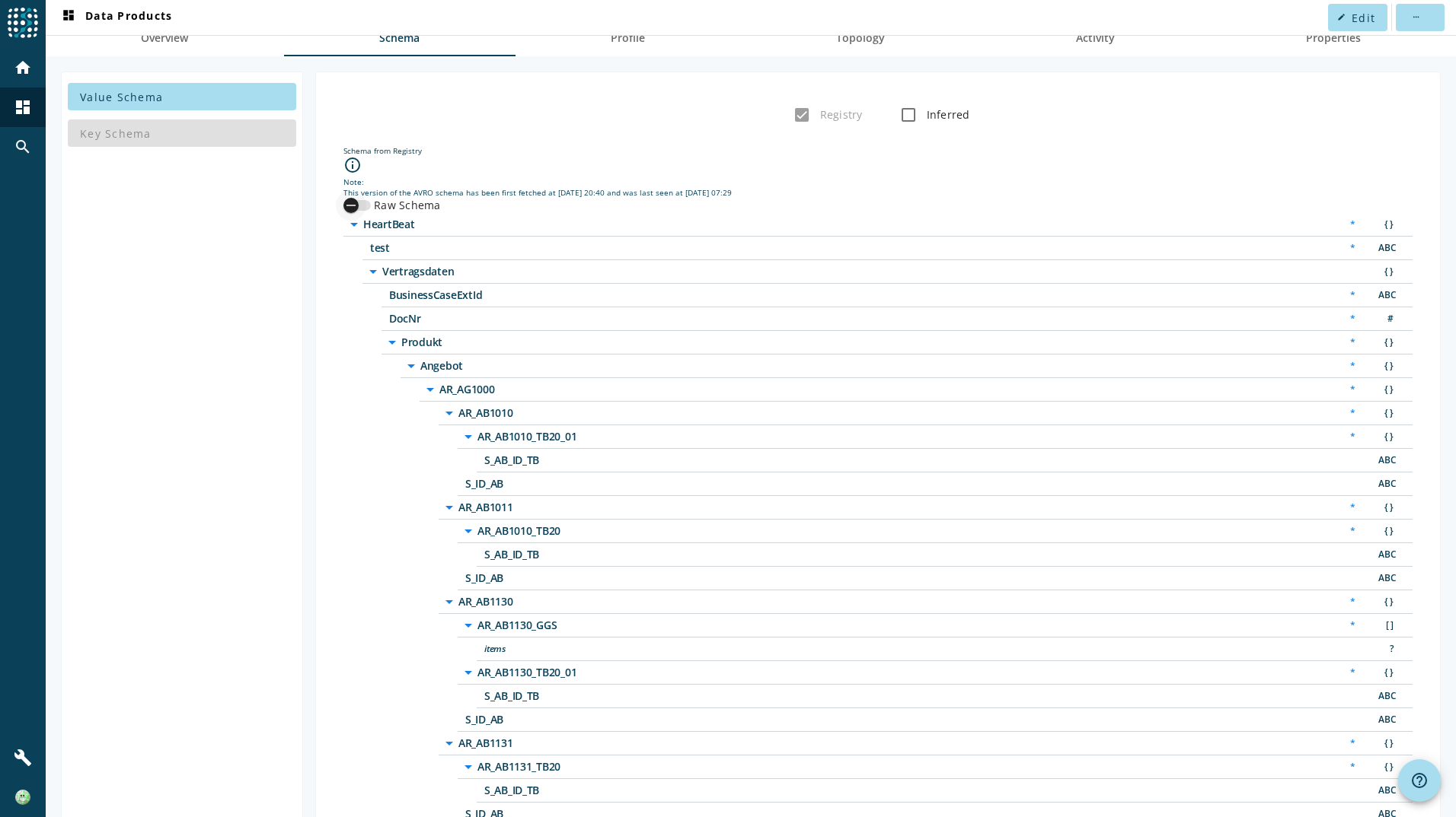
click at [362, 203] on div "button" at bounding box center [351, 206] width 31 height 31
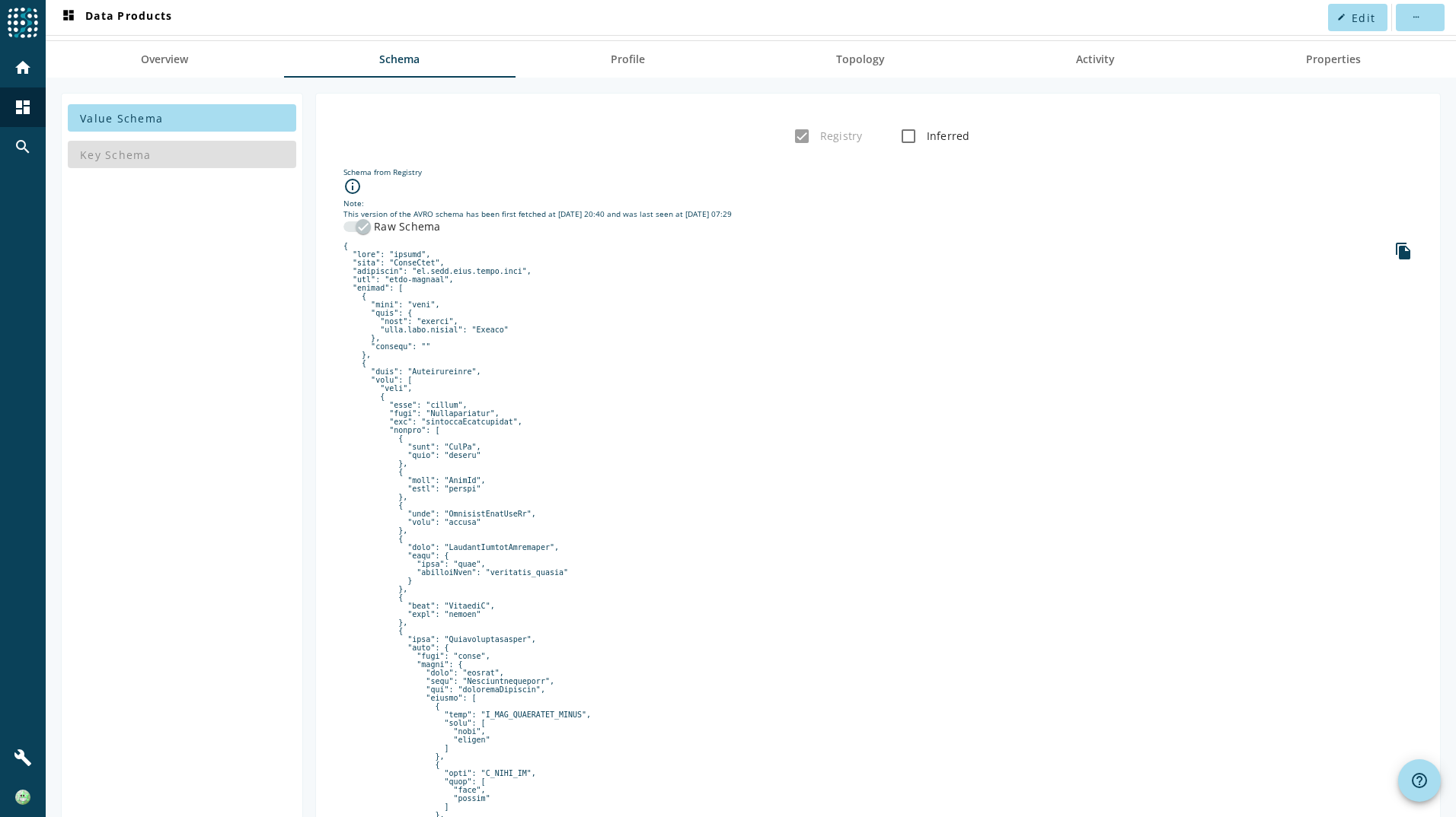
scroll to position [0, 0]
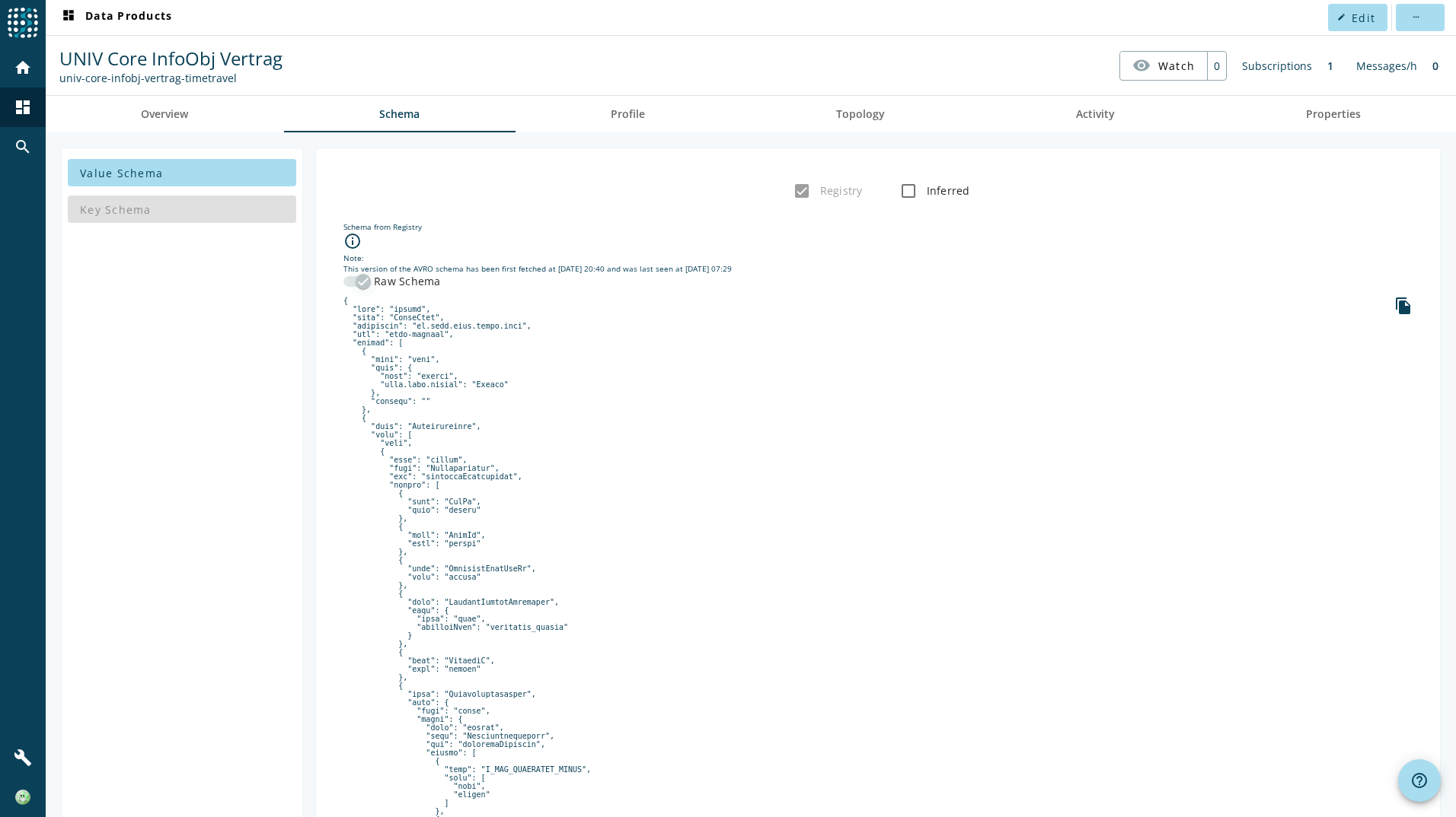
click at [366, 284] on icon "button" at bounding box center [363, 281] width 14 height 14
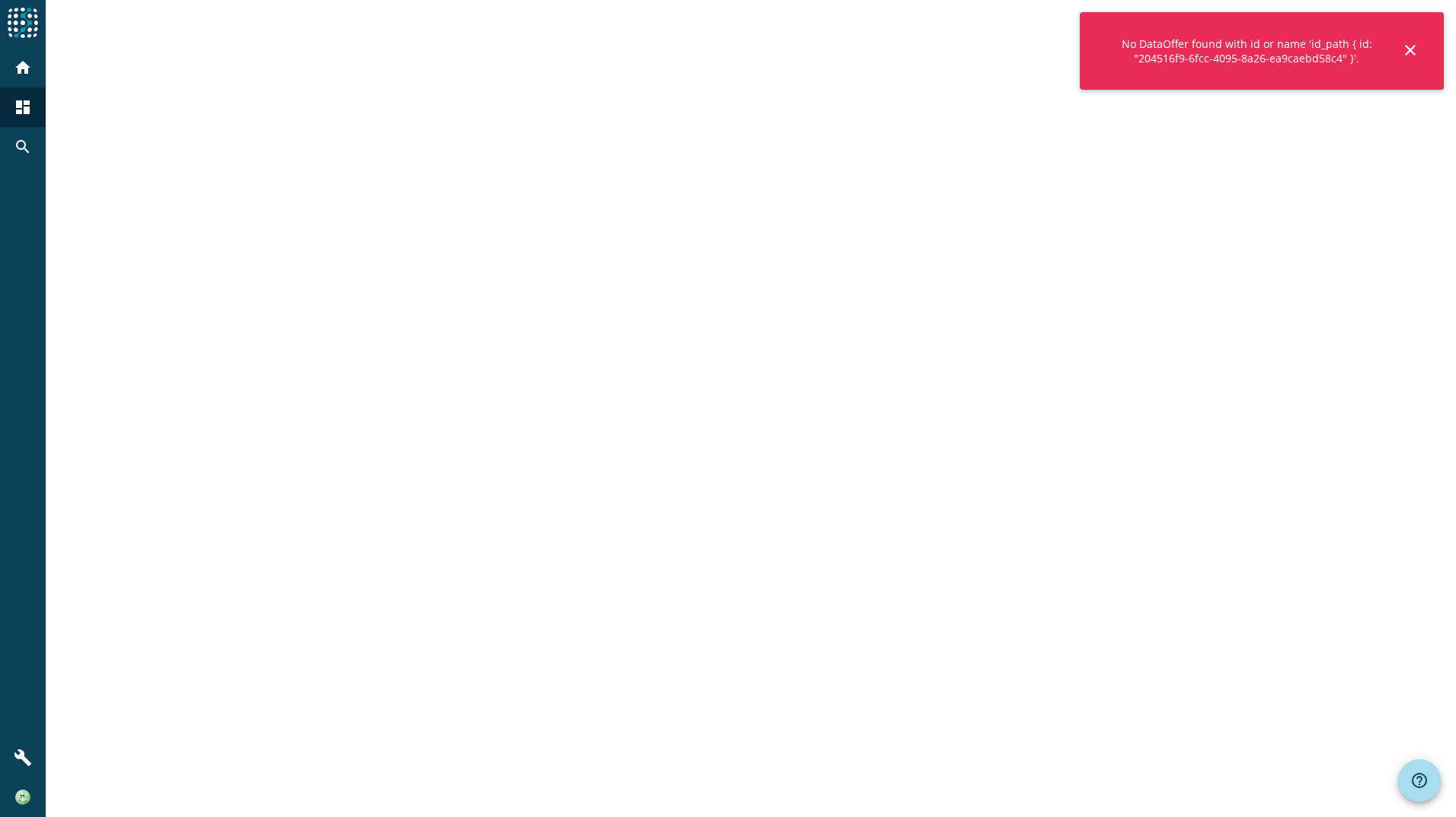
click at [1411, 49] on mat-icon "close" at bounding box center [1410, 50] width 18 height 18
